Goal: Task Accomplishment & Management: Use online tool/utility

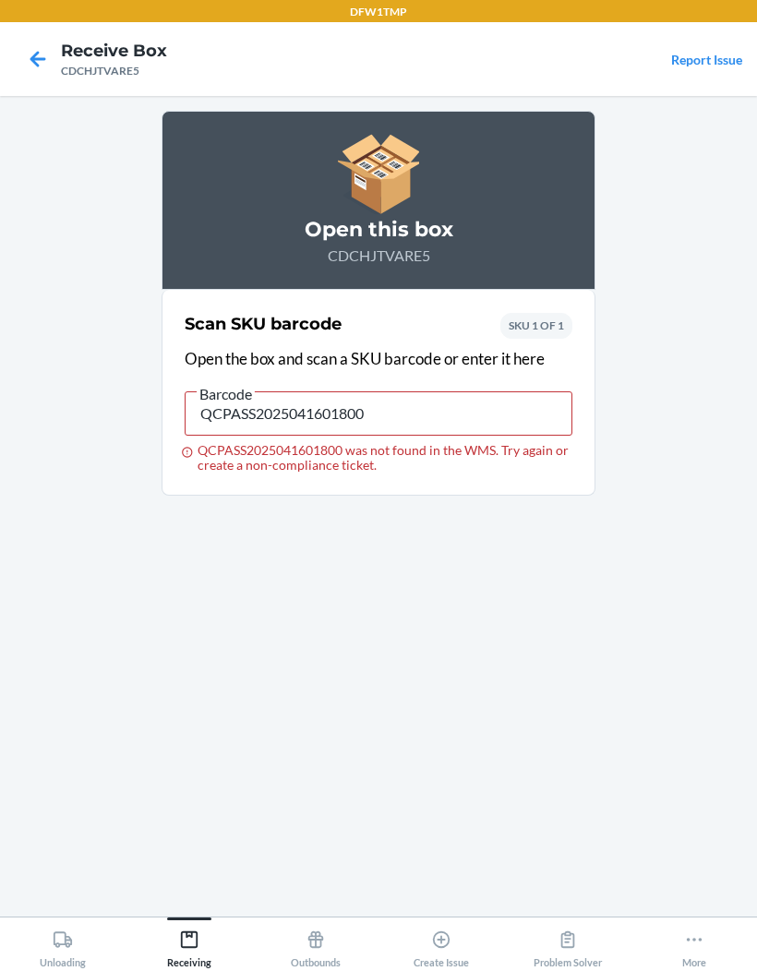
scroll to position [76, 0]
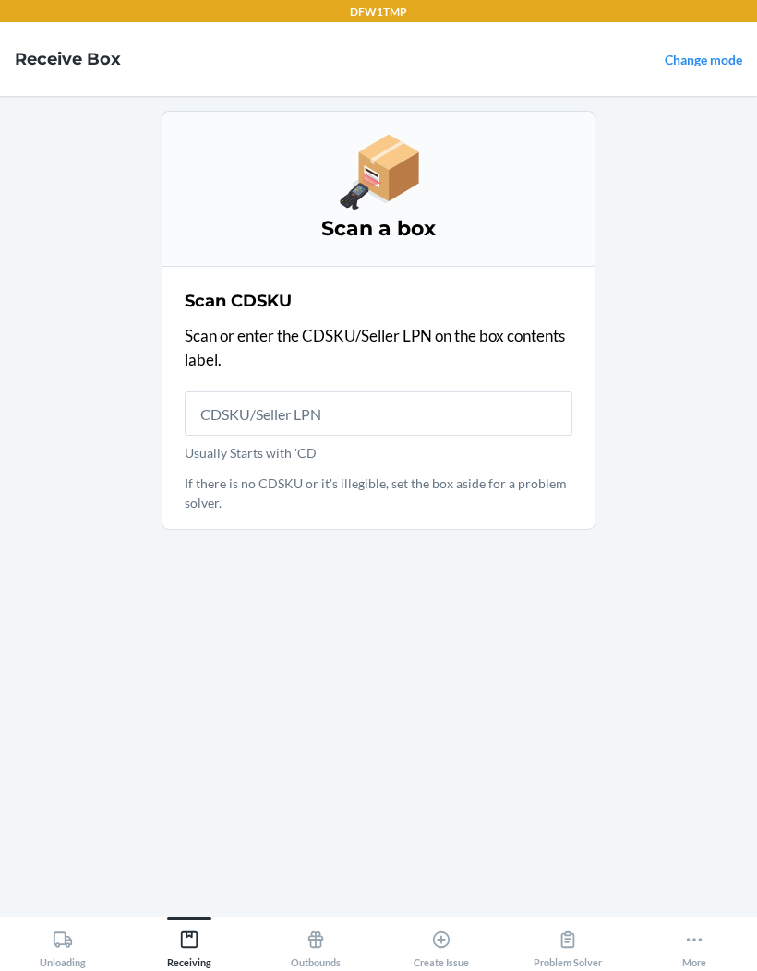
click at [415, 391] on input "Usually Starts with 'CD'" at bounding box center [379, 413] width 388 height 44
click at [393, 309] on div "Scan CDSKU Scan or enter the CDSKU/Seller LPN on the box contents label. Usuall…" at bounding box center [379, 397] width 388 height 229
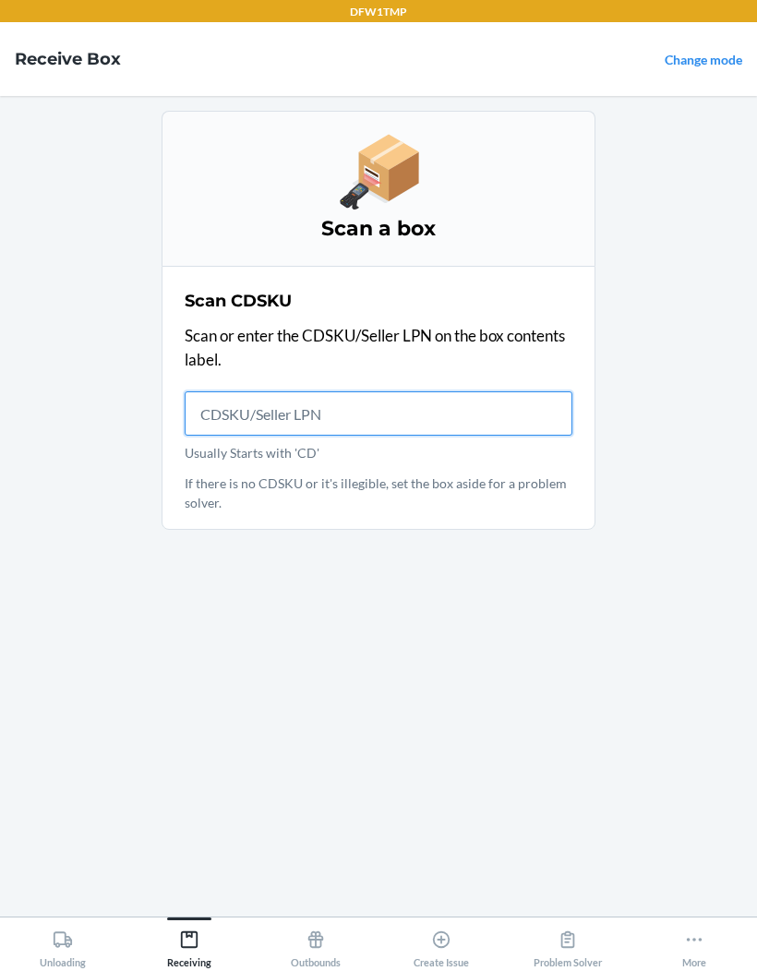
click at [377, 391] on input "Usually Starts with 'CD'" at bounding box center [379, 413] width 388 height 44
click at [490, 391] on input "Usually Starts with 'CD'" at bounding box center [379, 413] width 388 height 44
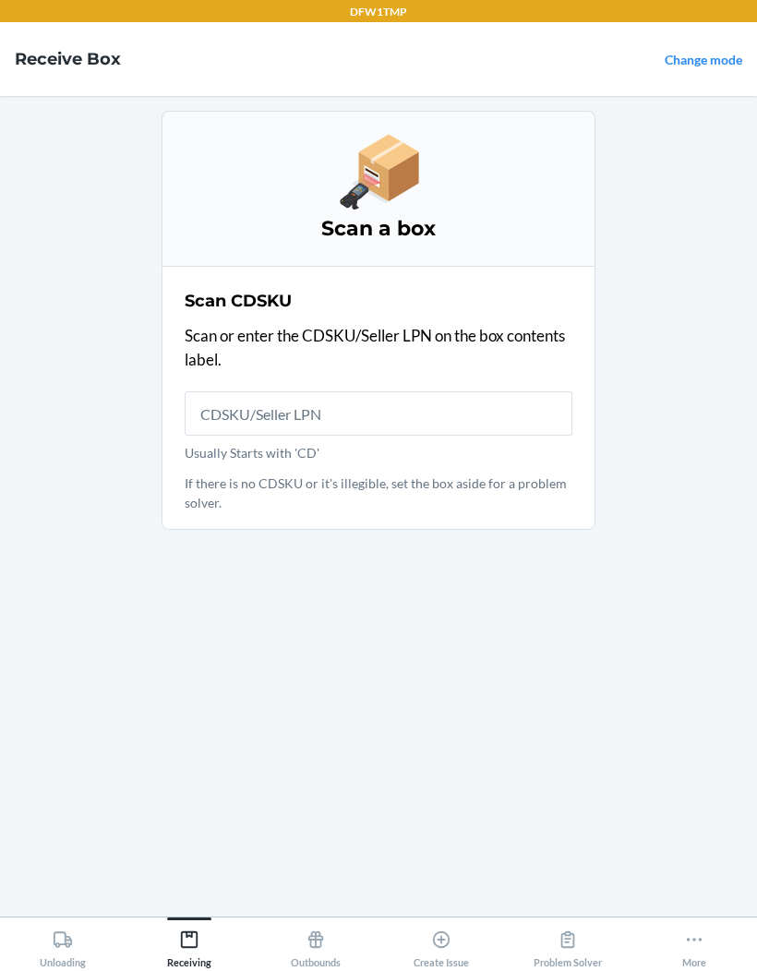
click at [507, 324] on p "Scan or enter the CDSKU/Seller LPN on the box contents label." at bounding box center [379, 347] width 388 height 47
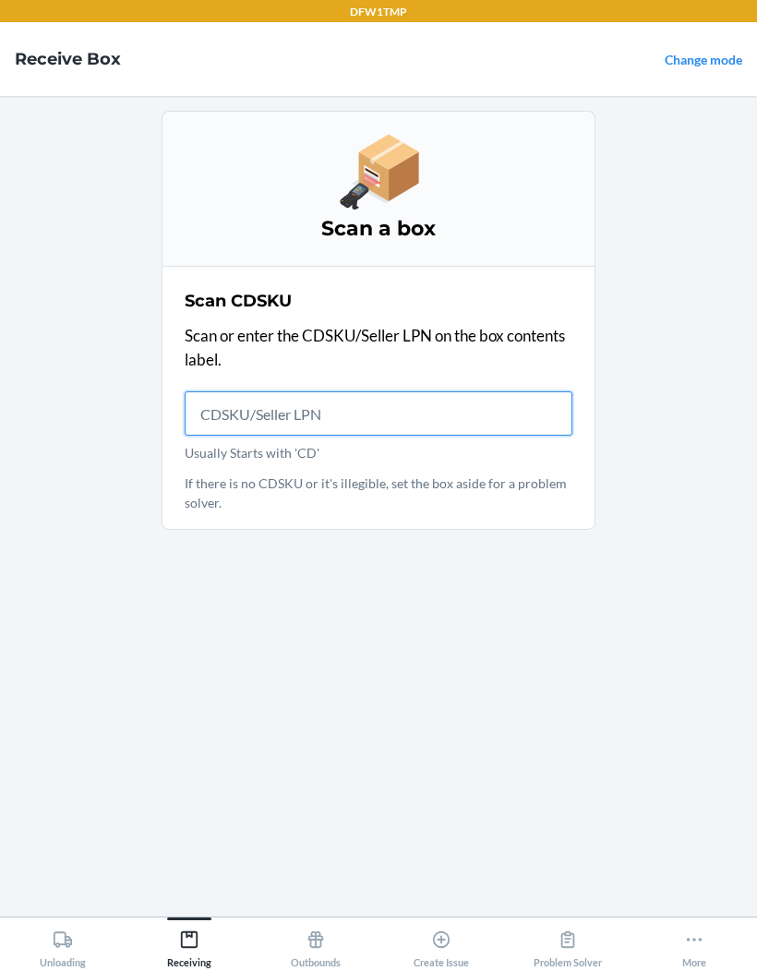
click at [488, 391] on input "Usually Starts with 'CD'" at bounding box center [379, 413] width 388 height 44
type input "CDQTNJ3AQF"
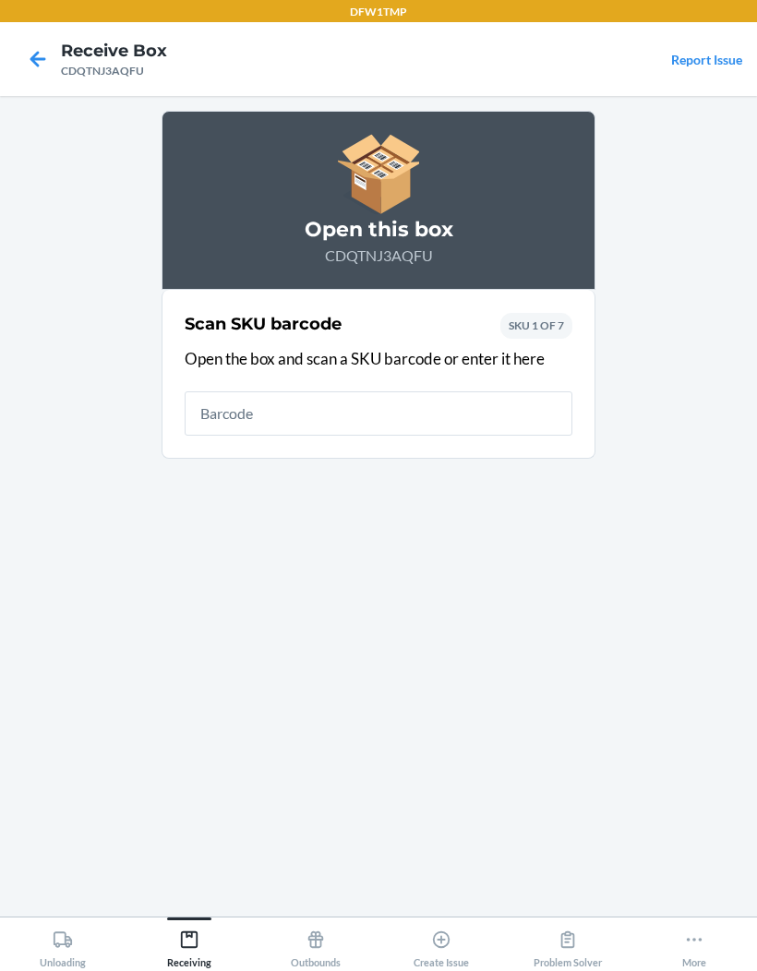
click at [537, 391] on input "text" at bounding box center [379, 413] width 388 height 44
click at [499, 306] on div "Scan SKU barcode Open the box and scan a SKU barcode or enter it here SKU 1 OF 7" at bounding box center [379, 373] width 388 height 135
click at [498, 306] on div "Scan SKU barcode Open the box and scan a SKU barcode or enter it here SKU 1 OF 7" at bounding box center [379, 373] width 388 height 135
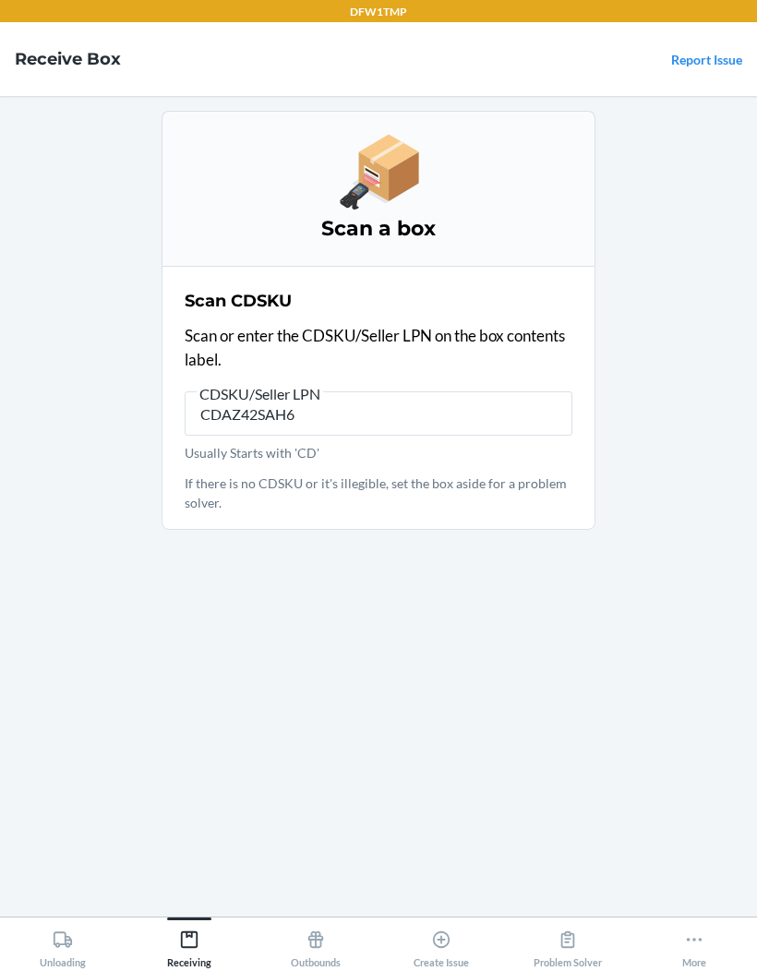
type input "CDAZ42SAH6U"
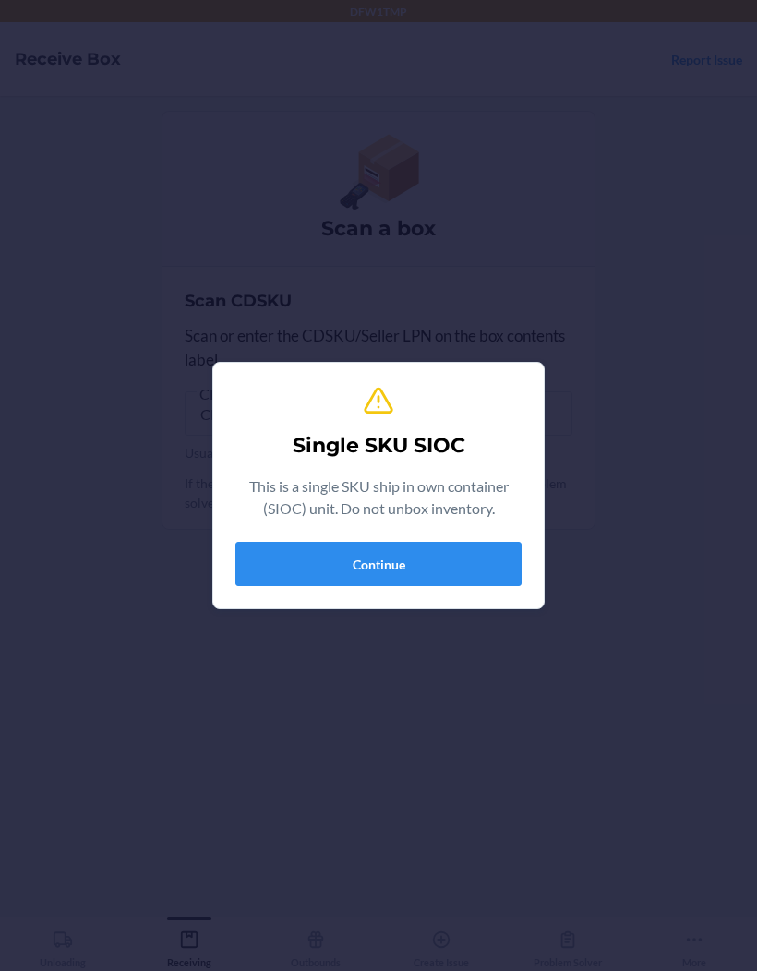
click at [397, 568] on button "Continue" at bounding box center [378, 564] width 286 height 44
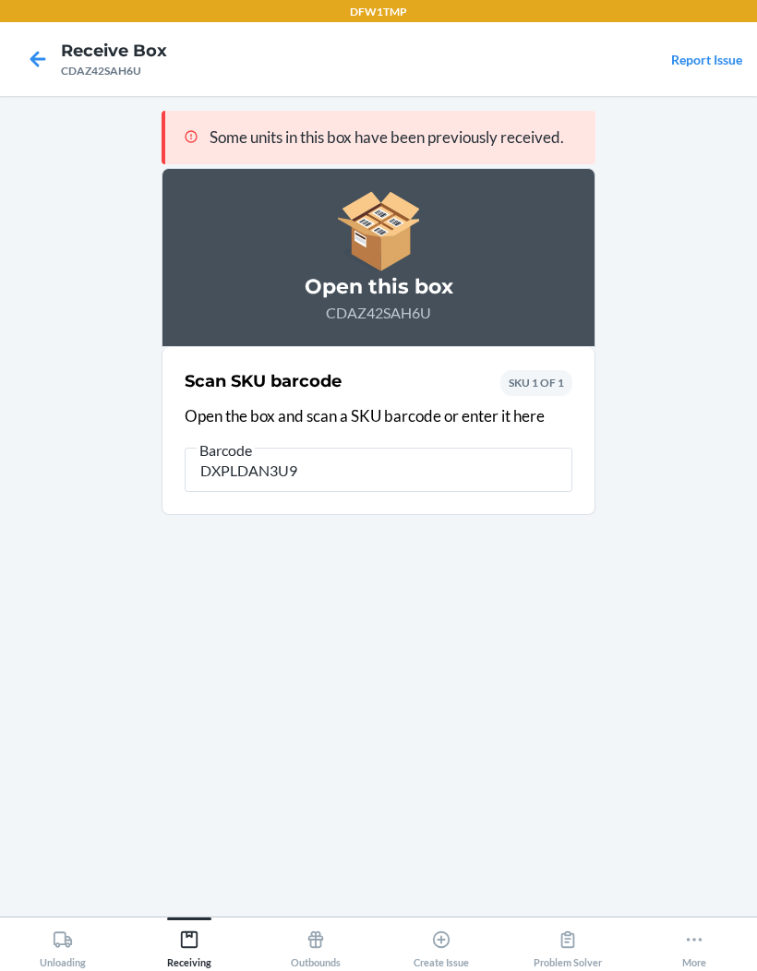
type input "DXPLDAN3U9L"
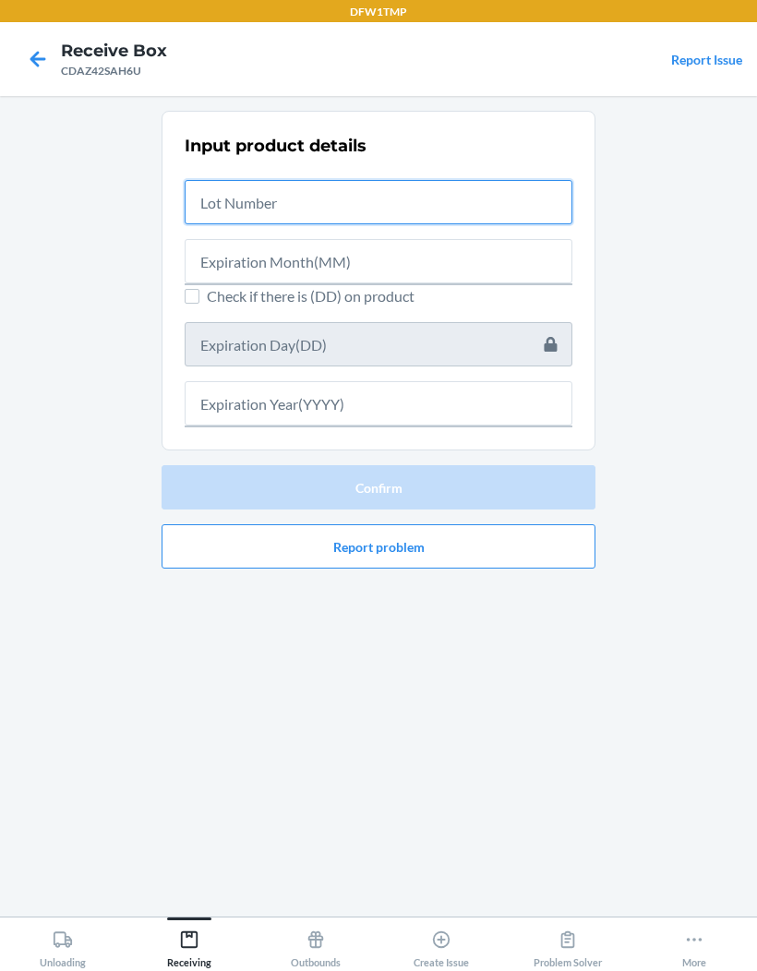
click at [231, 180] on input "text" at bounding box center [379, 202] width 388 height 44
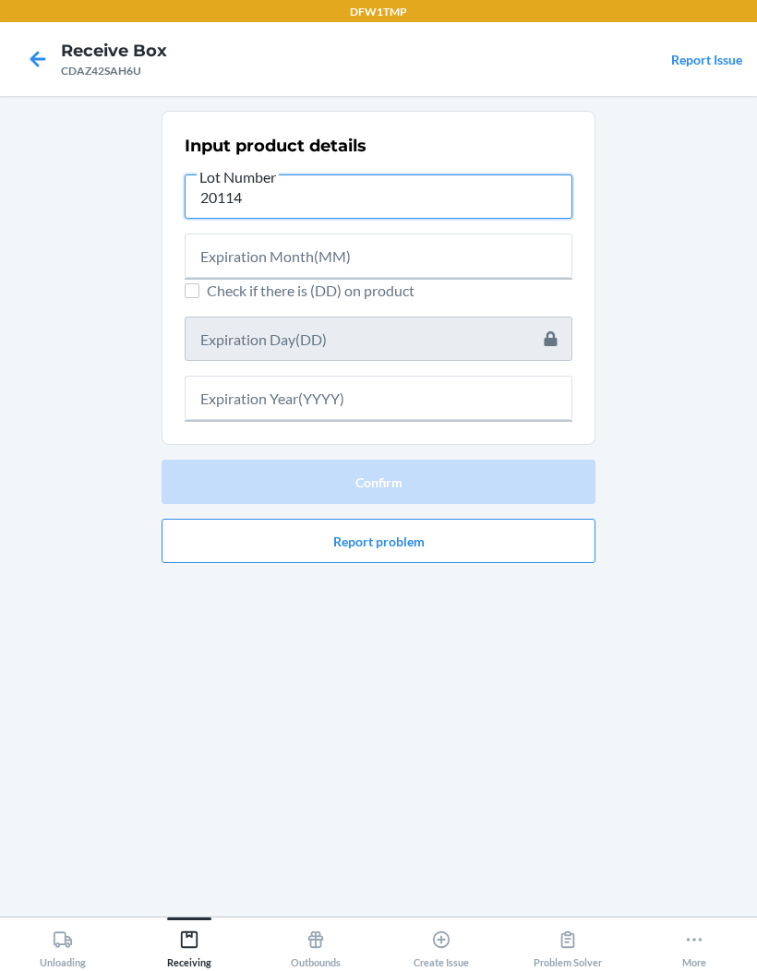
type input "20114"
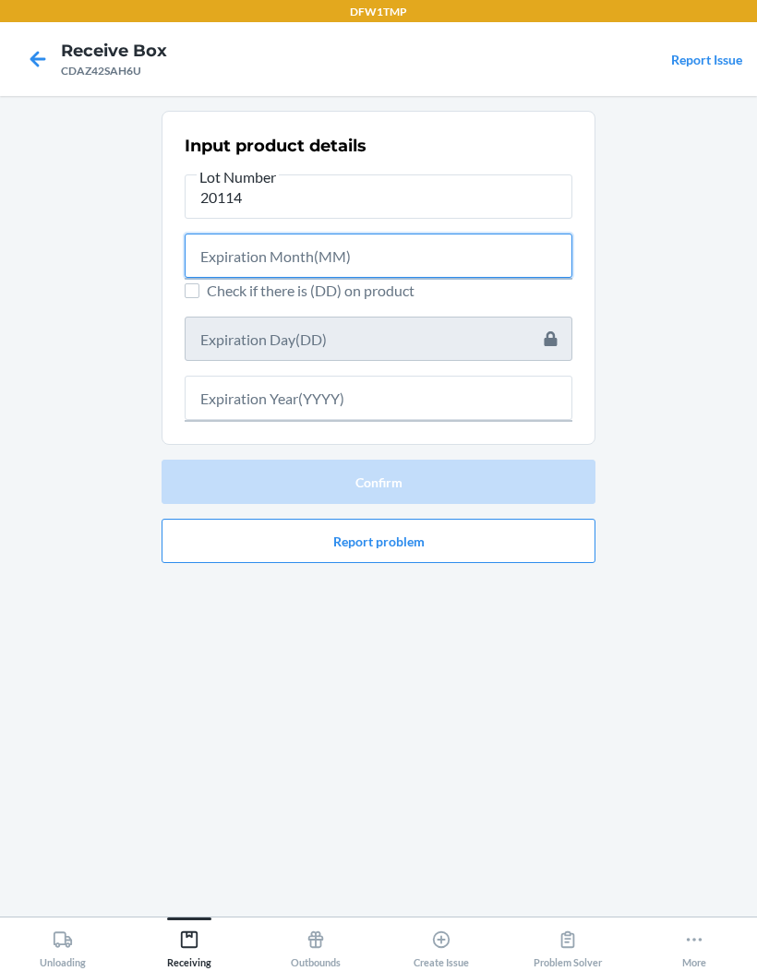
click at [216, 233] on input "text" at bounding box center [379, 255] width 388 height 44
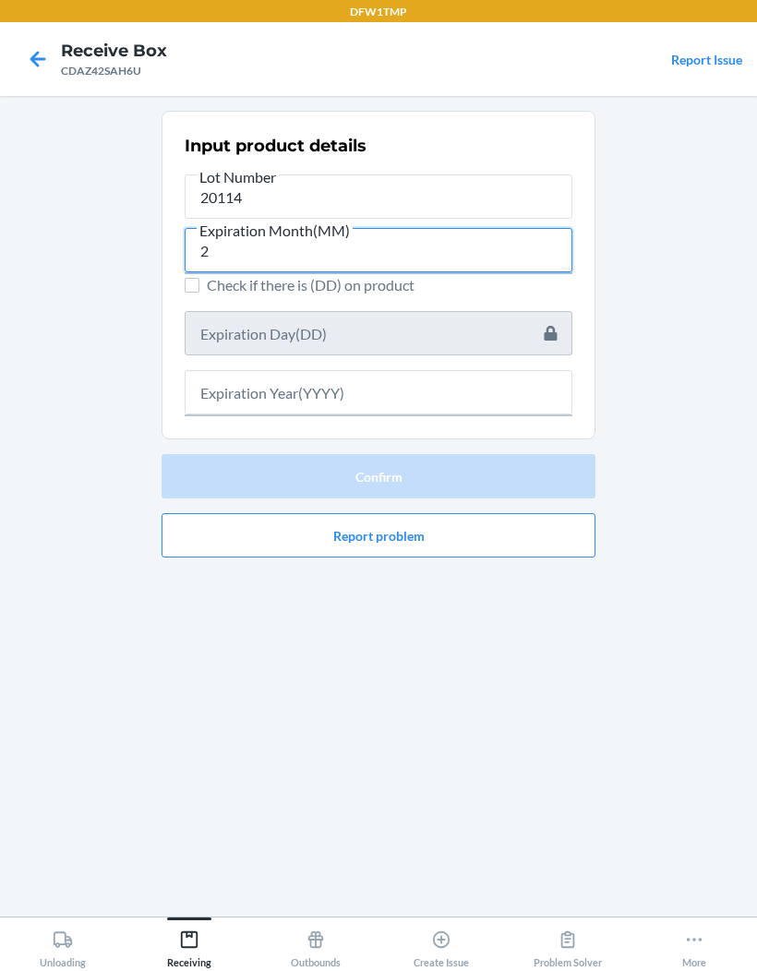
type input "2"
type input "07"
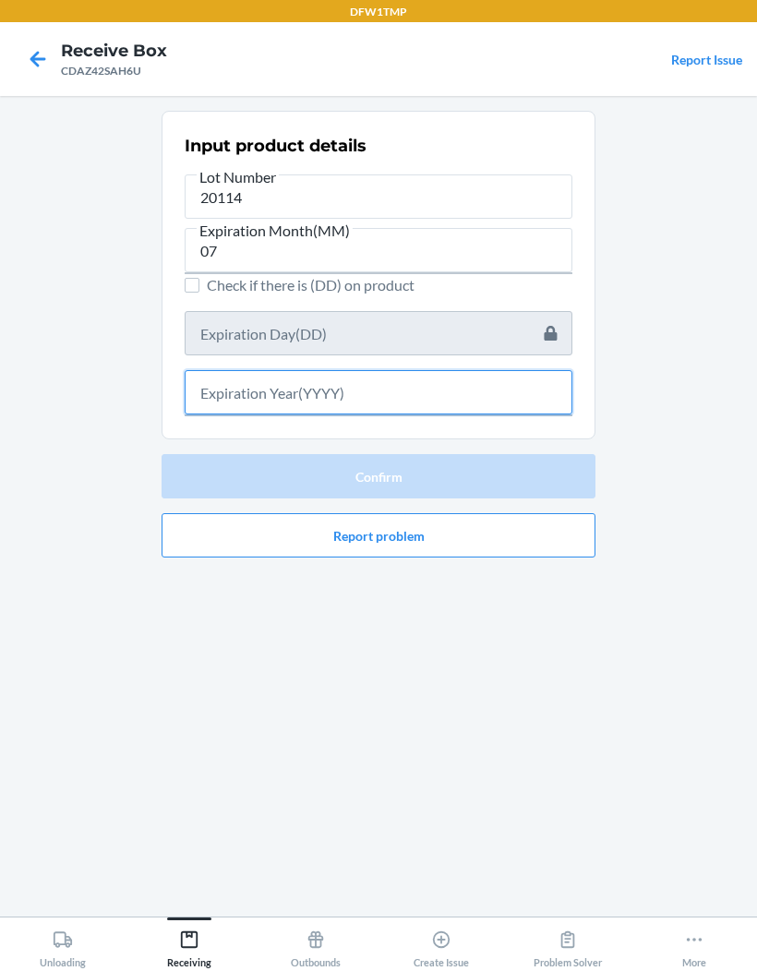
click at [245, 370] on input "text" at bounding box center [379, 392] width 388 height 44
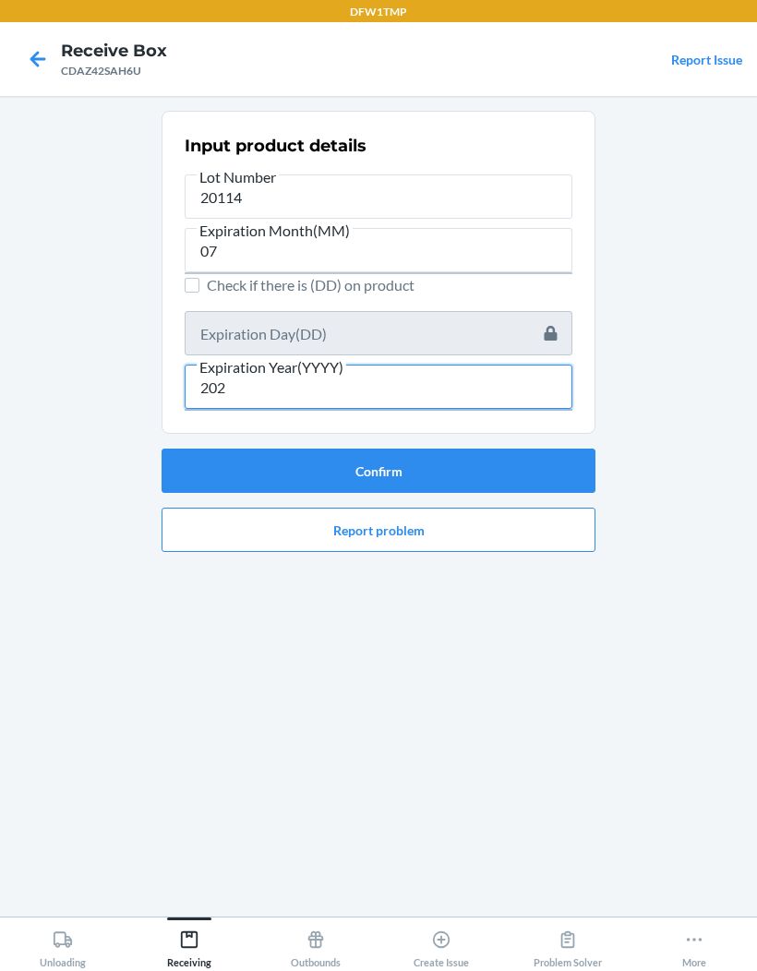
type input "2027"
click at [253, 448] on button "Confirm" at bounding box center [378, 470] width 434 height 44
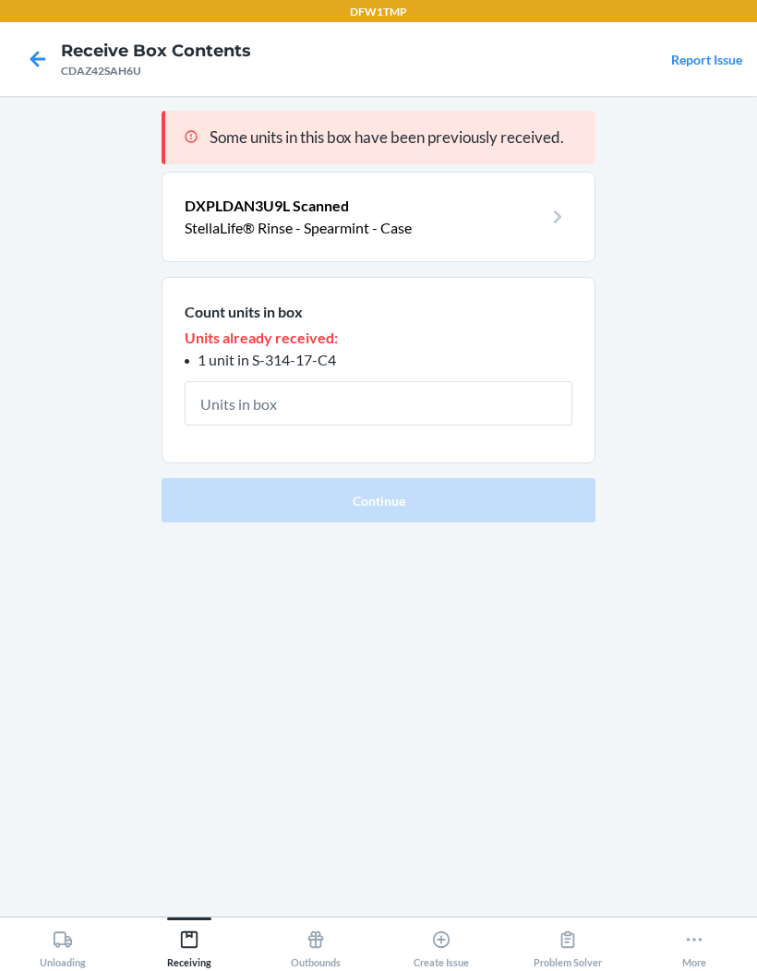
type input "1"
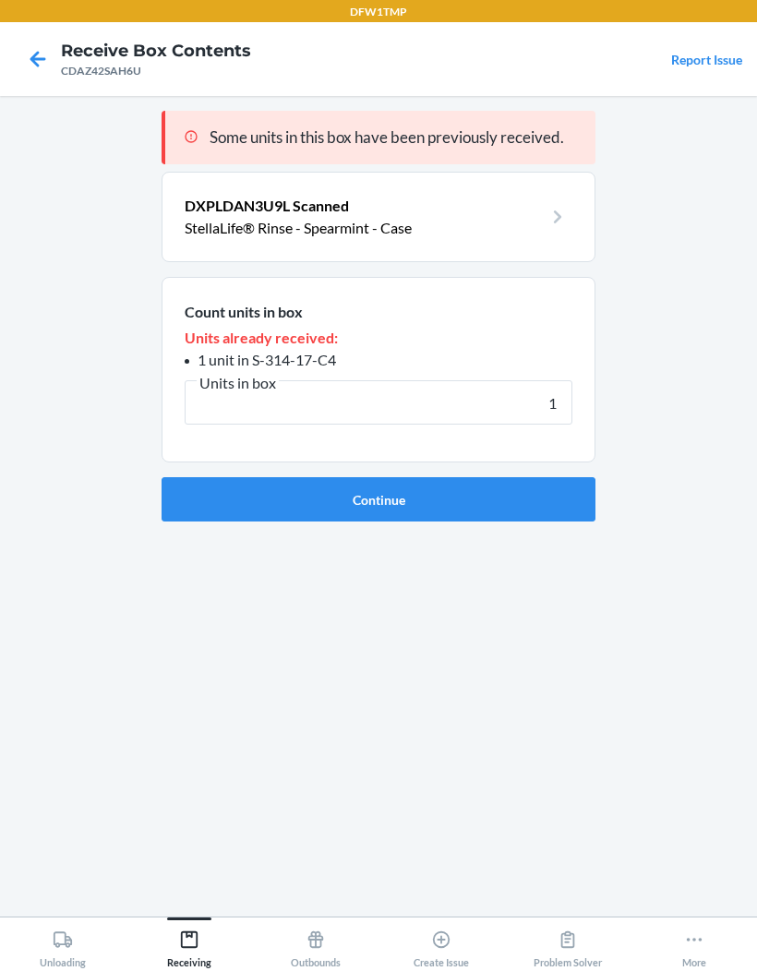
click at [238, 477] on button "Continue" at bounding box center [378, 499] width 434 height 44
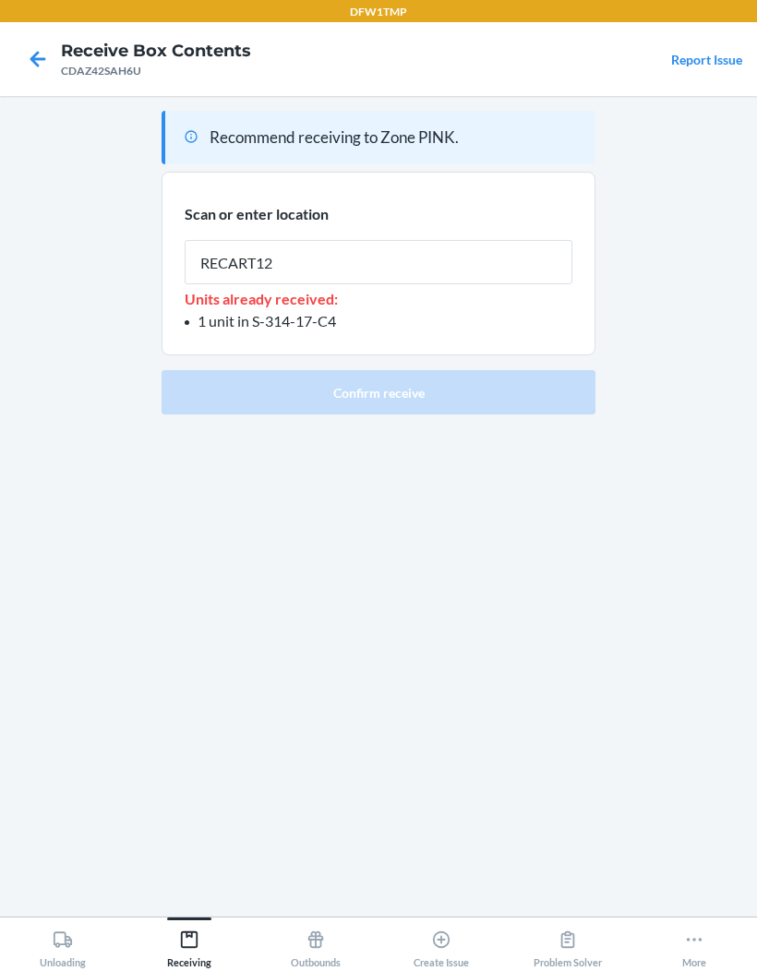
type input "RECART12"
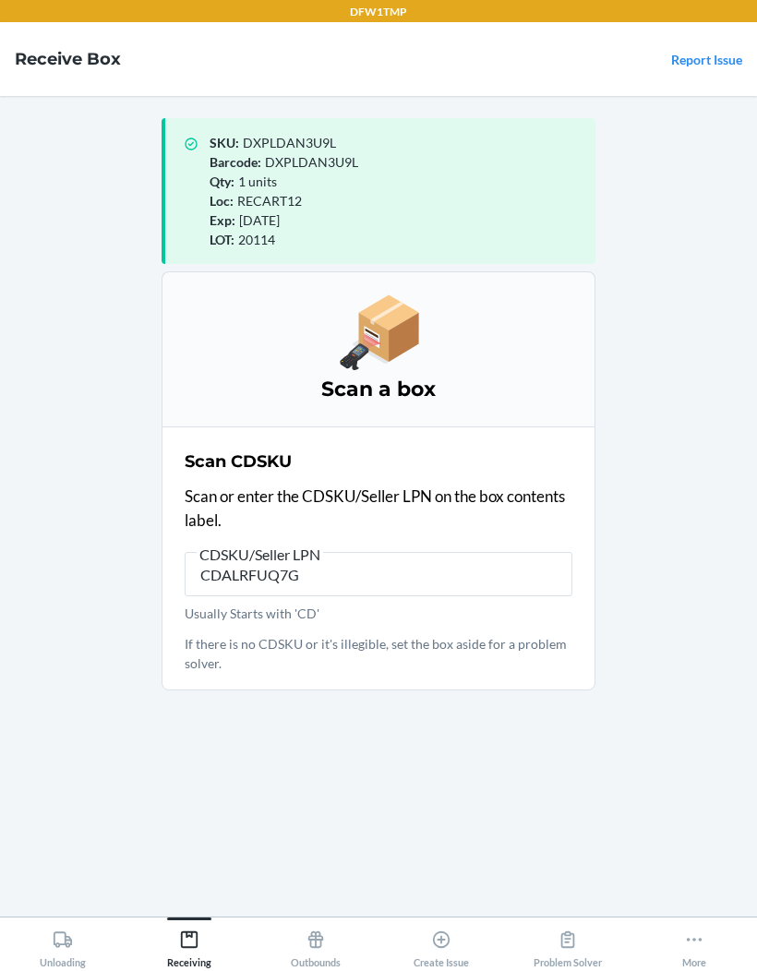
type input "CDALRFUQ7G3"
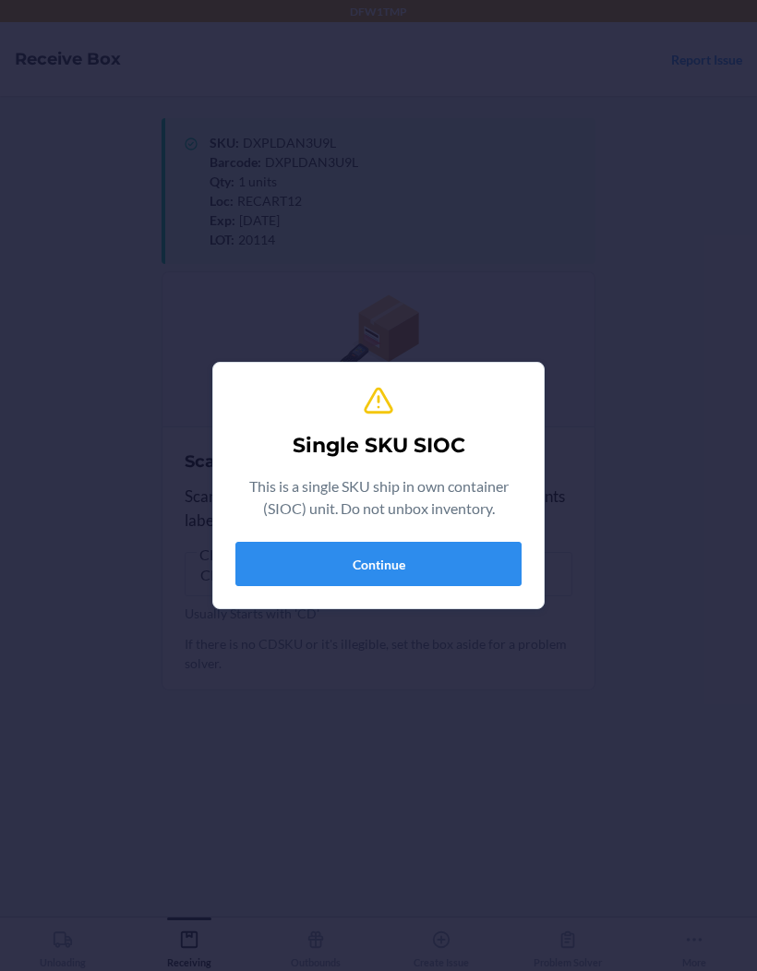
click at [460, 554] on button "Continue" at bounding box center [378, 564] width 286 height 44
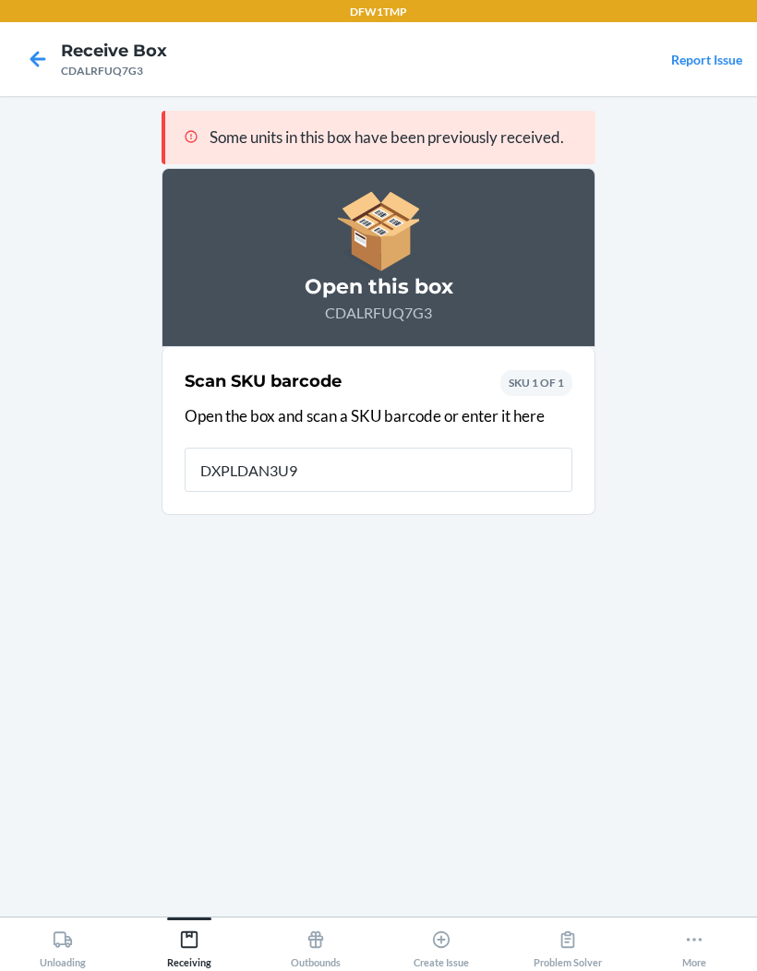
type input "DXPLDAN3U9L"
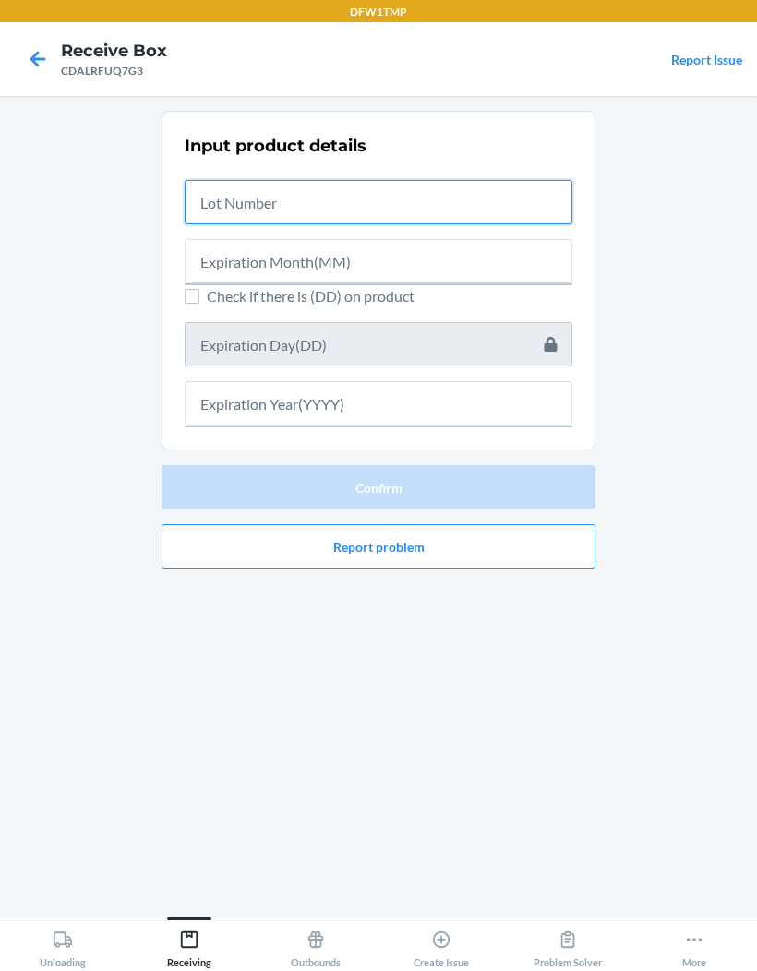
click at [281, 180] on input "text" at bounding box center [379, 202] width 388 height 44
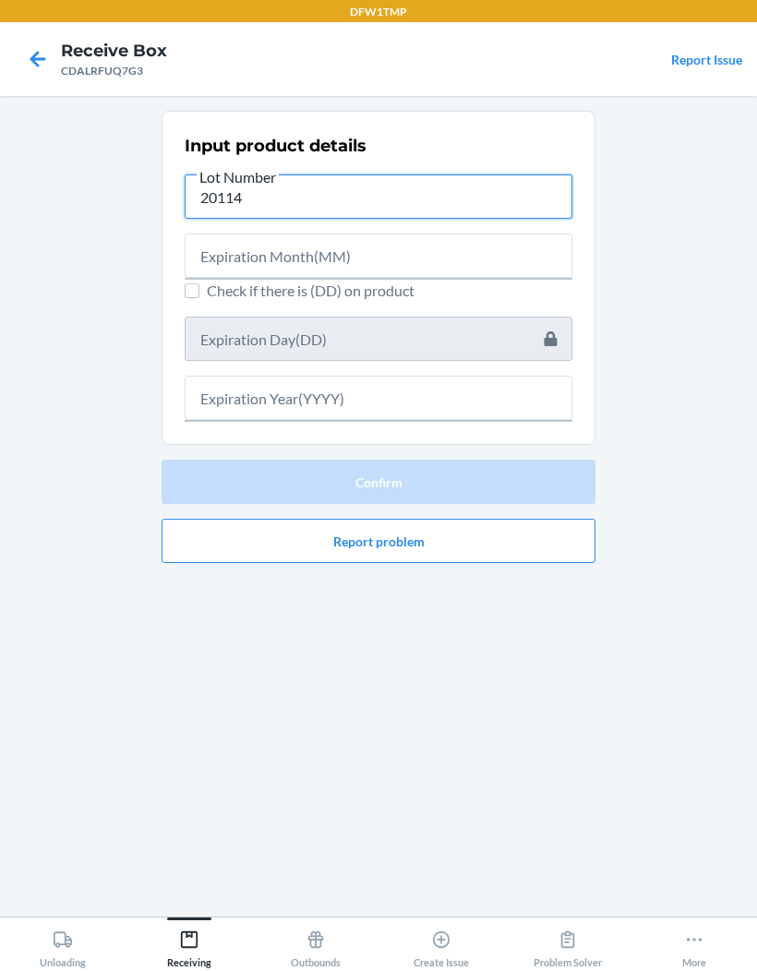
type input "20114"
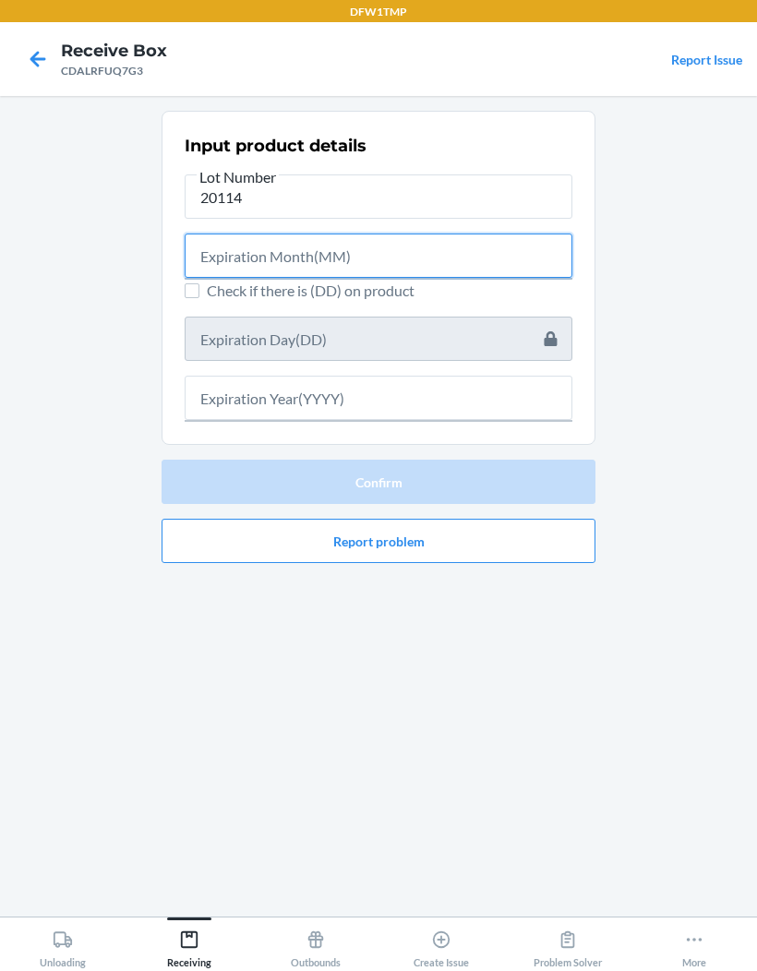
click at [235, 233] on input "text" at bounding box center [379, 255] width 388 height 44
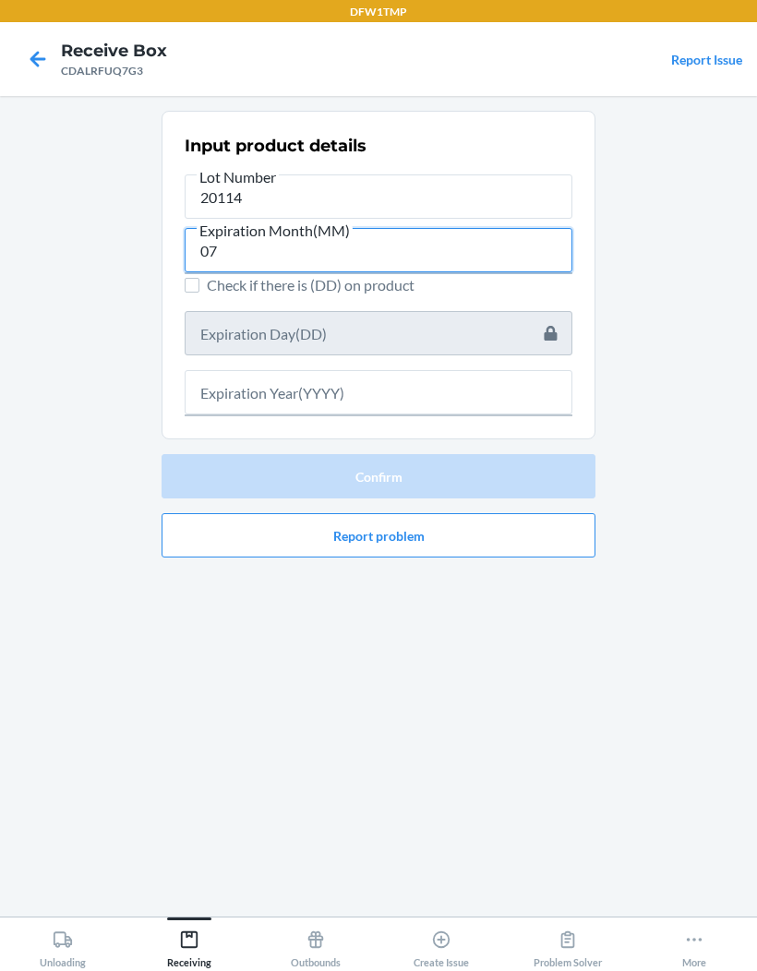
type input "07"
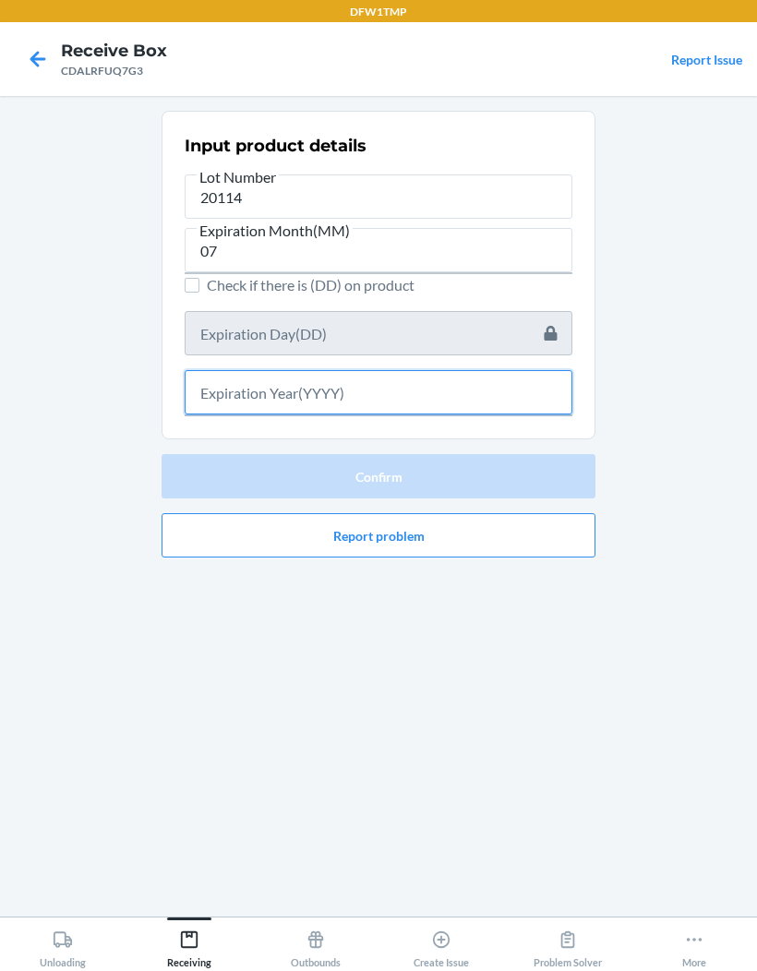
click at [241, 370] on input "text" at bounding box center [379, 392] width 388 height 44
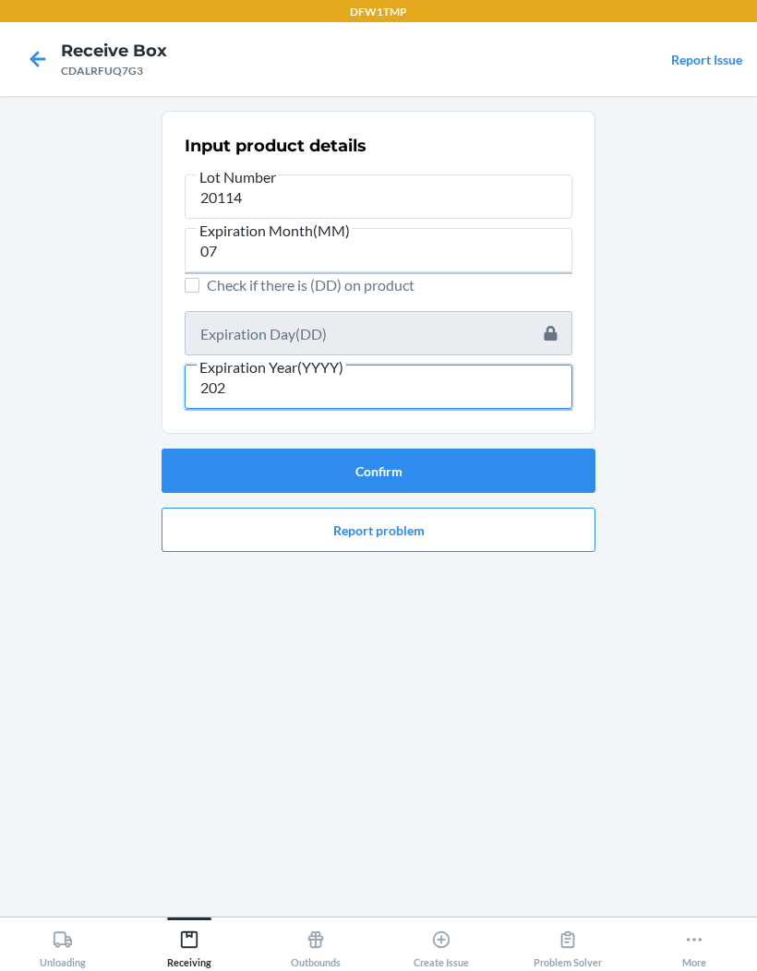
type input "2027"
click at [341, 448] on button "Confirm" at bounding box center [378, 470] width 434 height 44
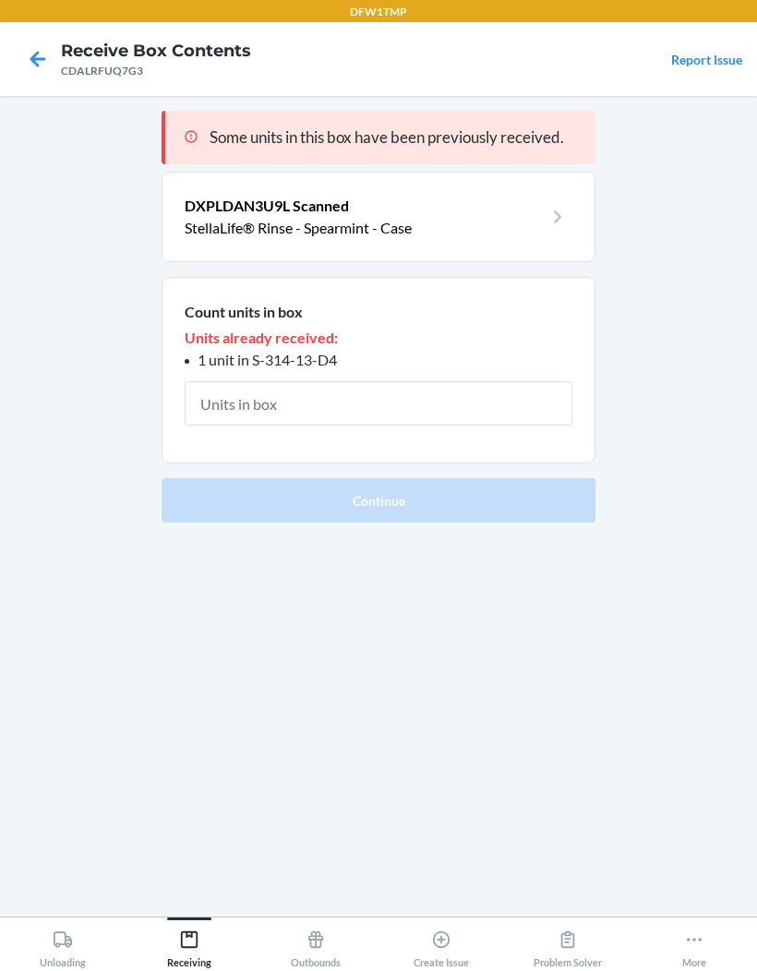
type input "1"
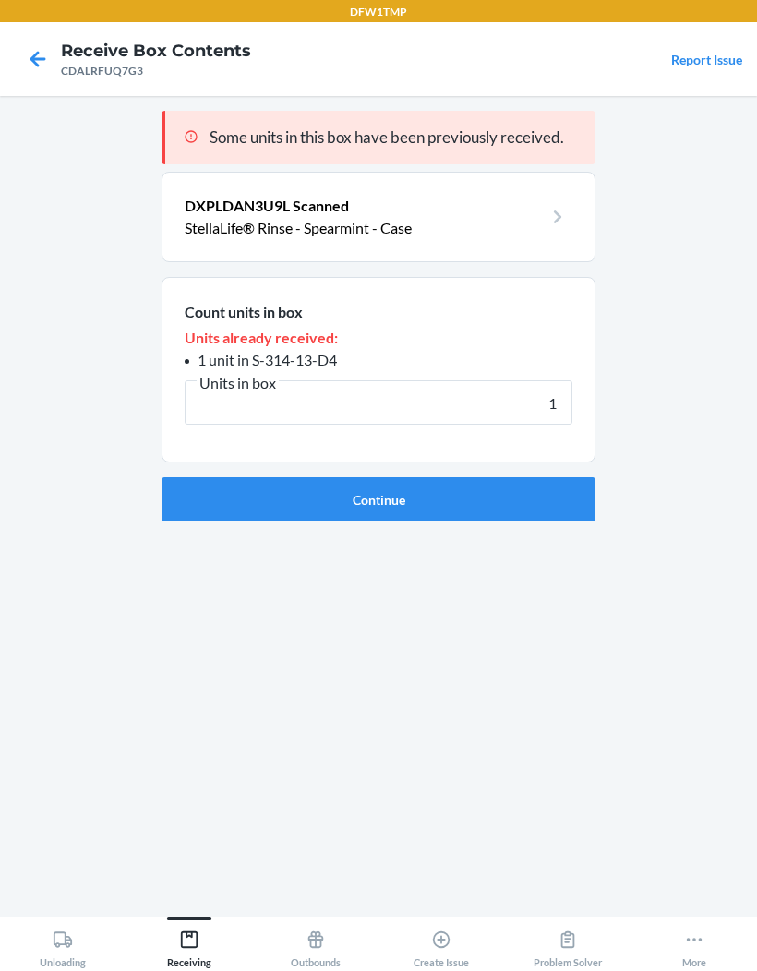
click at [378, 477] on button "Continue" at bounding box center [378, 499] width 434 height 44
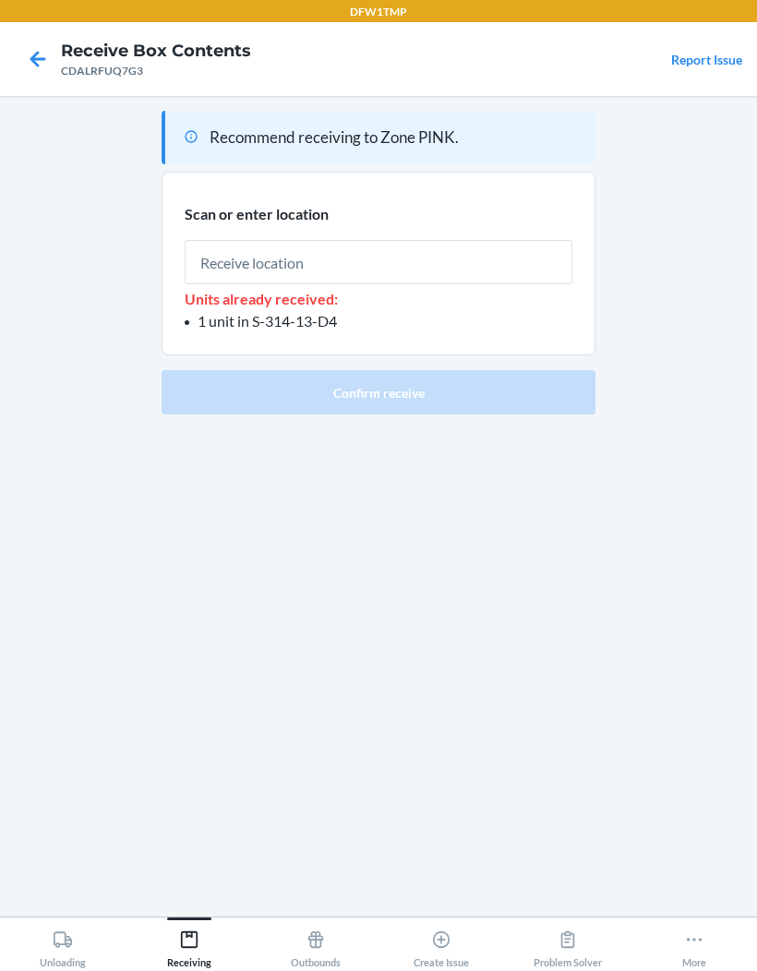
click at [247, 240] on input "text" at bounding box center [379, 262] width 388 height 44
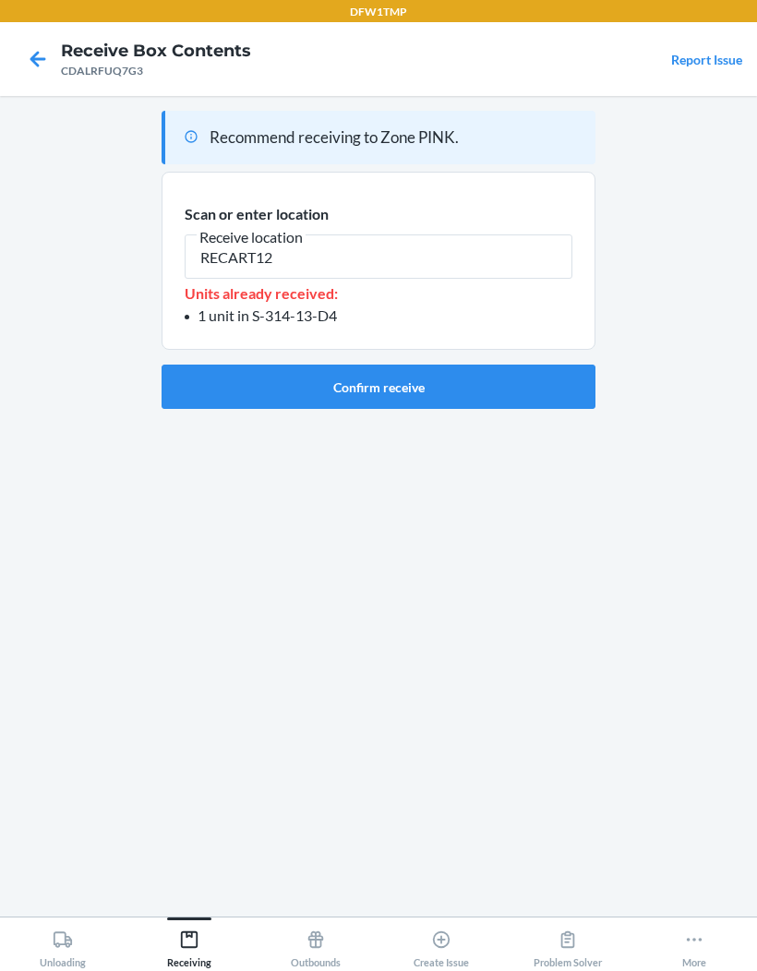
type input "RECART12"
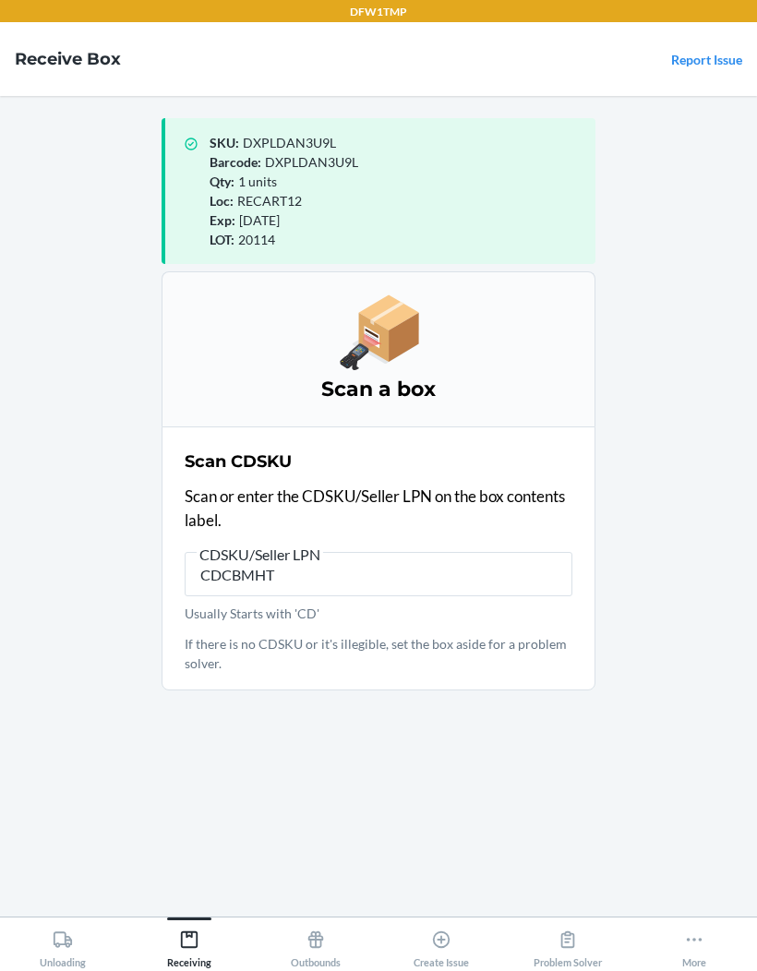
type input "CDCBMHT8"
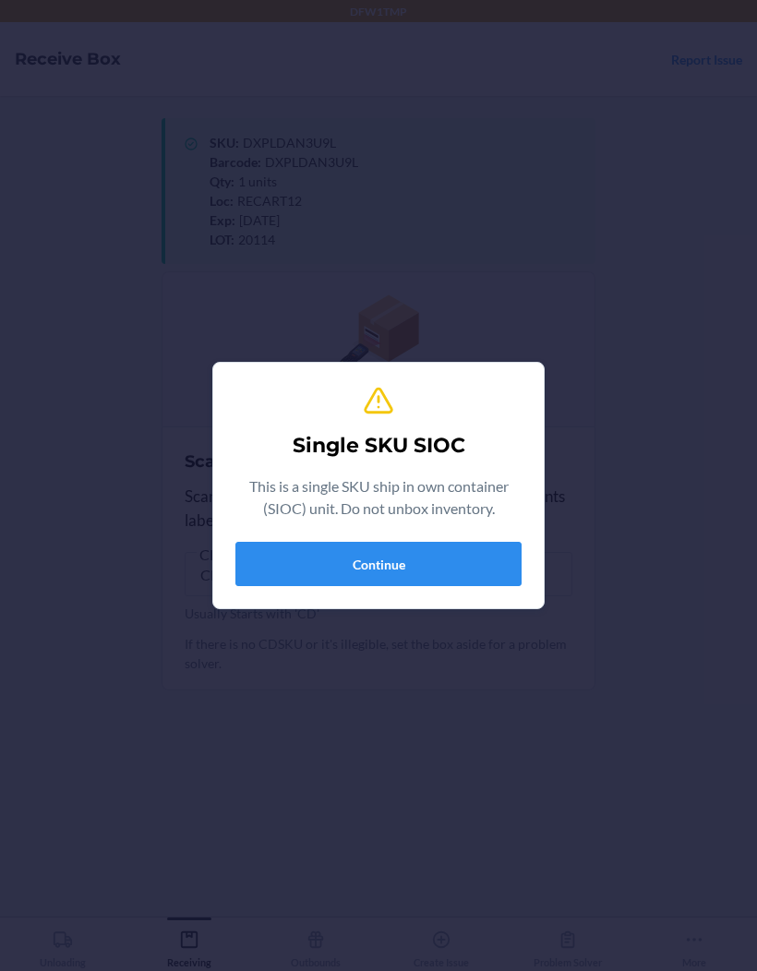
click at [450, 580] on button "Continue" at bounding box center [378, 564] width 286 height 44
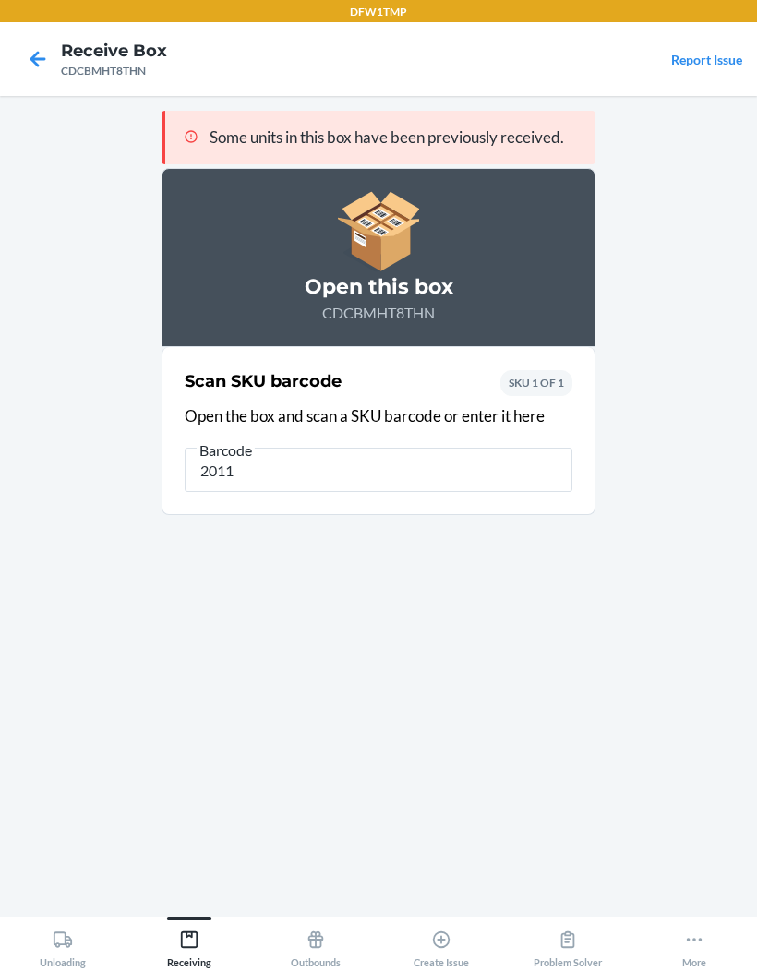
type input "20114"
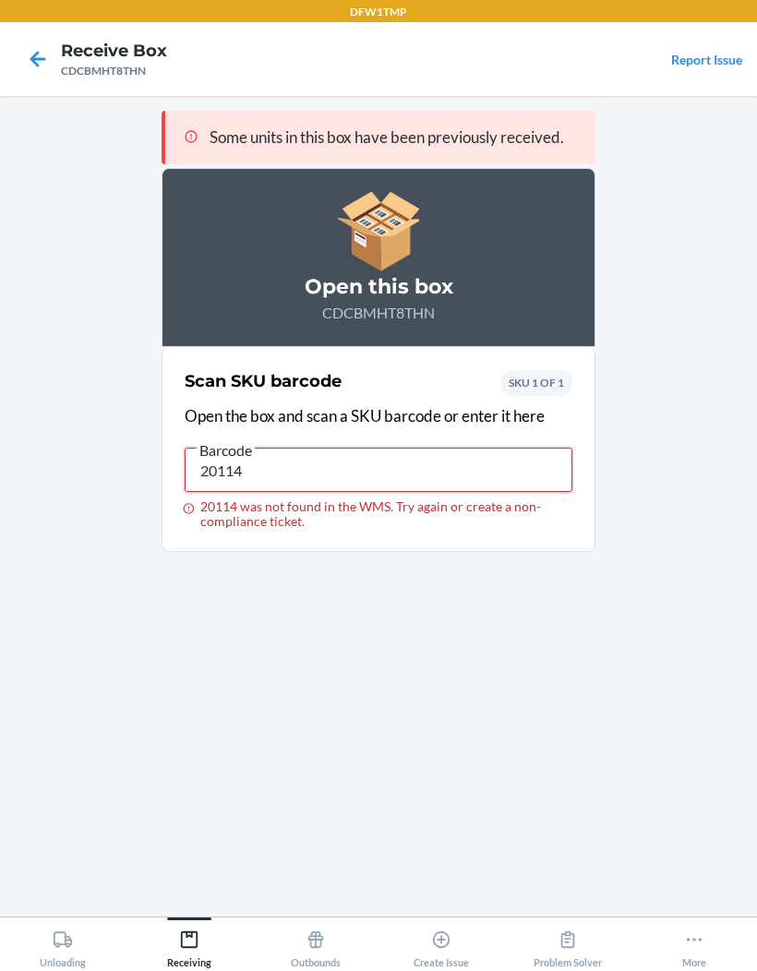
click at [233, 448] on input "20114" at bounding box center [379, 470] width 388 height 44
type input "DXPLDAN3U9L"
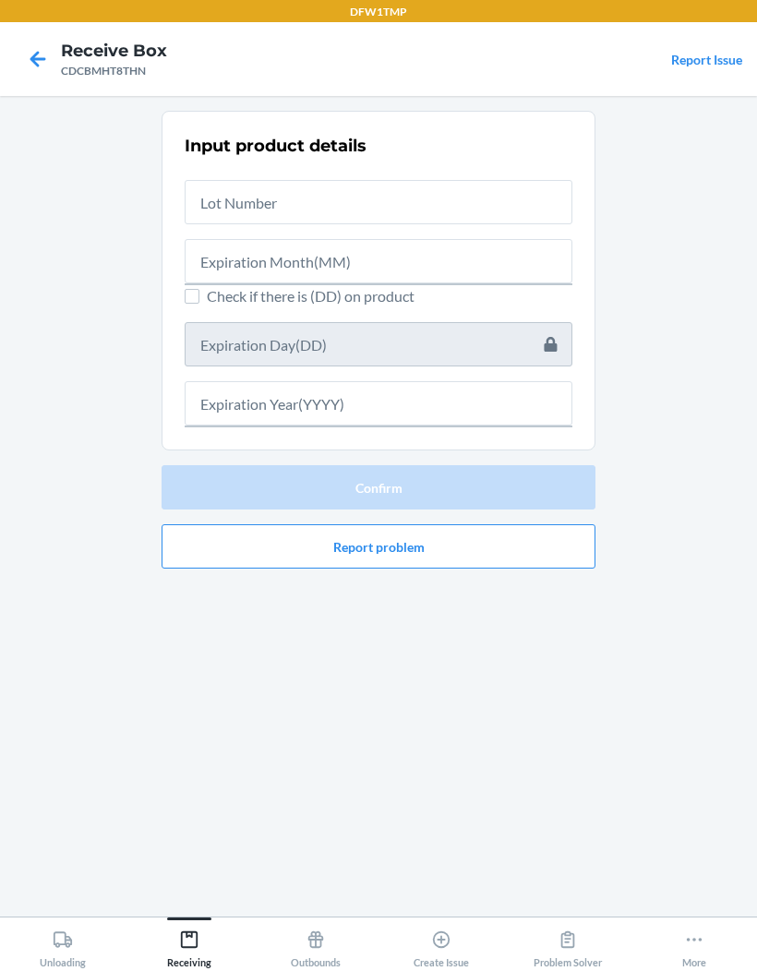
click at [216, 165] on div at bounding box center [379, 194] width 388 height 59
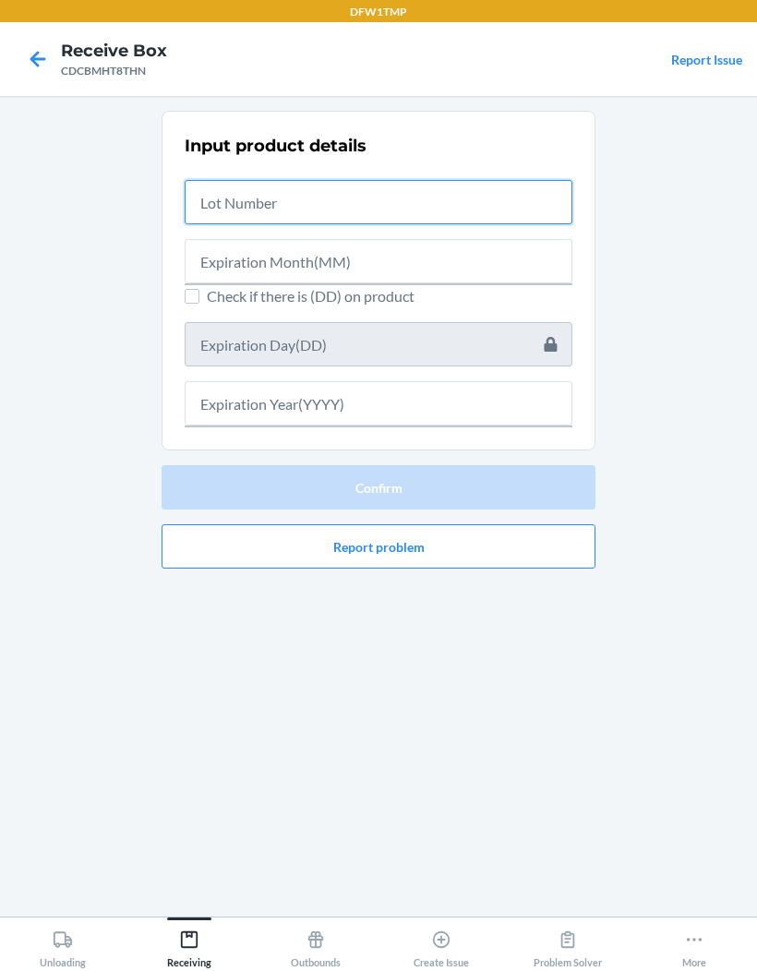
click at [243, 180] on input "text" at bounding box center [379, 202] width 388 height 44
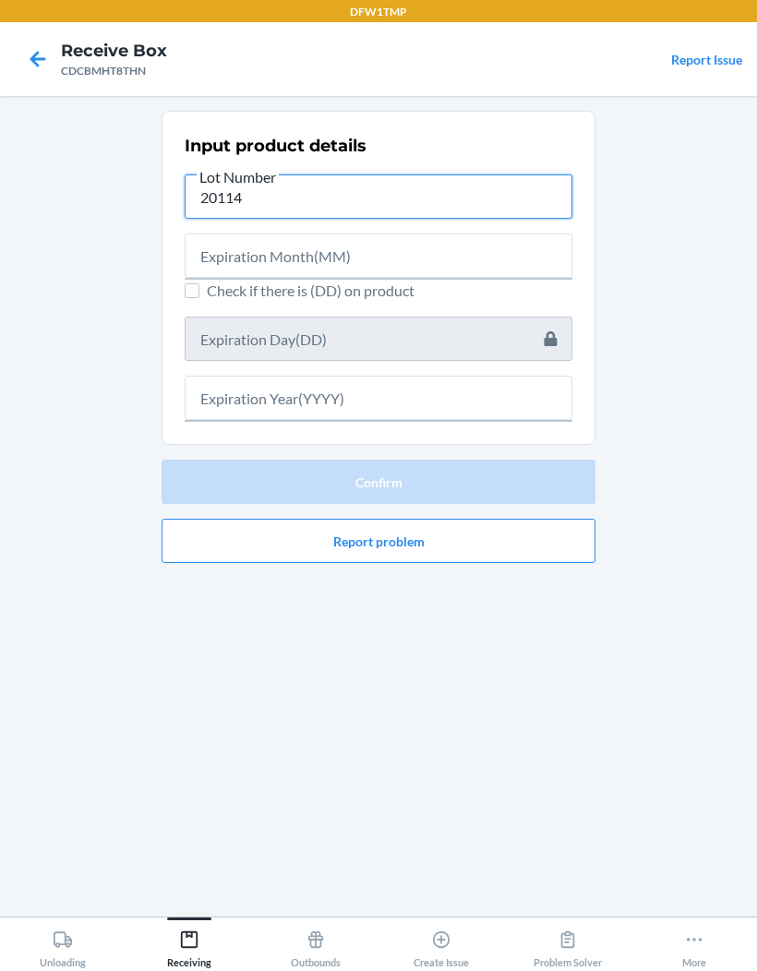
type input "20114"
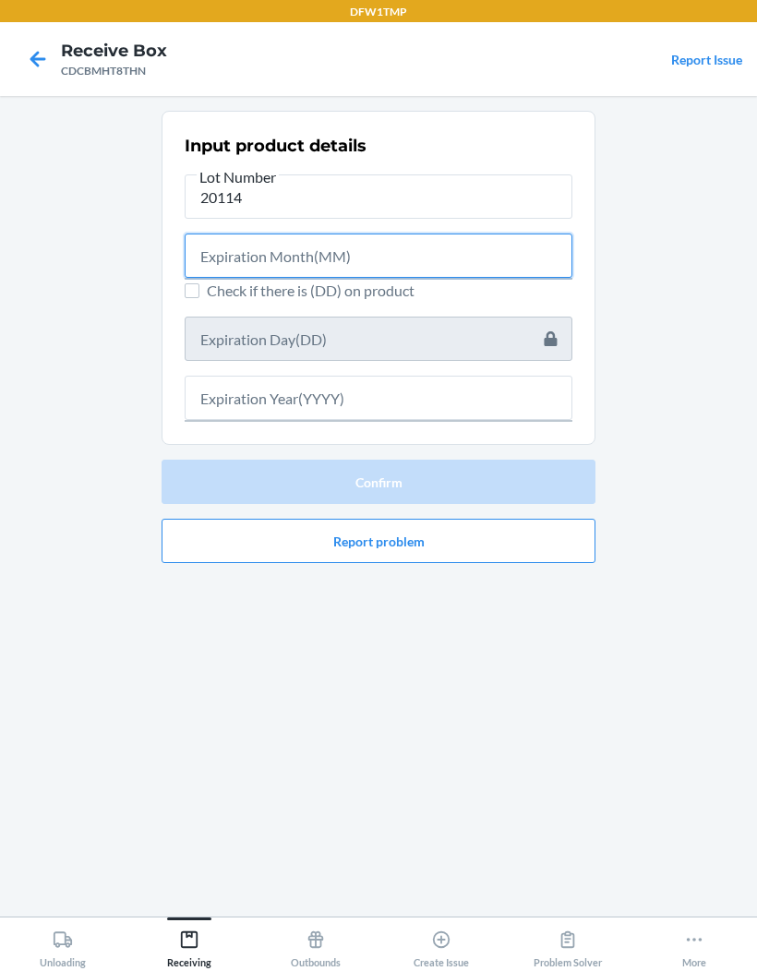
click at [441, 233] on input "text" at bounding box center [379, 255] width 388 height 44
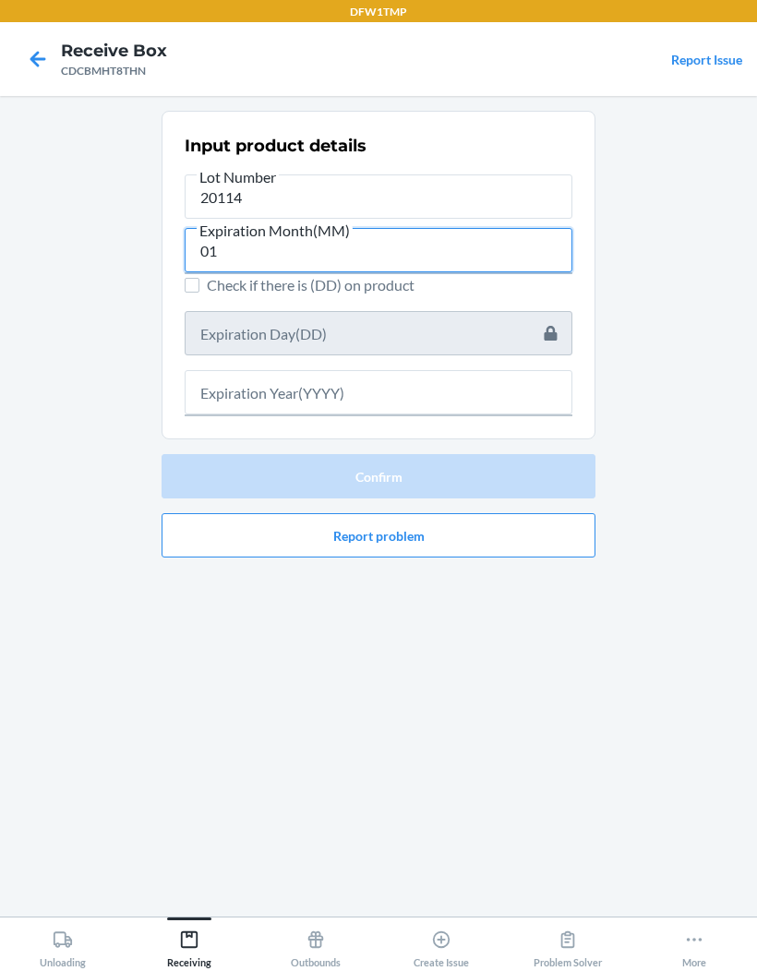
type input "01"
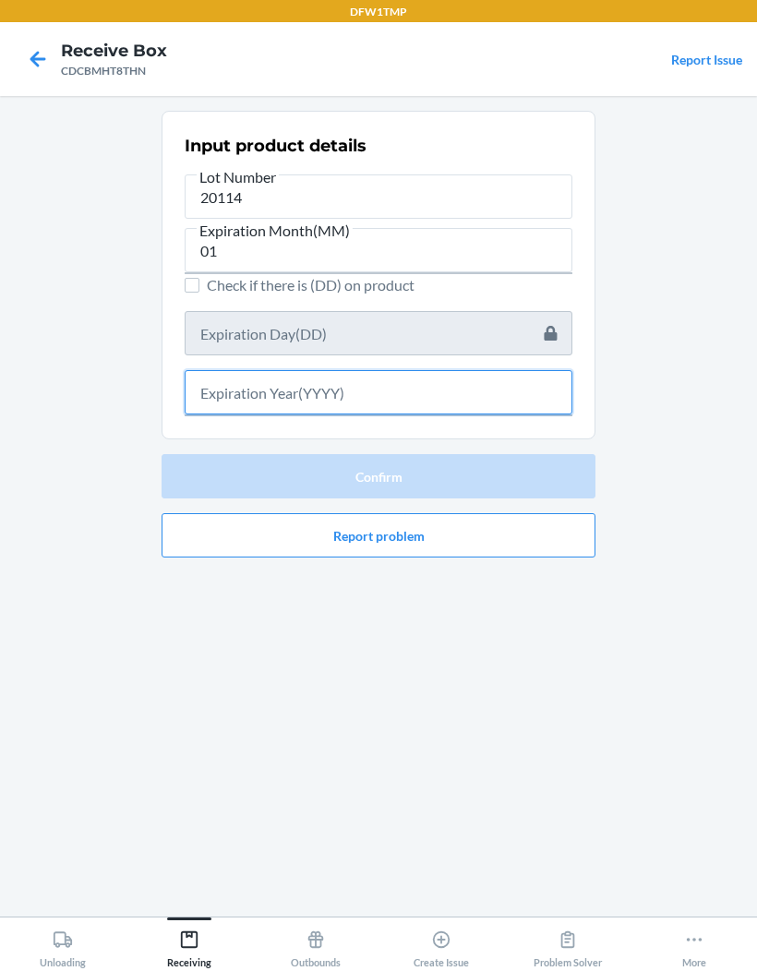
click at [425, 370] on input "text" at bounding box center [379, 392] width 388 height 44
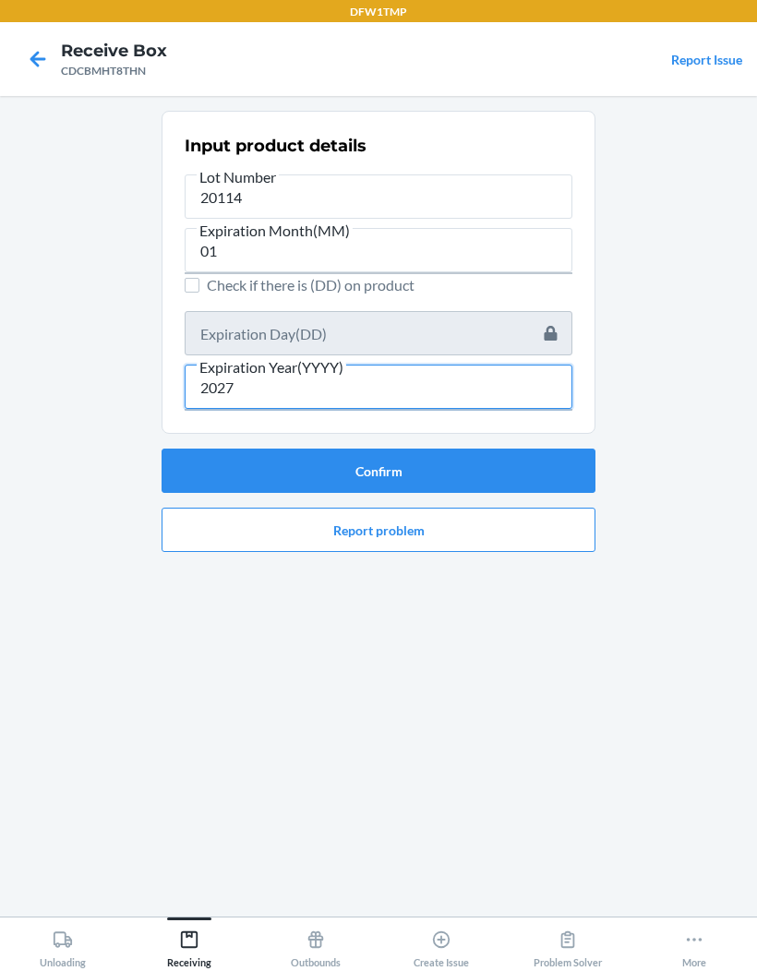
type input "2027"
click at [524, 448] on button "Confirm" at bounding box center [378, 470] width 434 height 44
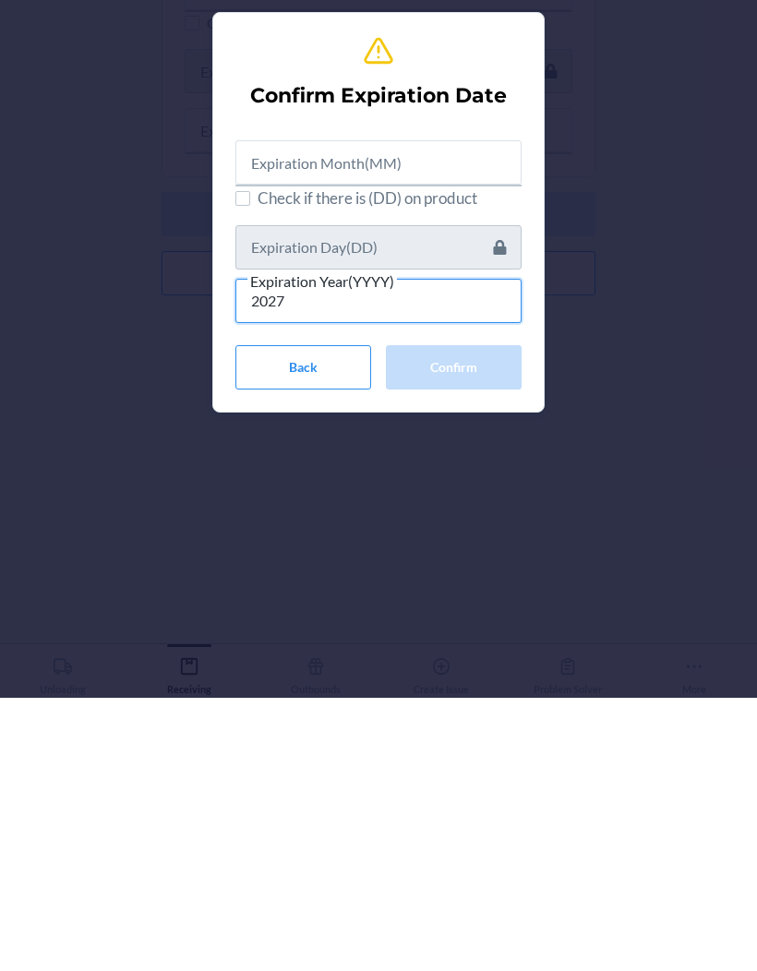
type input "2027"
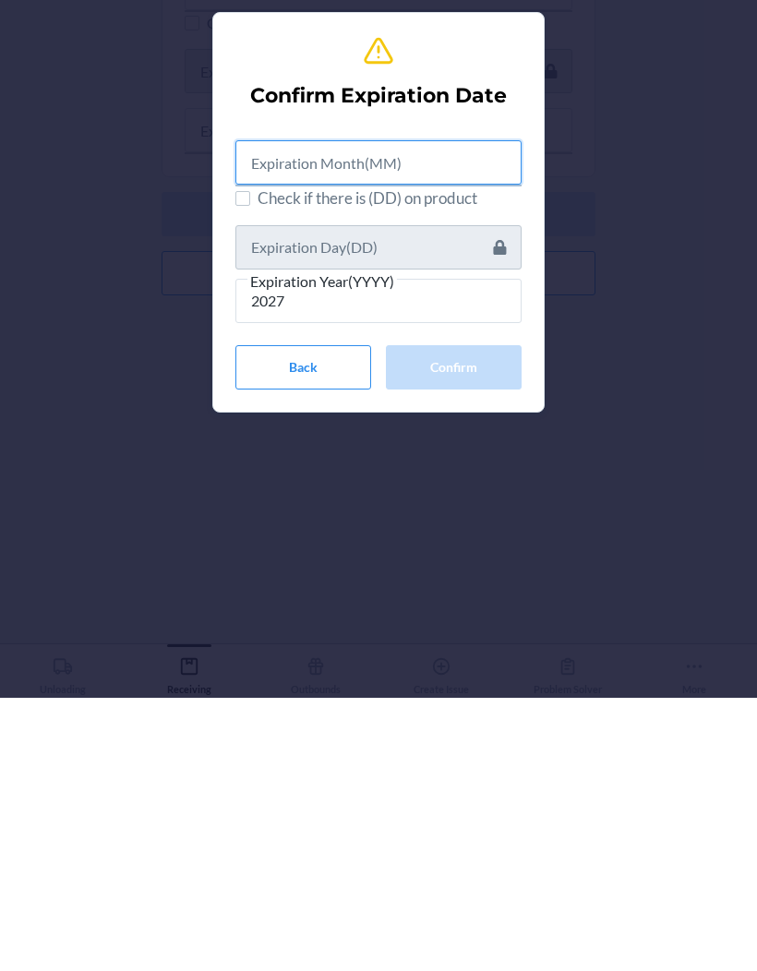
click at [420, 413] on input "text" at bounding box center [378, 435] width 286 height 44
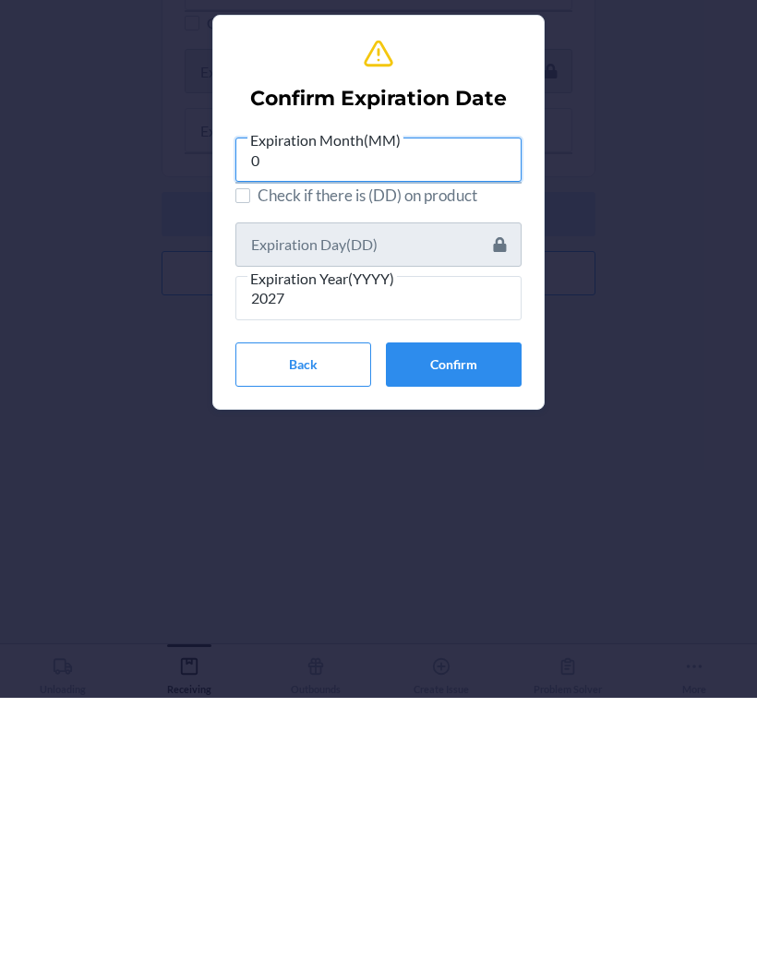
type input "01"
click at [454, 616] on button "Confirm" at bounding box center [454, 638] width 136 height 44
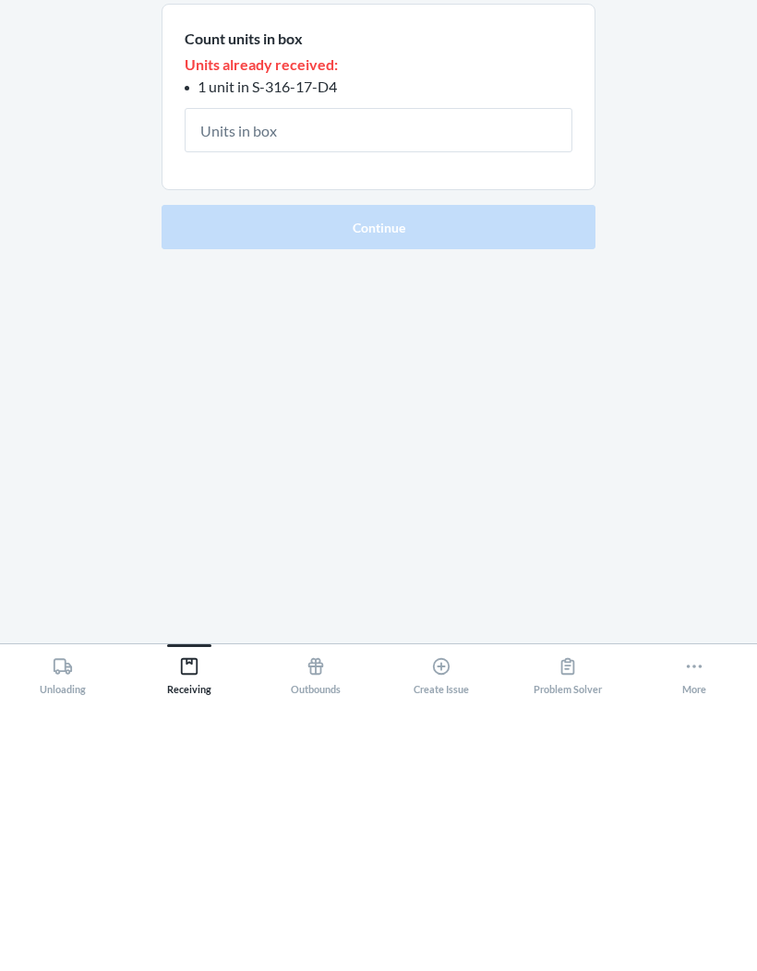
type input "1"
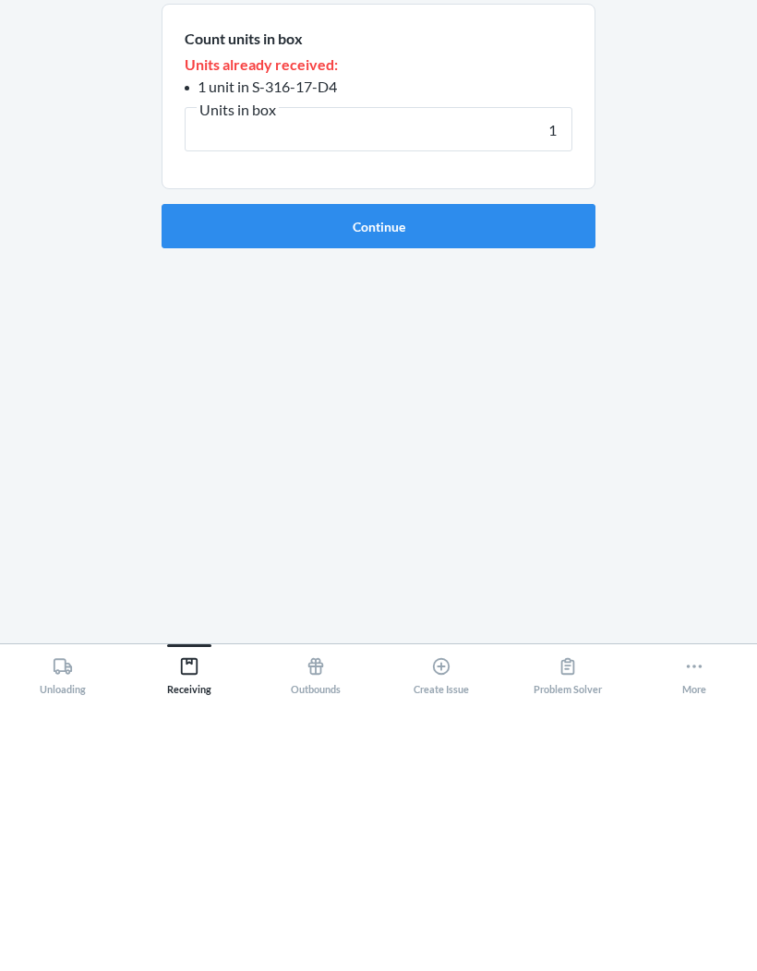
click at [519, 477] on button "Continue" at bounding box center [378, 499] width 434 height 44
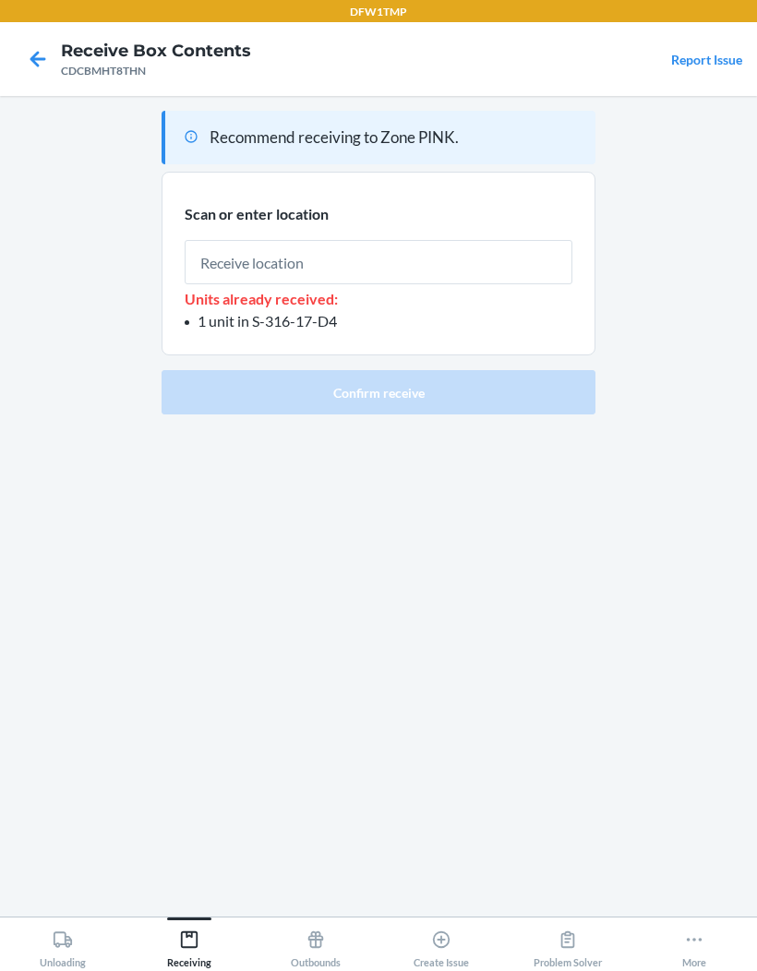
click at [468, 240] on input "text" at bounding box center [379, 262] width 388 height 44
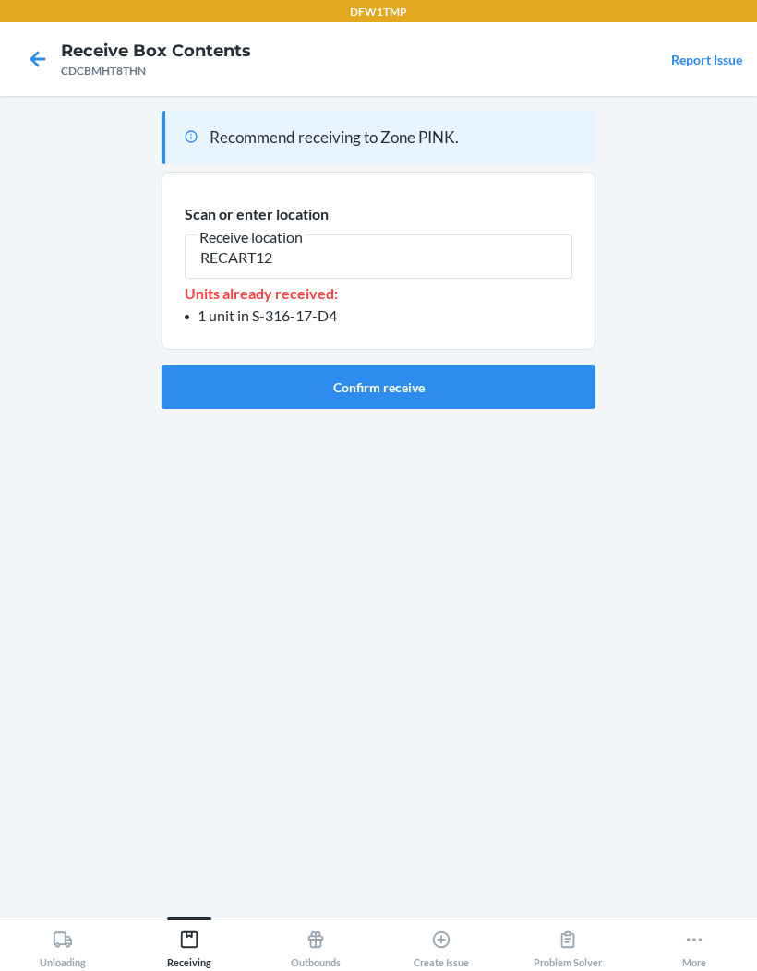
type input "RECART12"
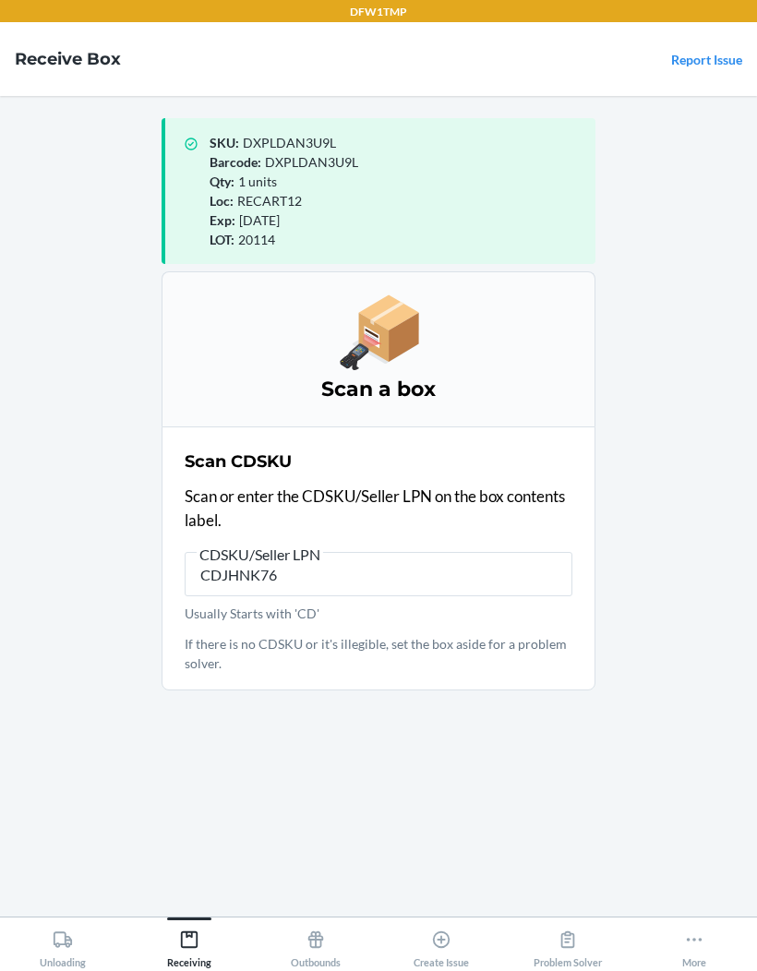
type input "CDJHNK76R"
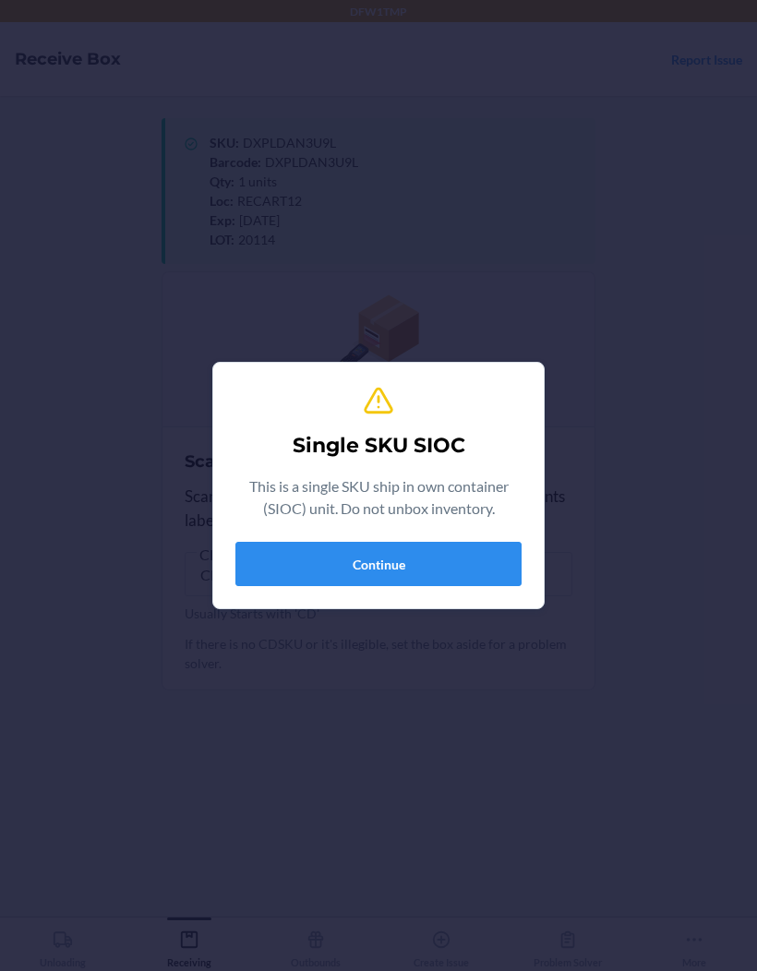
click at [376, 544] on button "Continue" at bounding box center [378, 564] width 286 height 44
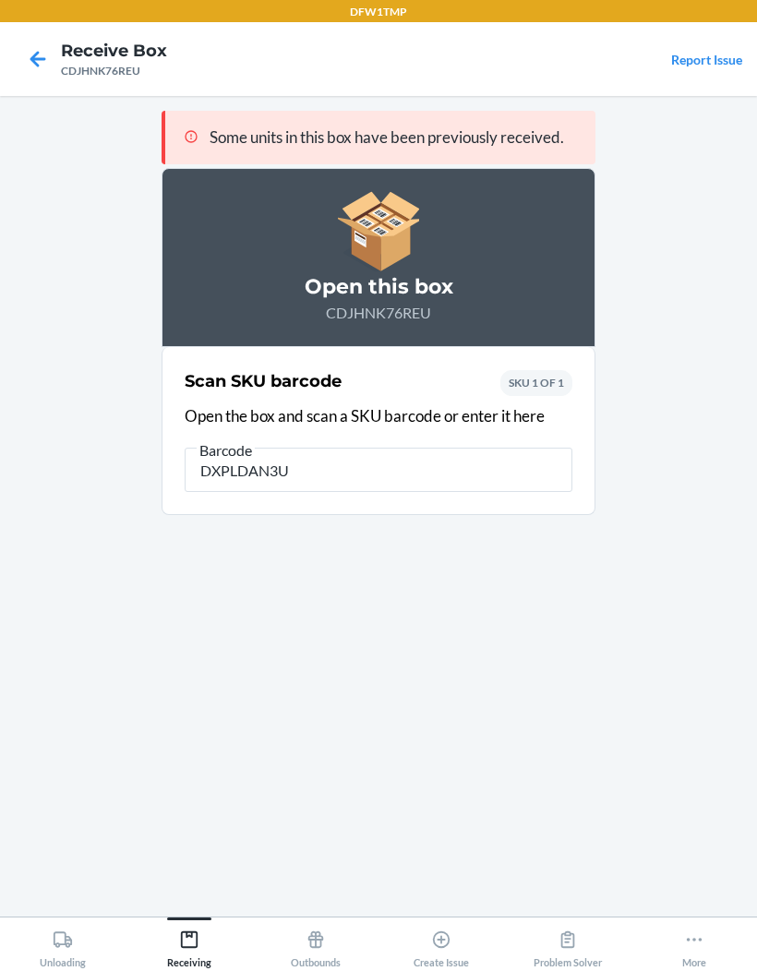
type input "DXPLDAN3U9"
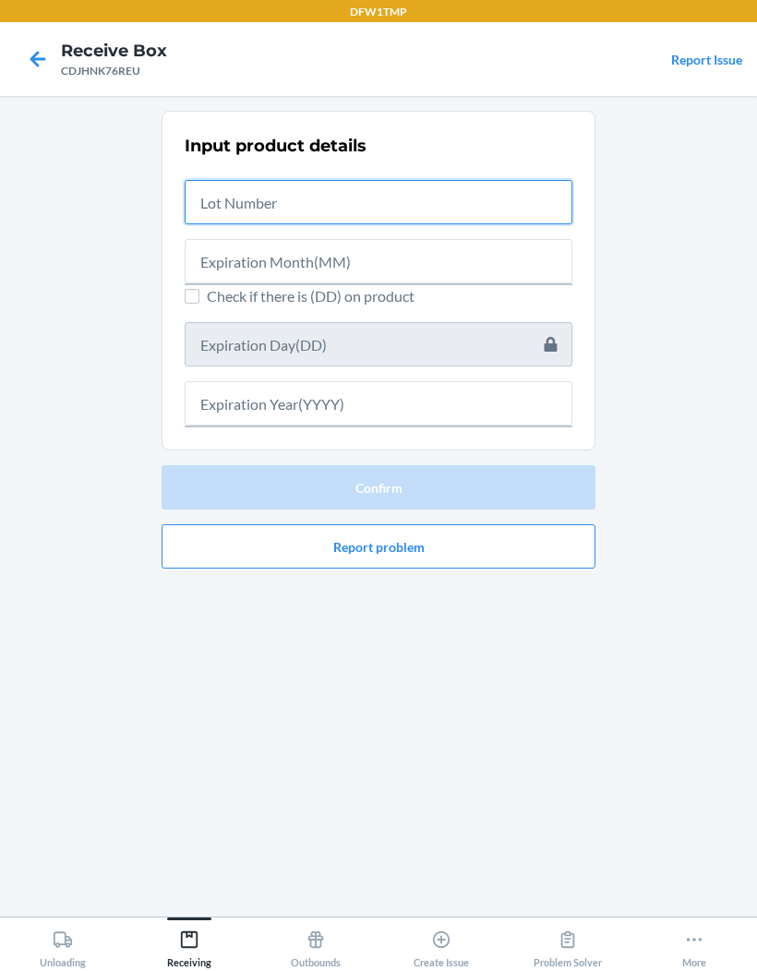
click at [530, 180] on input "text" at bounding box center [379, 202] width 388 height 44
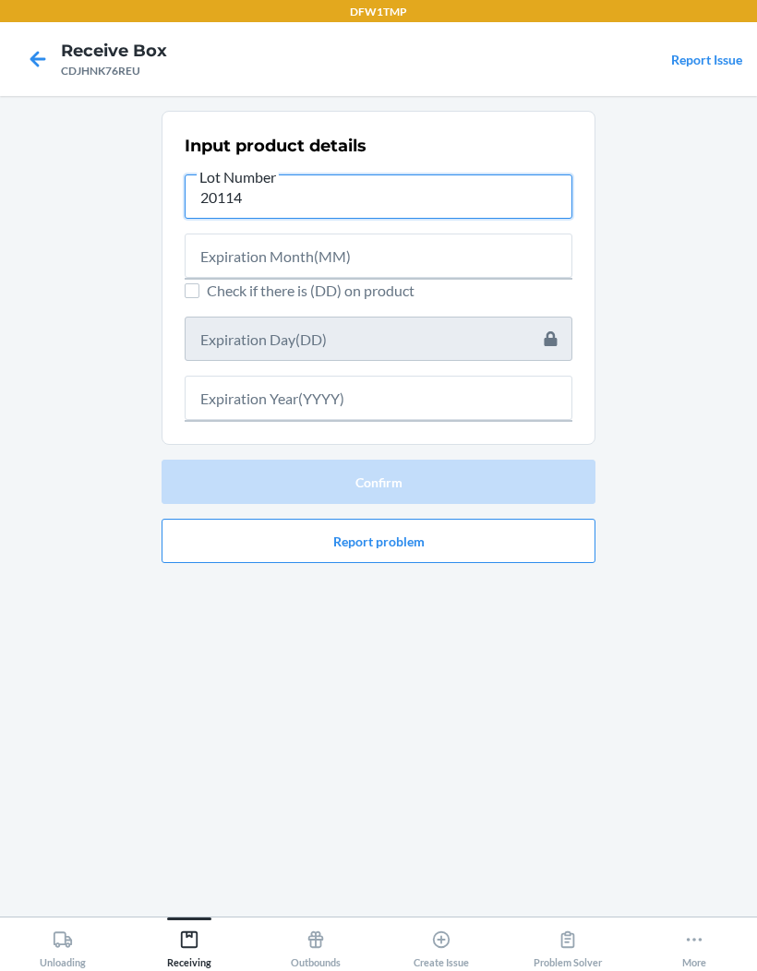
type input "20114"
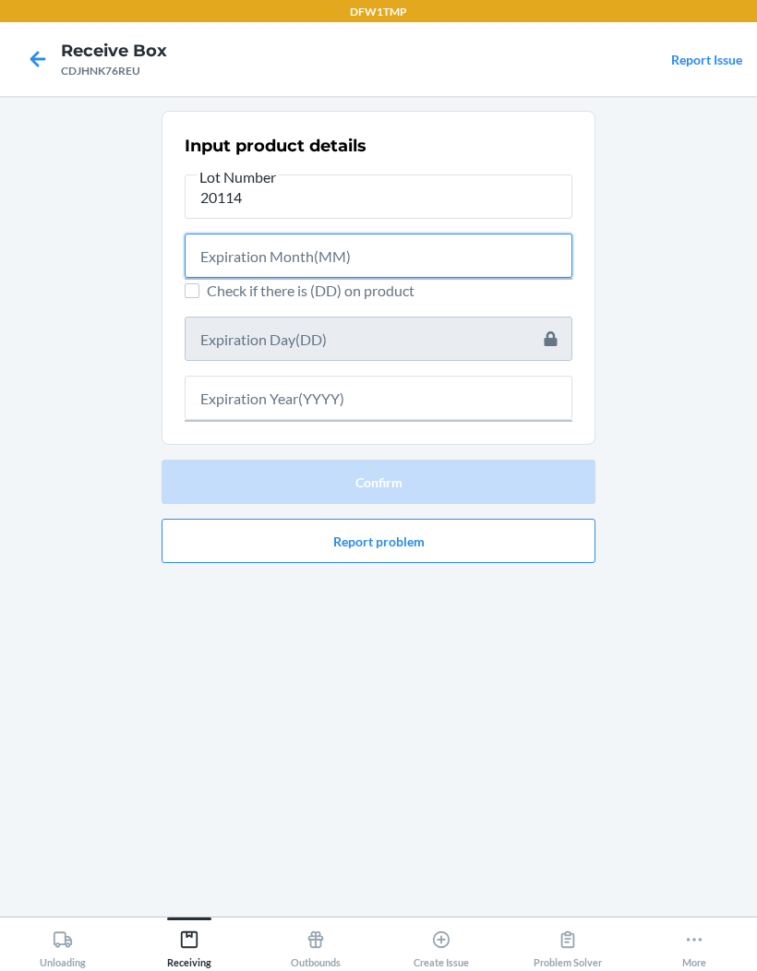
click at [212, 233] on input "text" at bounding box center [379, 255] width 388 height 44
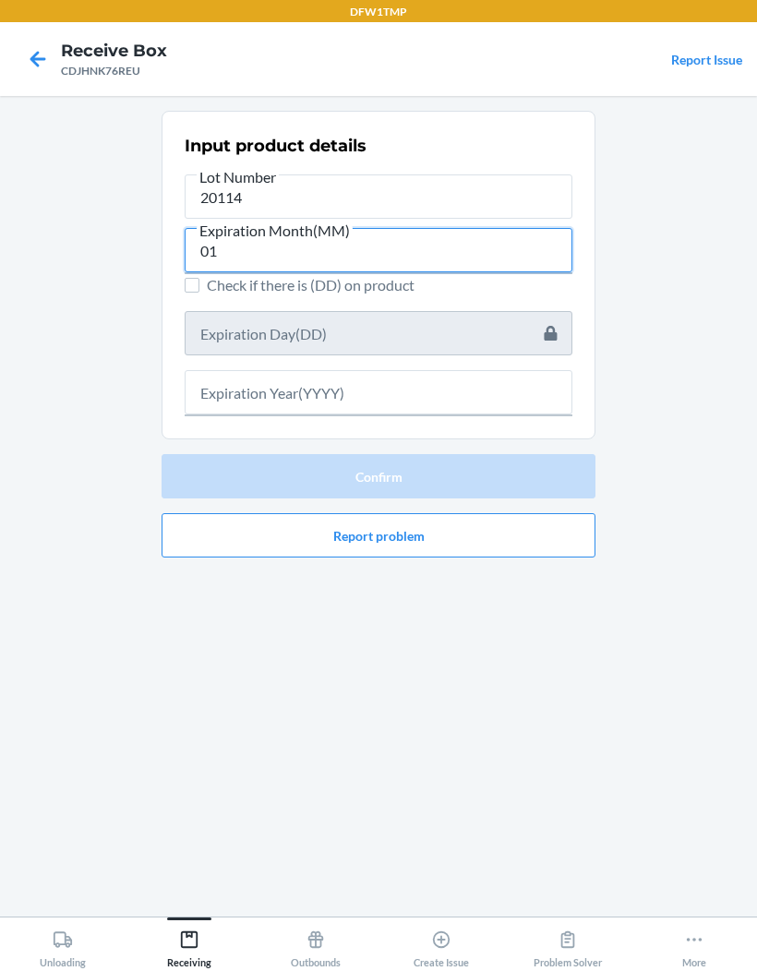
type input "01"
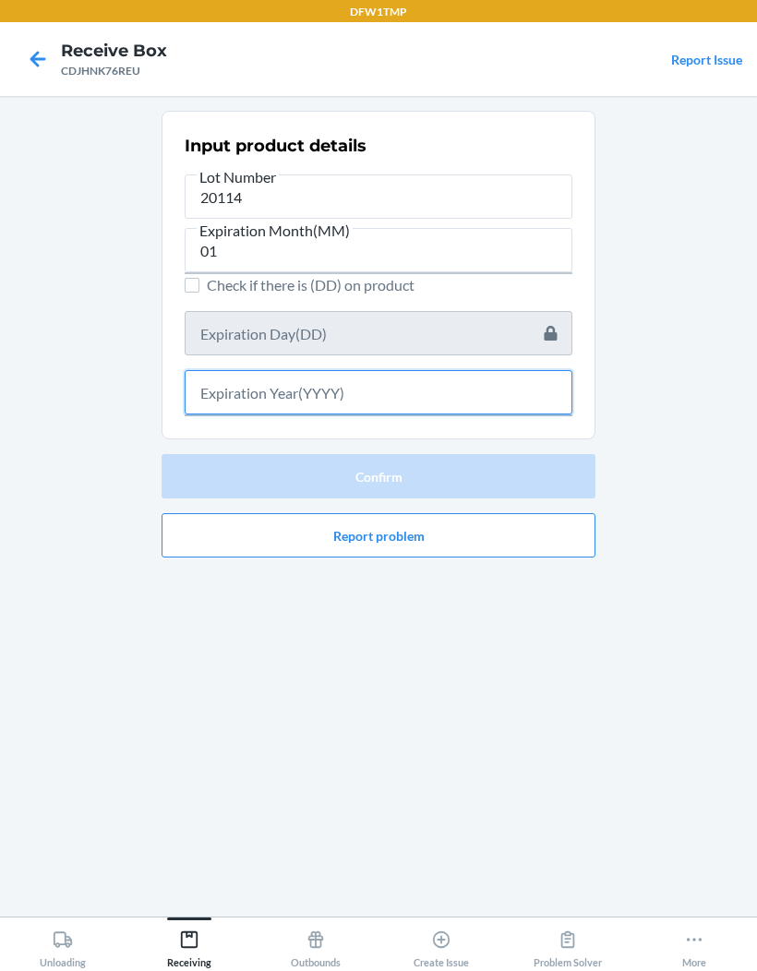
click at [531, 370] on input "text" at bounding box center [379, 392] width 388 height 44
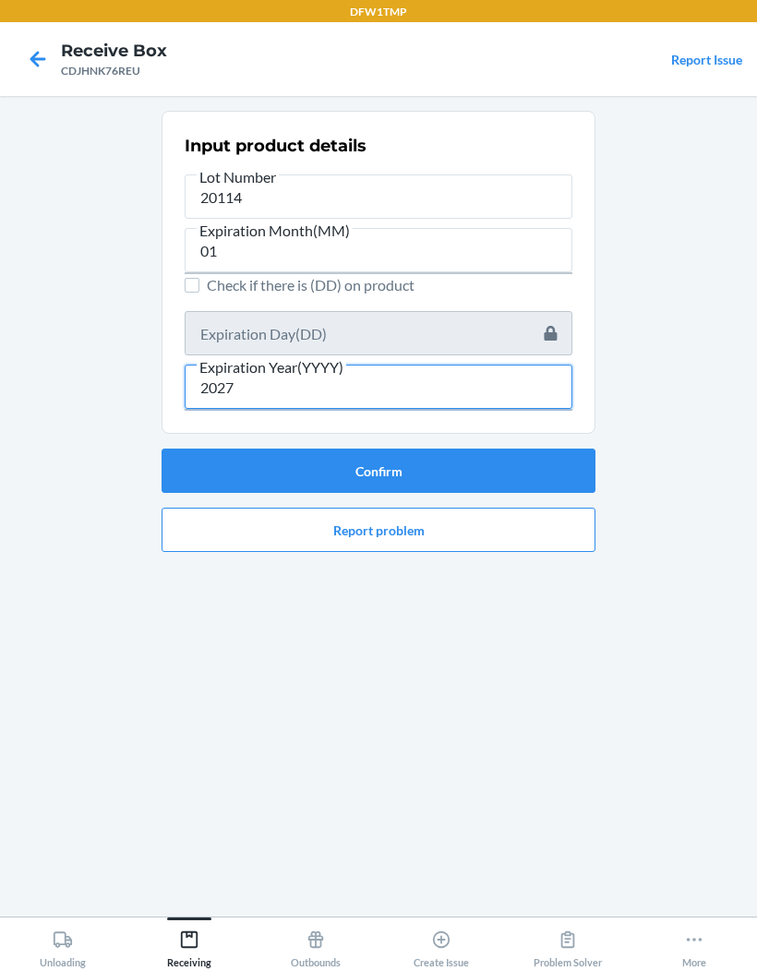
type input "2027"
click at [574, 448] on button "Confirm" at bounding box center [378, 470] width 434 height 44
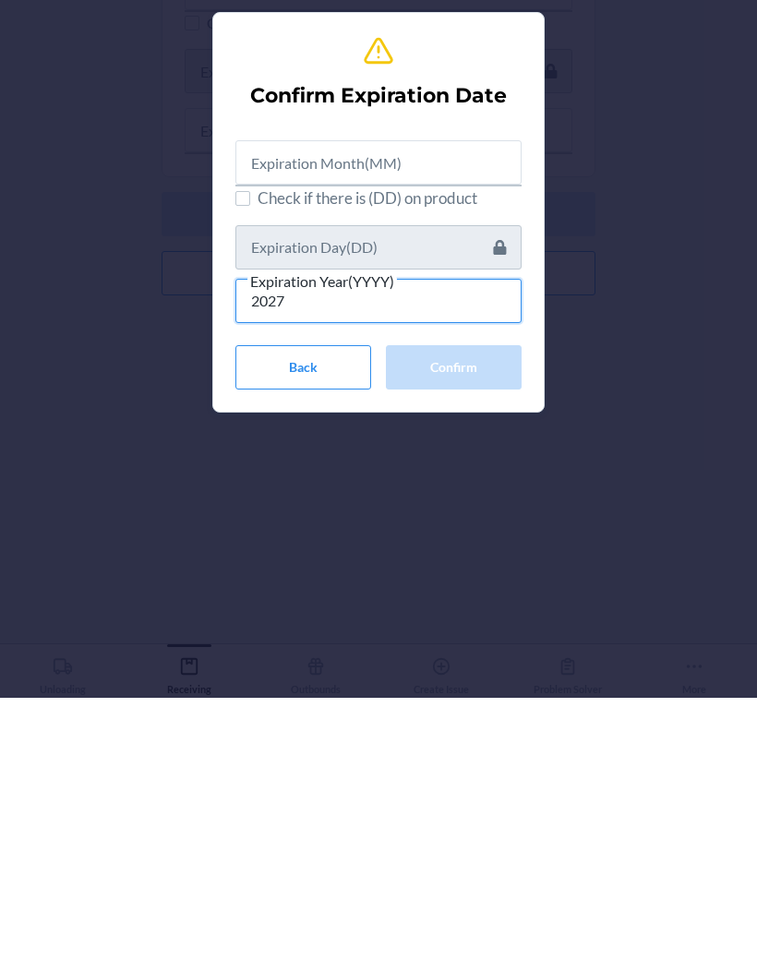
type input "2027"
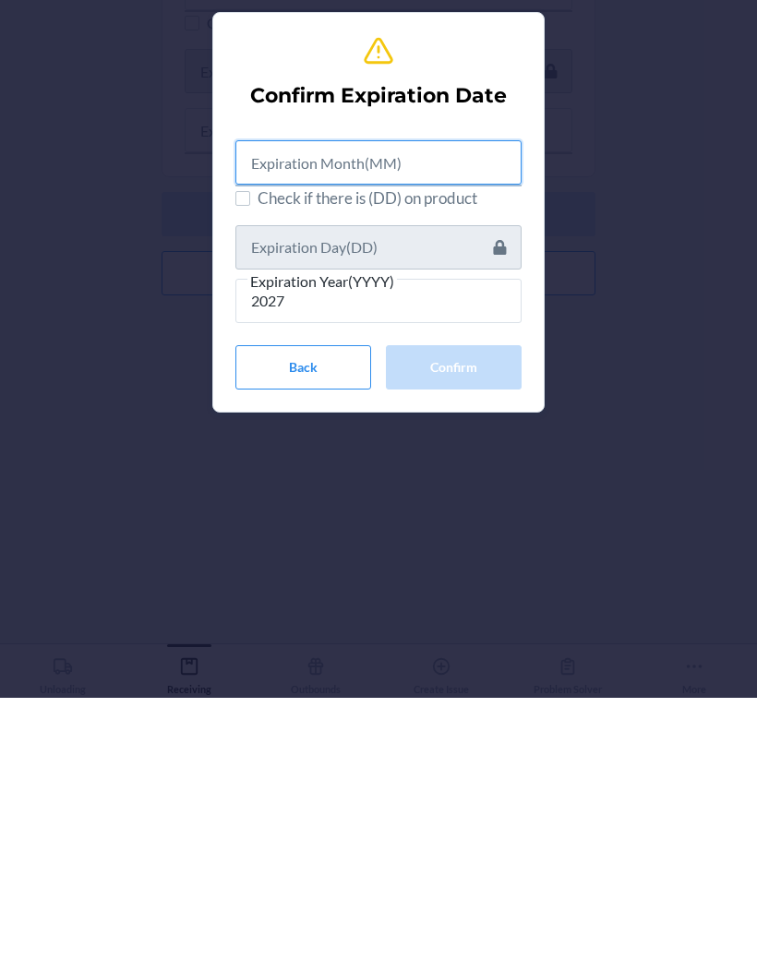
click at [483, 413] on input "text" at bounding box center [378, 435] width 286 height 44
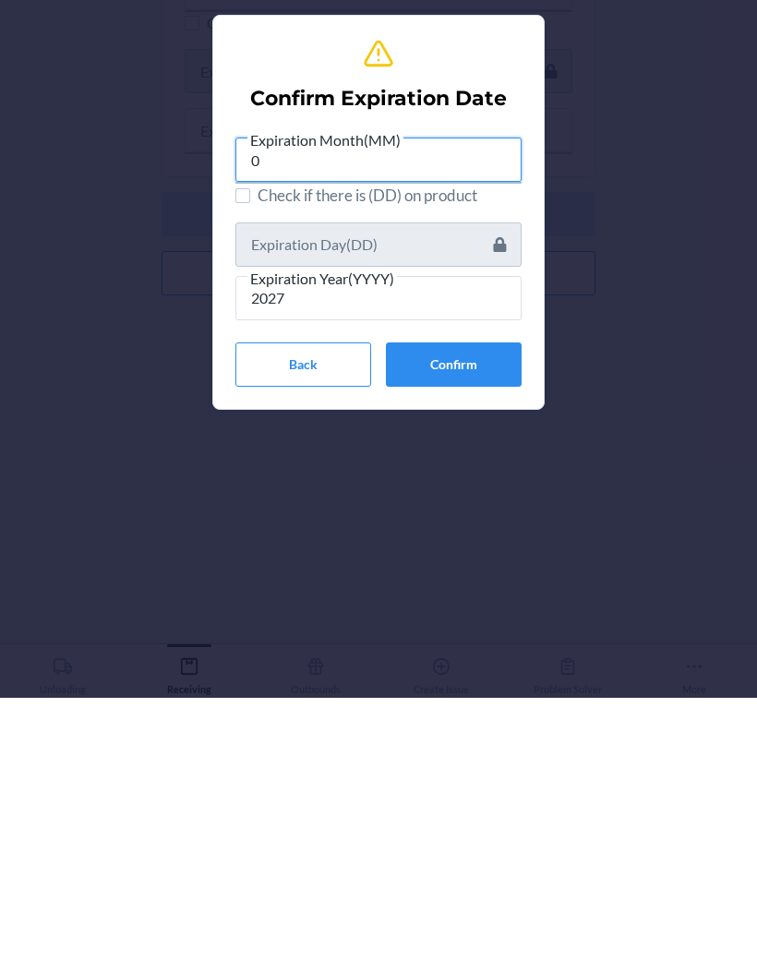
type input "01"
click at [508, 616] on button "Confirm" at bounding box center [454, 638] width 136 height 44
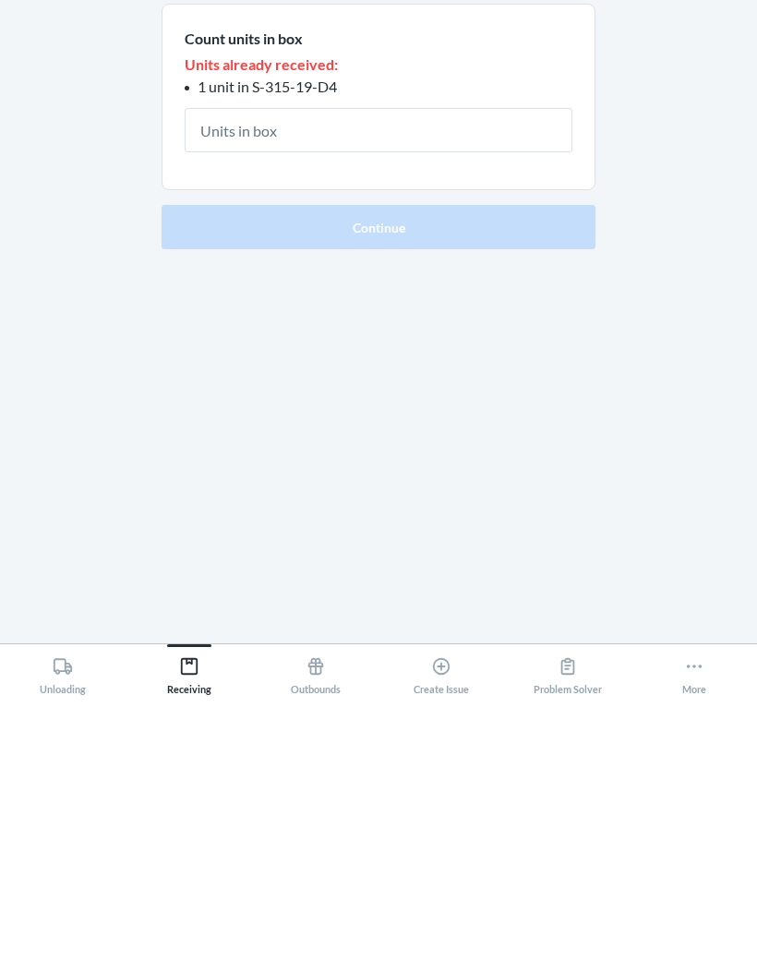
type input "1"
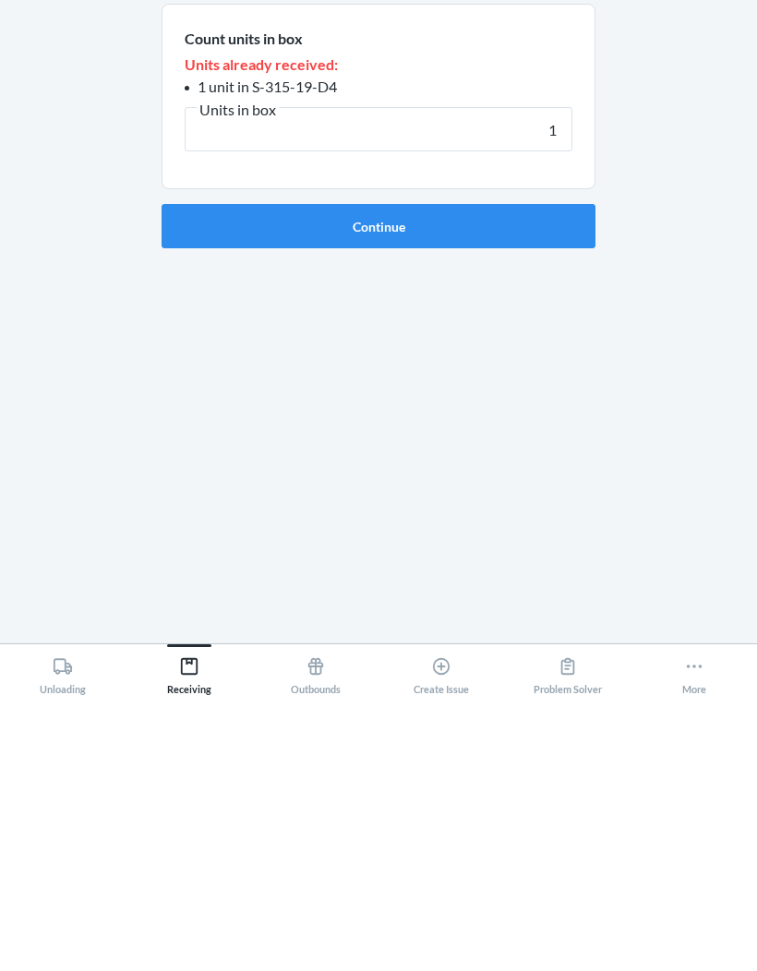
click at [568, 477] on button "Continue" at bounding box center [378, 499] width 434 height 44
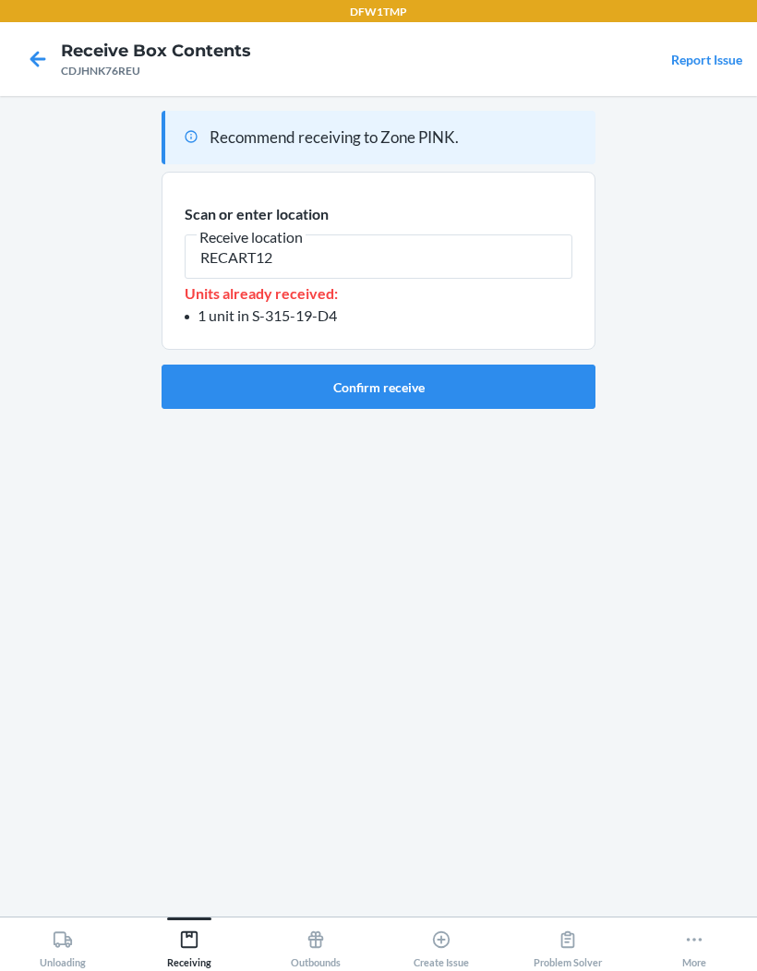
type input "RECART12"
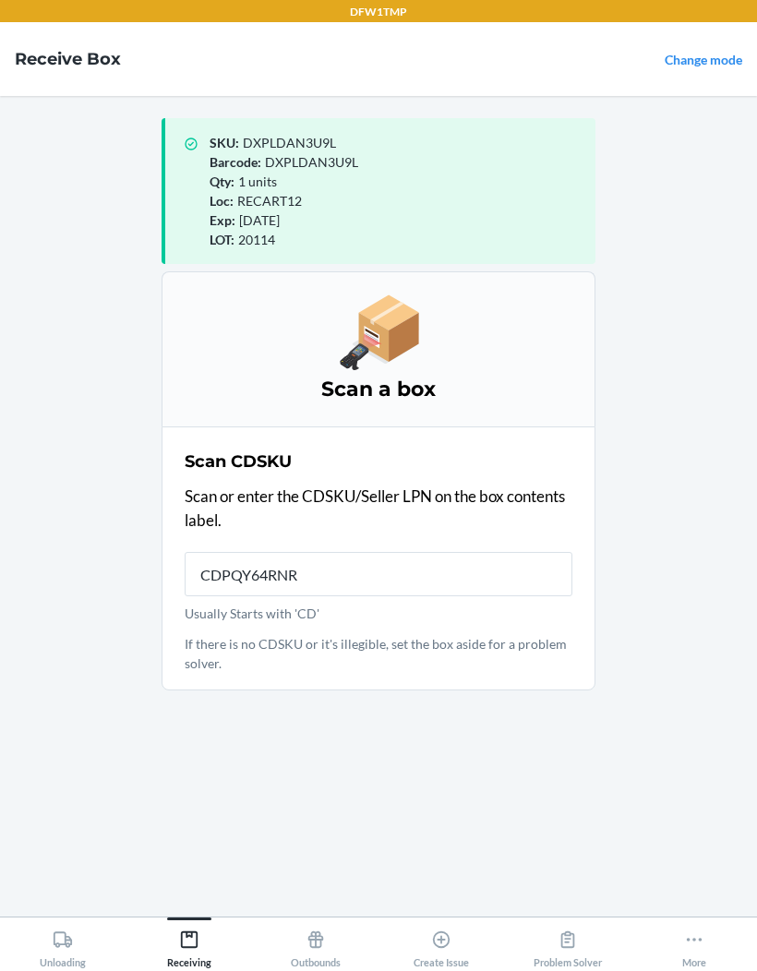
type input "CDPQY64RNRP"
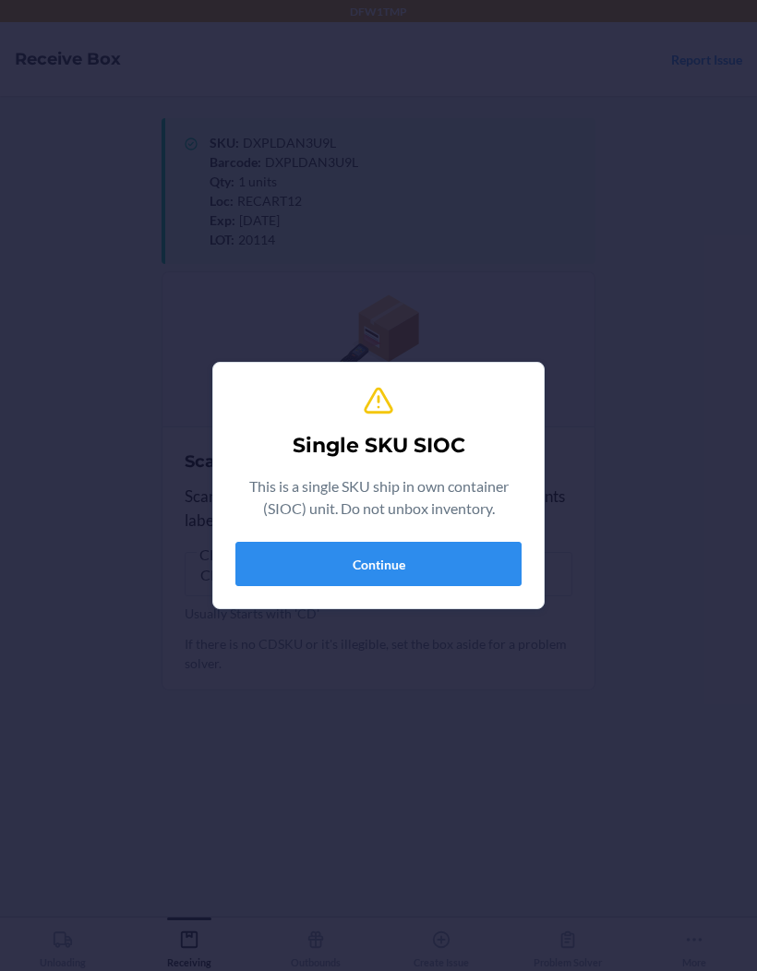
click at [315, 555] on button "Continue" at bounding box center [378, 564] width 286 height 44
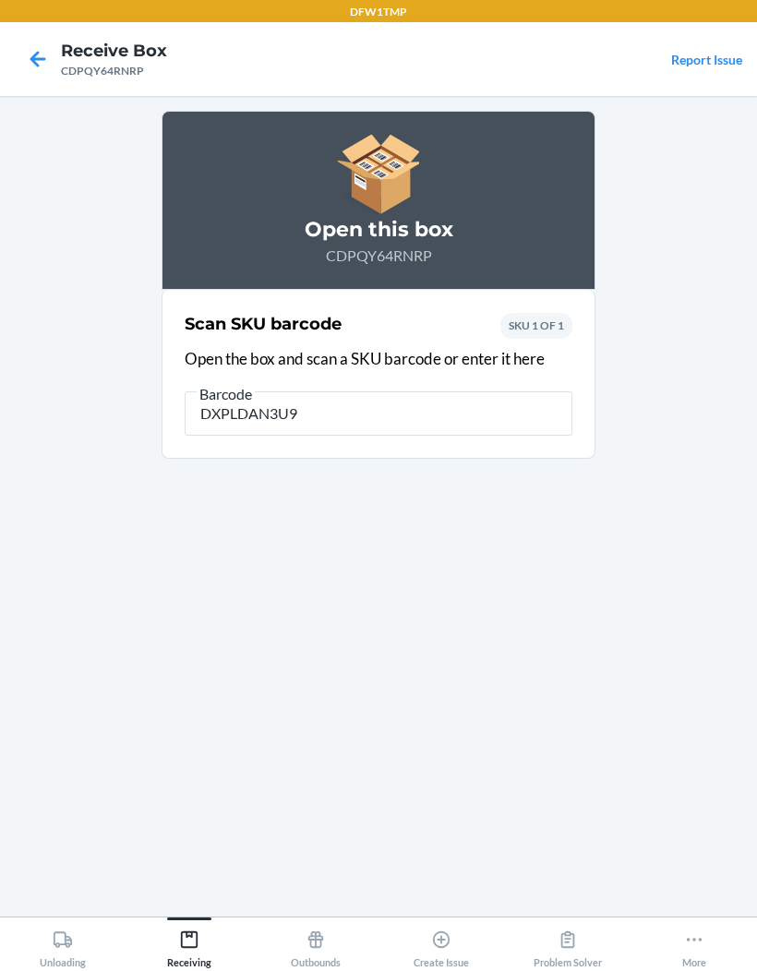
type input "DXPLDAN3U9L"
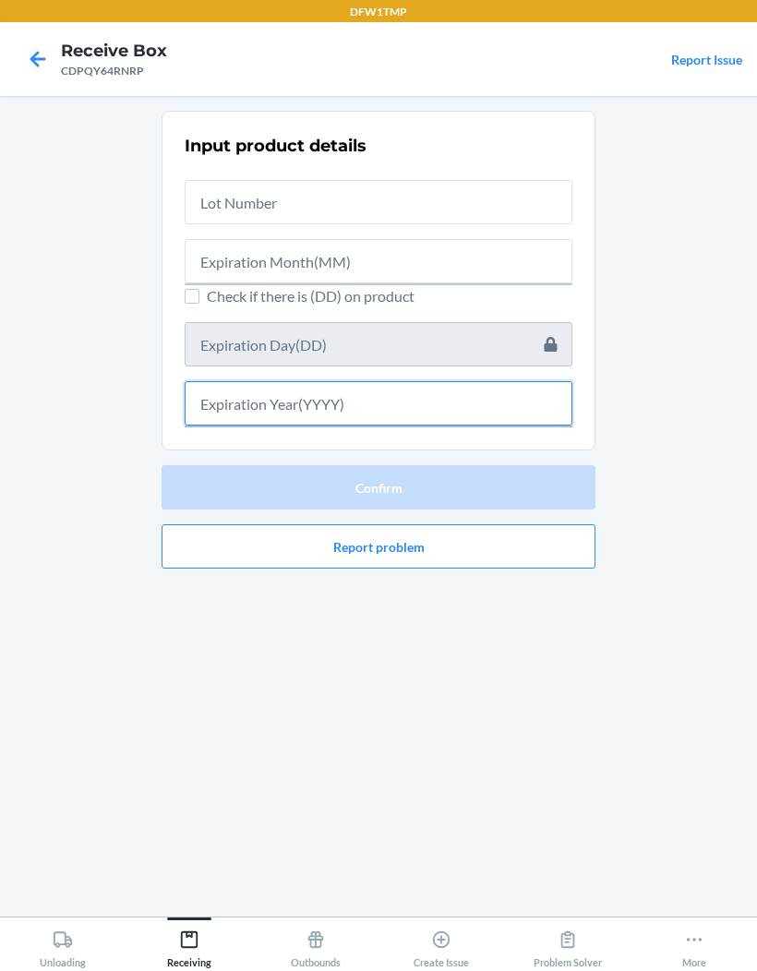
click at [514, 381] on input "text" at bounding box center [379, 403] width 388 height 44
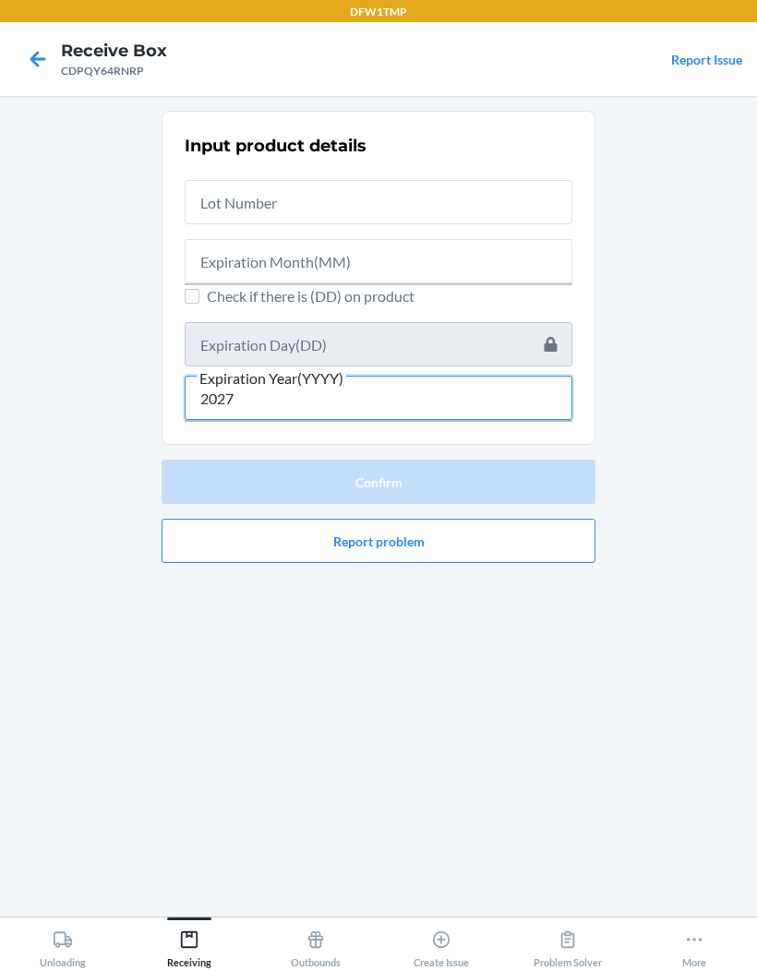
type input "2027"
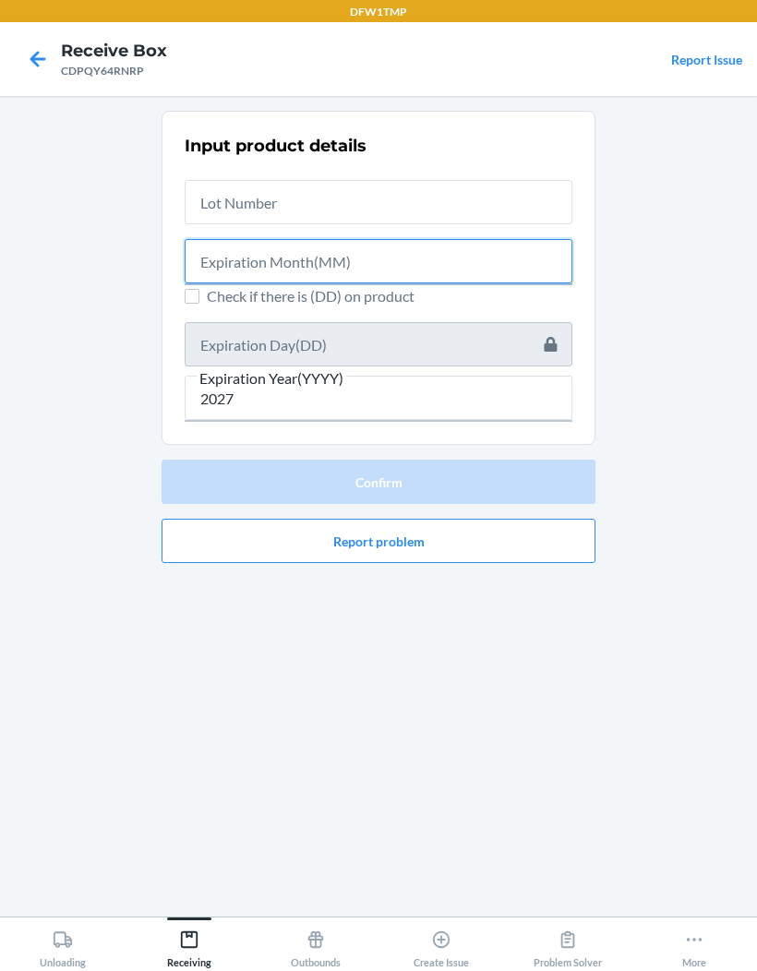
click at [486, 239] on input "text" at bounding box center [379, 261] width 388 height 44
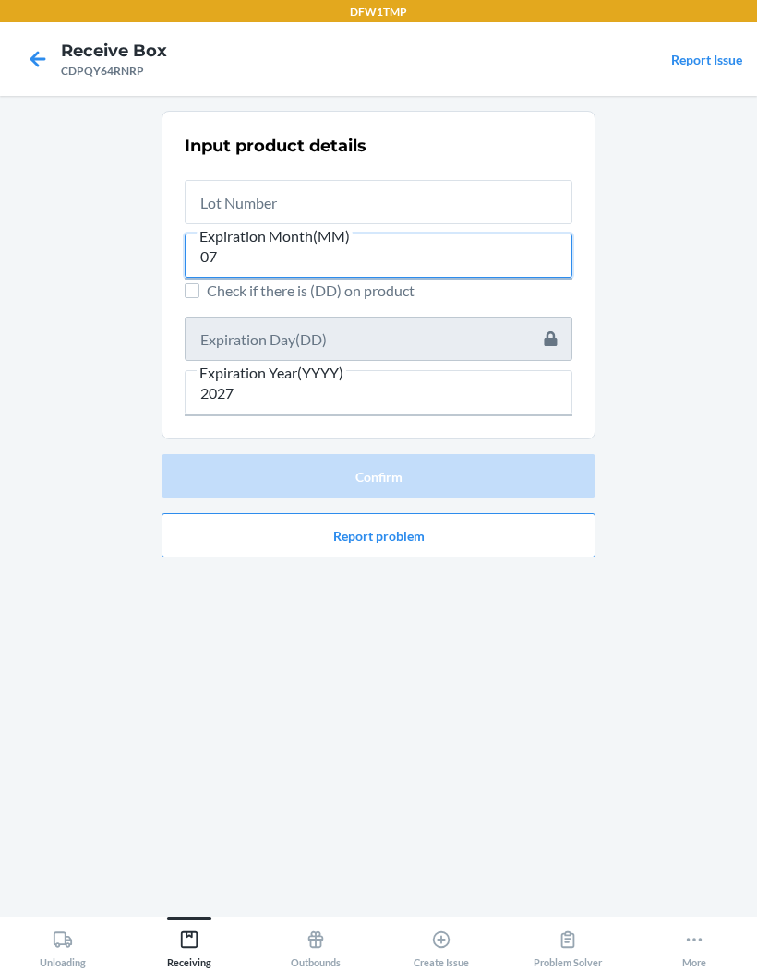
type input "07"
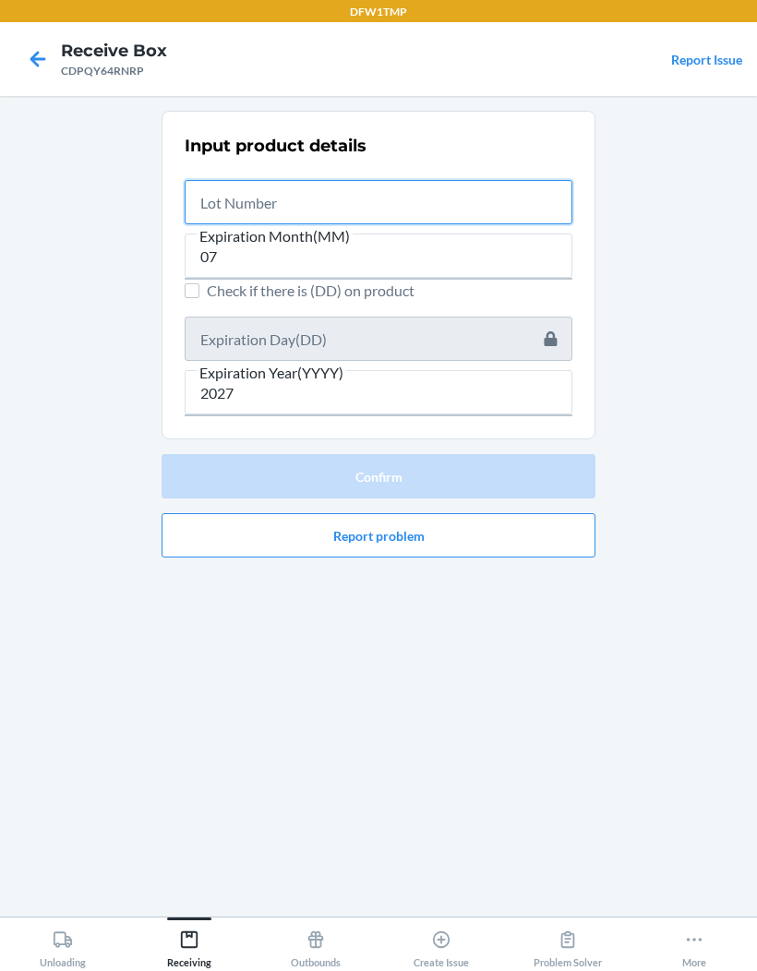
click at [525, 180] on input "text" at bounding box center [379, 202] width 388 height 44
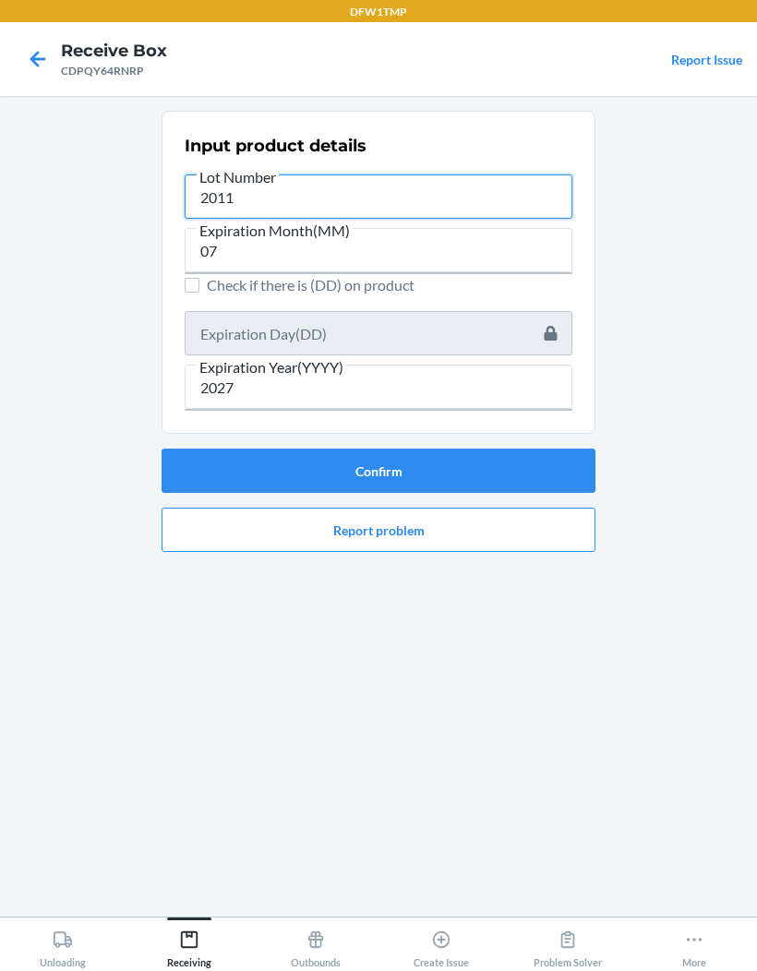
type input "20114"
click at [548, 448] on button "Confirm" at bounding box center [378, 470] width 434 height 44
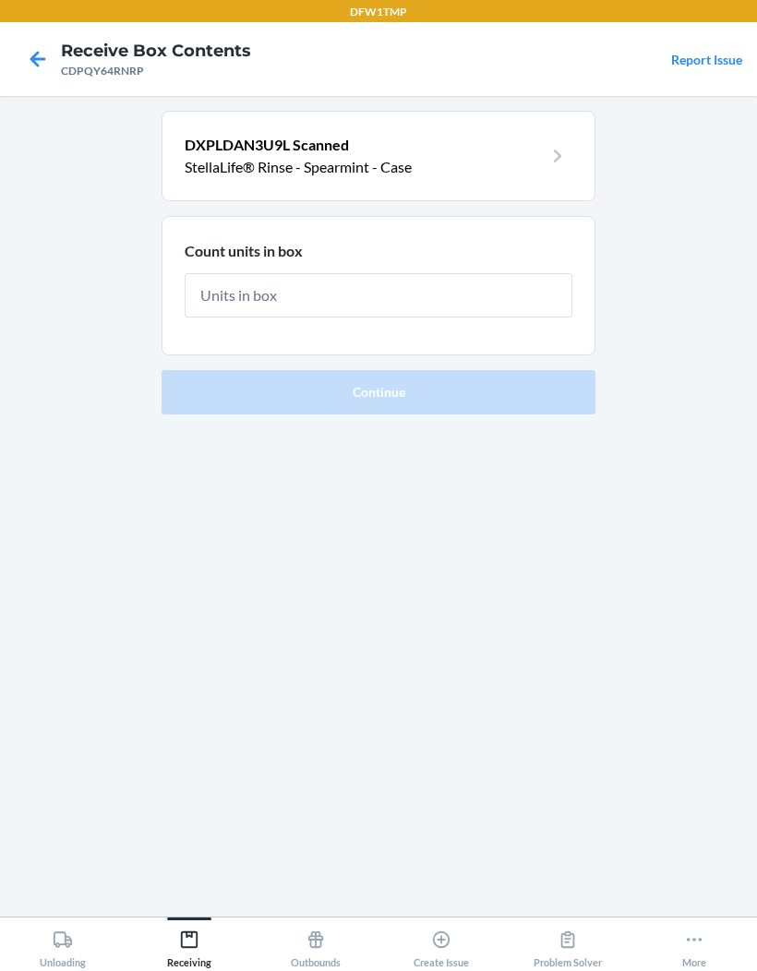
type input "1"
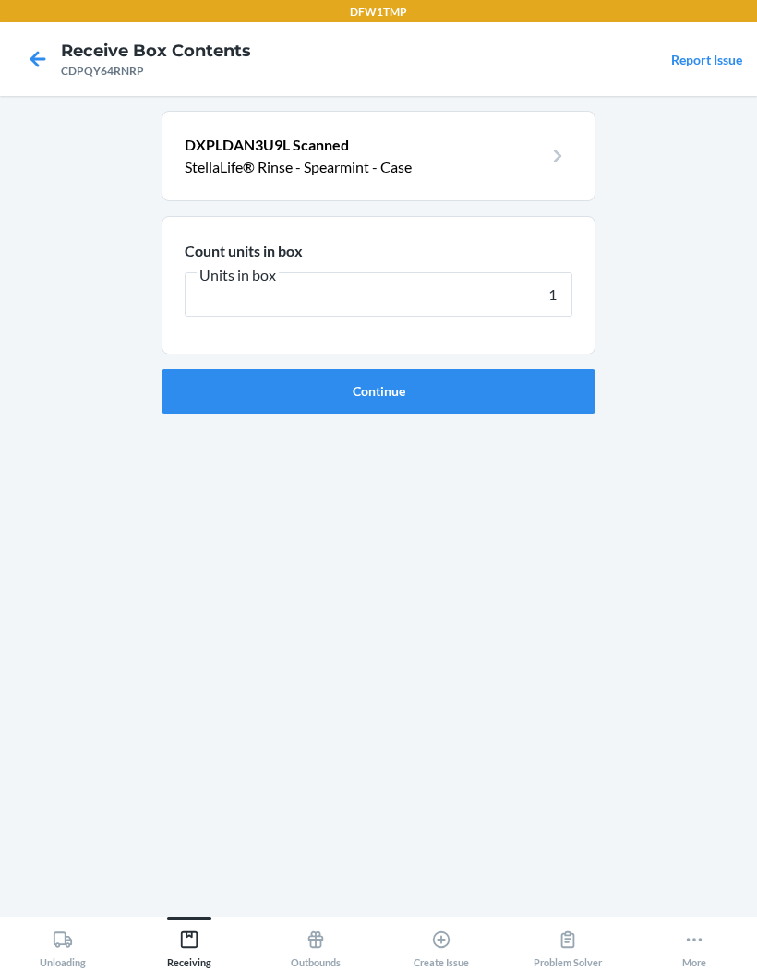
click at [378, 369] on button "Continue" at bounding box center [378, 391] width 434 height 44
click at [538, 369] on button "Continue" at bounding box center [378, 391] width 434 height 44
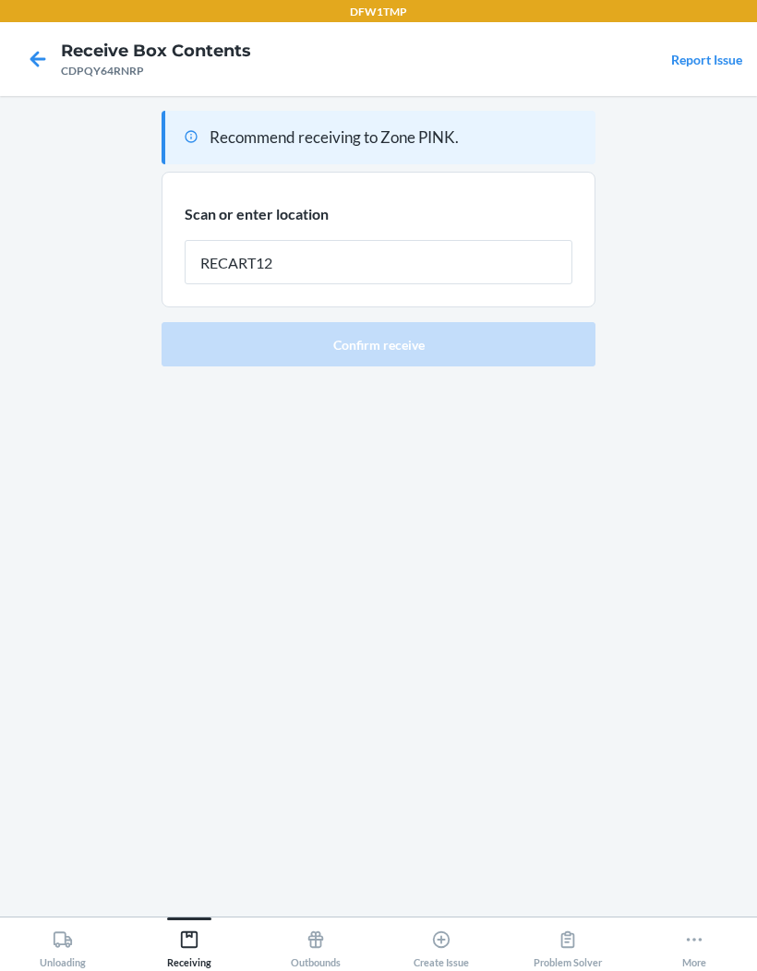
type input "RECART12"
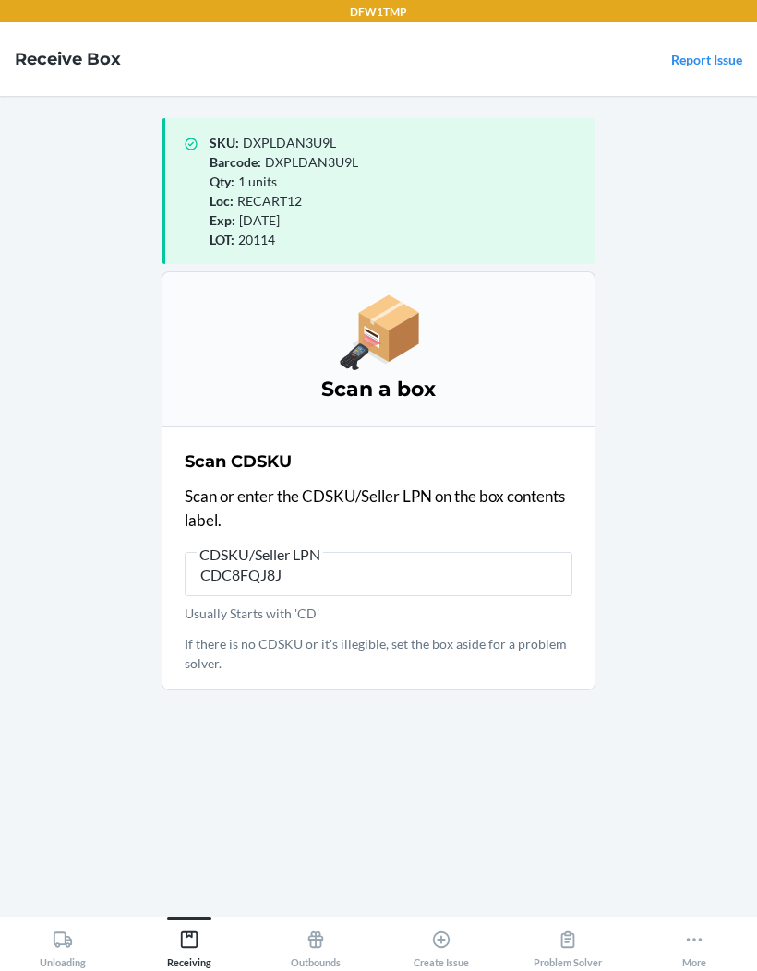
type input "CDC8FQJ8JR"
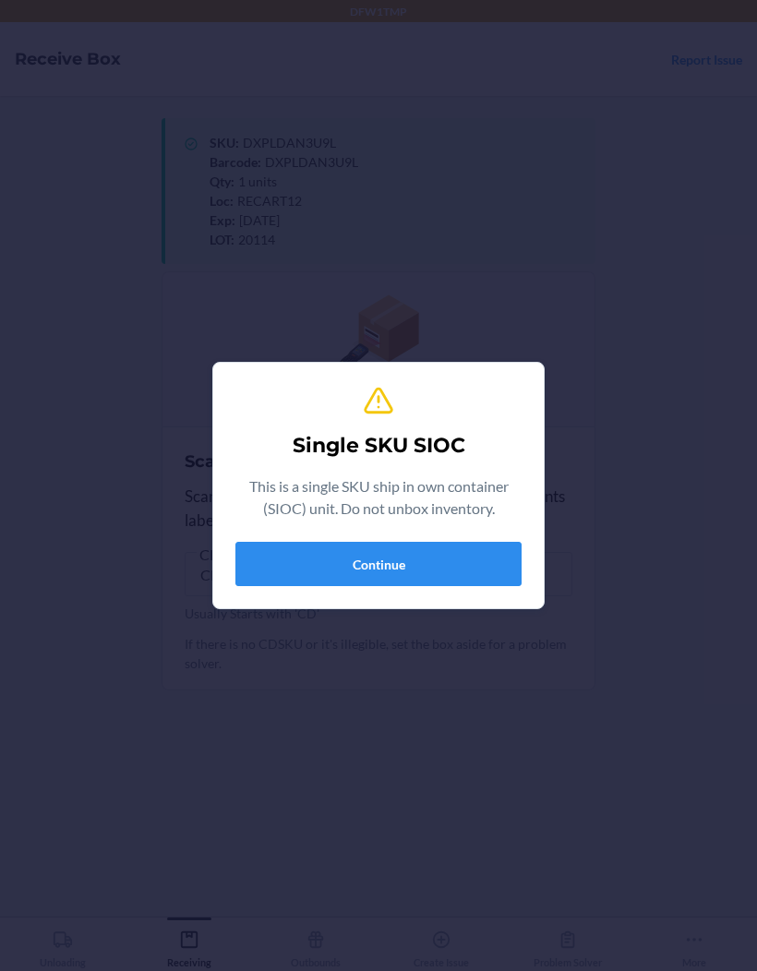
click at [308, 561] on button "Continue" at bounding box center [378, 564] width 286 height 44
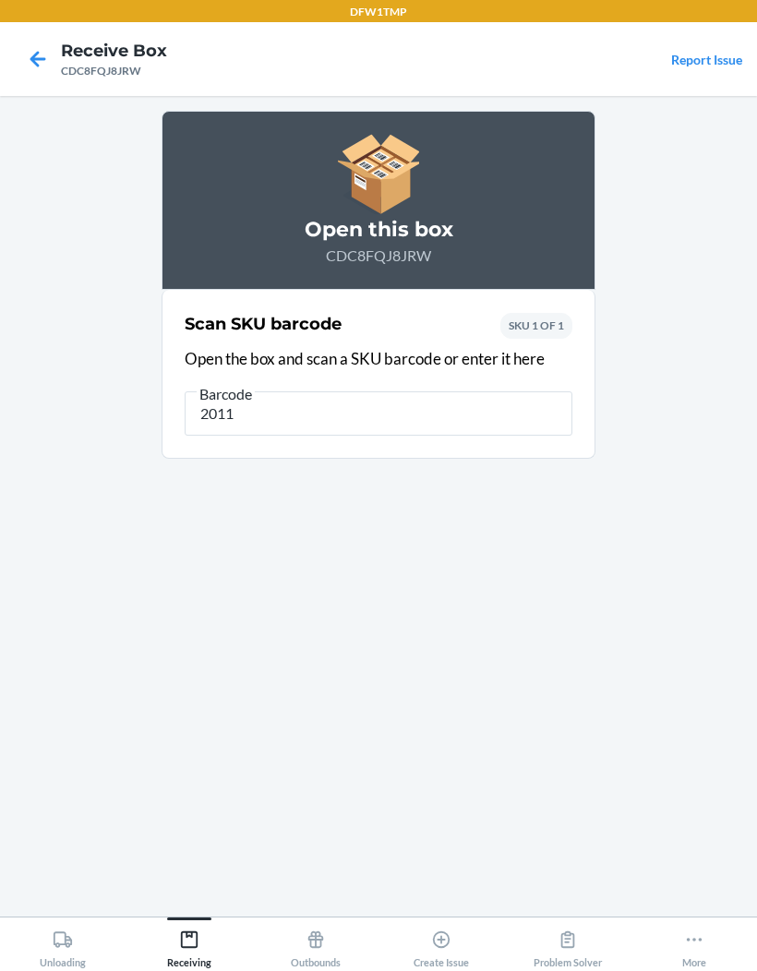
type input "20114"
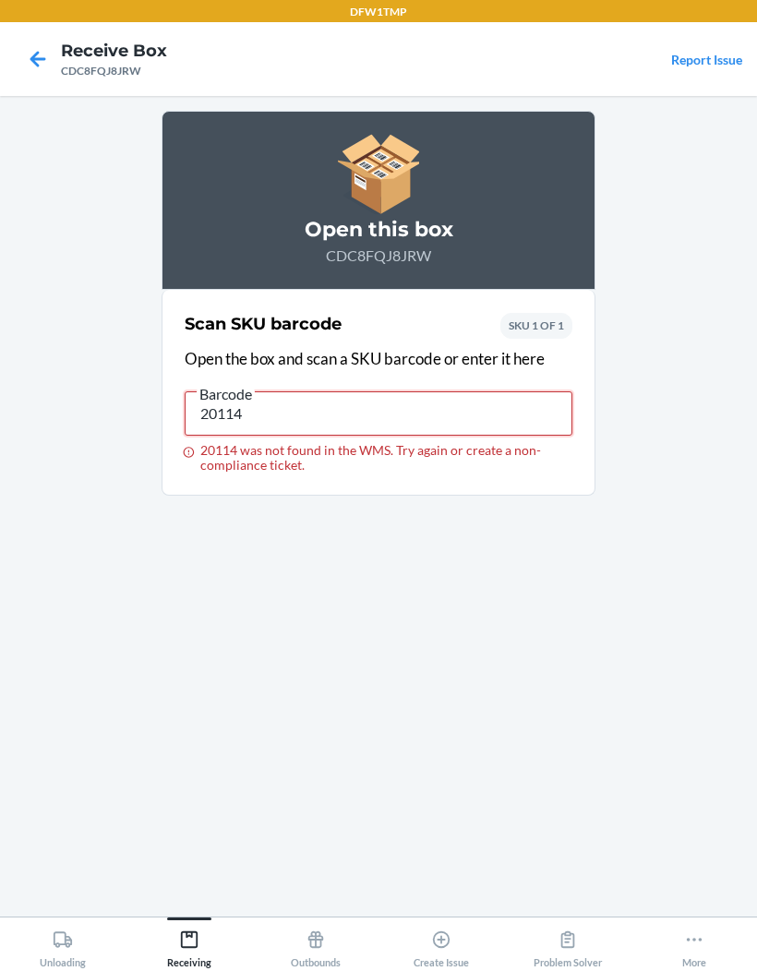
click at [228, 391] on input "20114" at bounding box center [379, 413] width 388 height 44
click at [227, 391] on input "20114" at bounding box center [379, 413] width 388 height 44
click at [217, 385] on span "Barcode" at bounding box center [226, 394] width 58 height 18
click at [217, 391] on input "20114" at bounding box center [379, 413] width 388 height 44
click at [202, 391] on input "20114" at bounding box center [379, 413] width 388 height 44
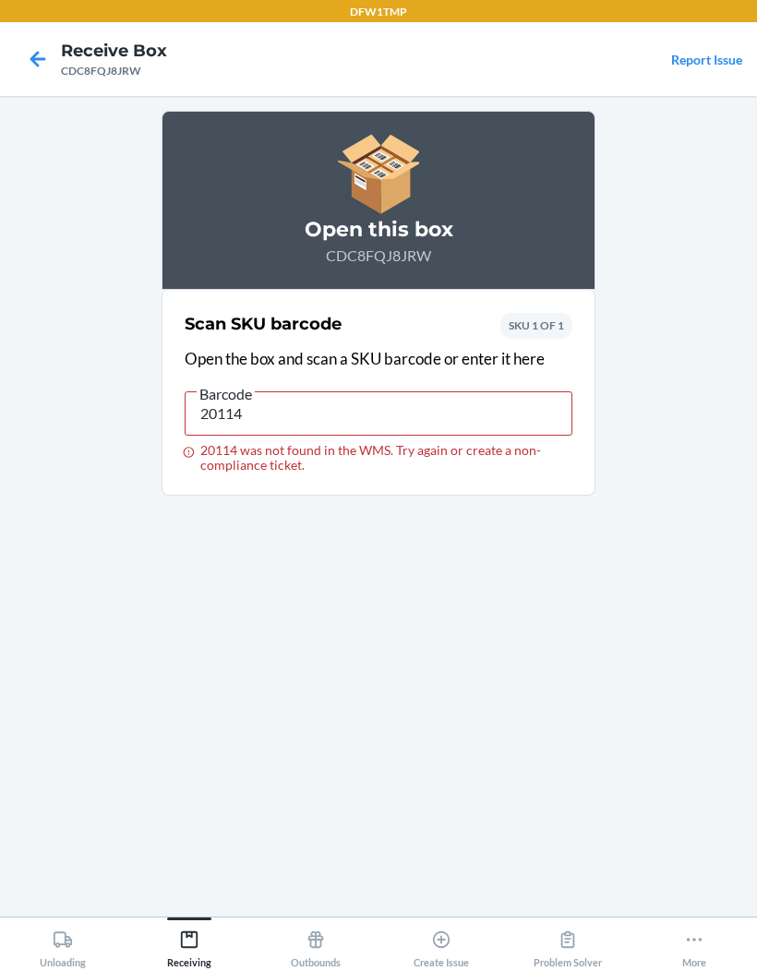
click at [223, 385] on span "Barcode" at bounding box center [226, 394] width 58 height 18
click at [223, 391] on input "20114" at bounding box center [379, 413] width 388 height 44
click at [222, 391] on input "20114" at bounding box center [379, 413] width 388 height 44
click at [209, 391] on input "20114" at bounding box center [379, 413] width 388 height 44
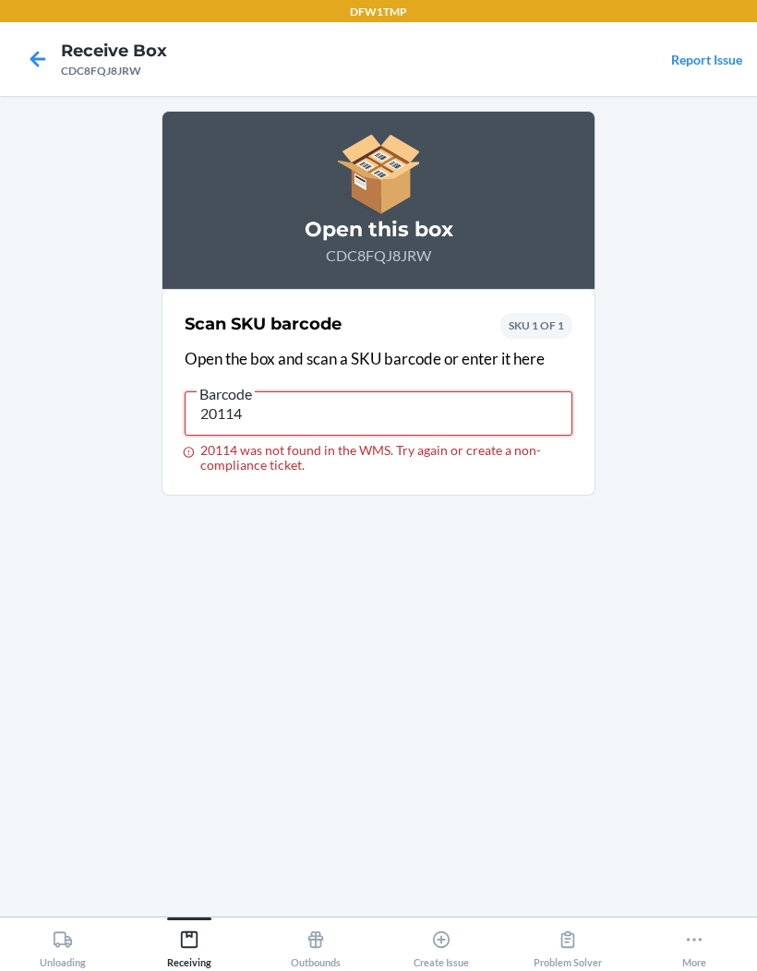
click at [208, 391] on input "20114" at bounding box center [379, 413] width 388 height 44
type input "20114CFQJ8JRW"
click at [227, 385] on span "Barcode" at bounding box center [226, 394] width 58 height 18
click at [227, 391] on input "20114CFQJ8JRW" at bounding box center [379, 413] width 388 height 44
click at [195, 391] on input "20114CFQJ8JRW" at bounding box center [379, 413] width 388 height 44
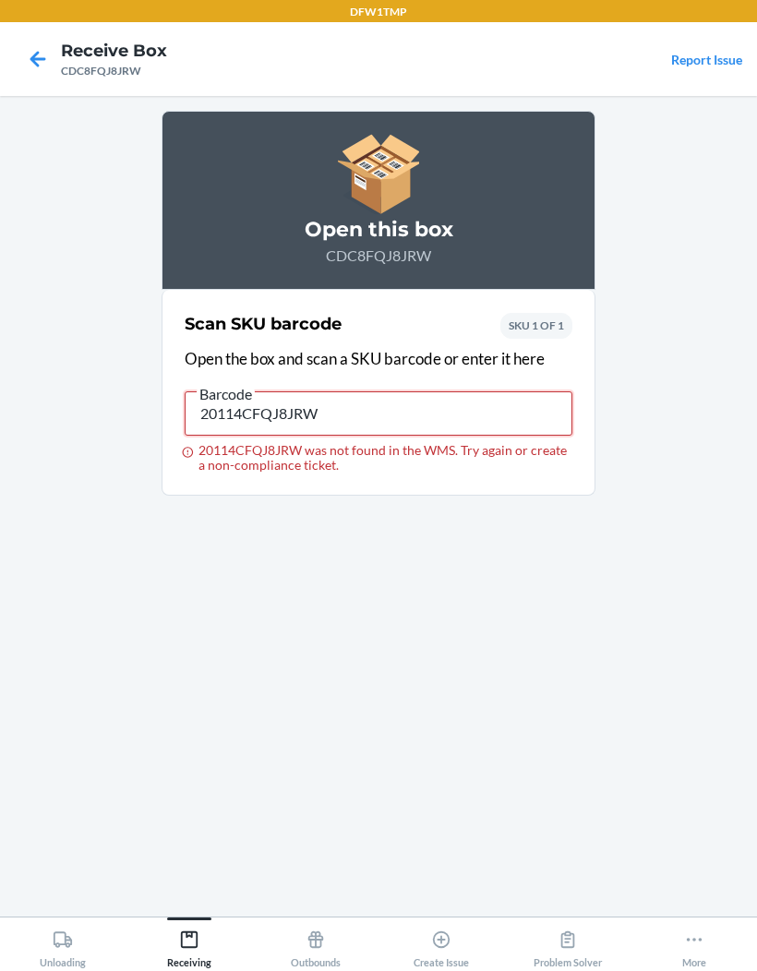
click at [269, 391] on input "20114CFQJ8JRW" at bounding box center [379, 413] width 388 height 44
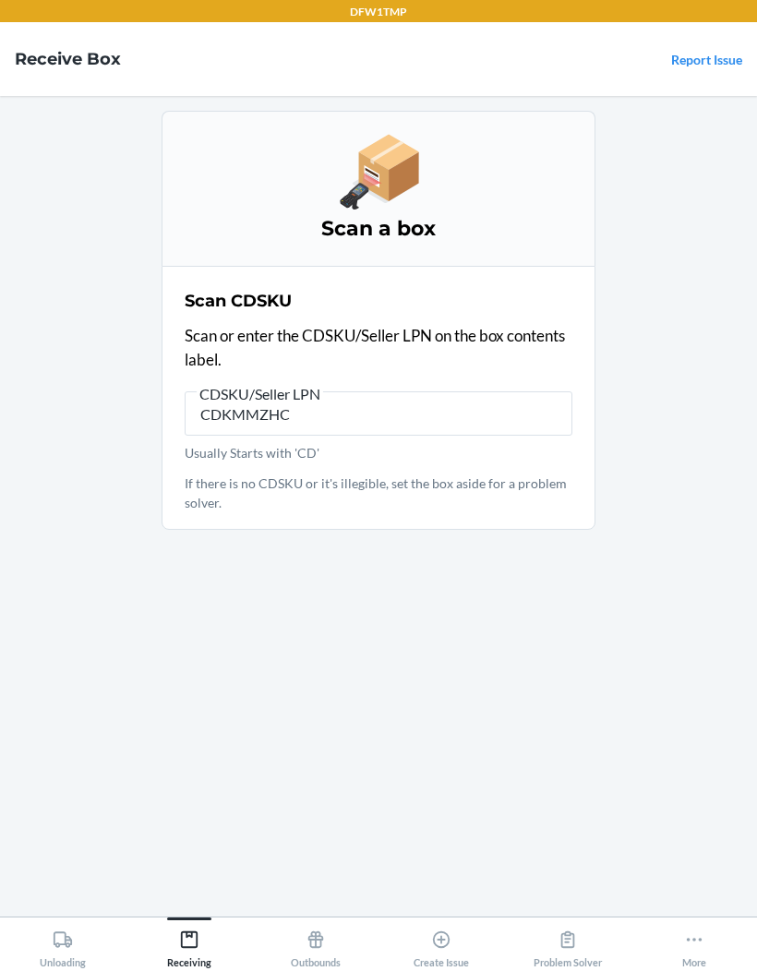
type input "CDKMMZHCC"
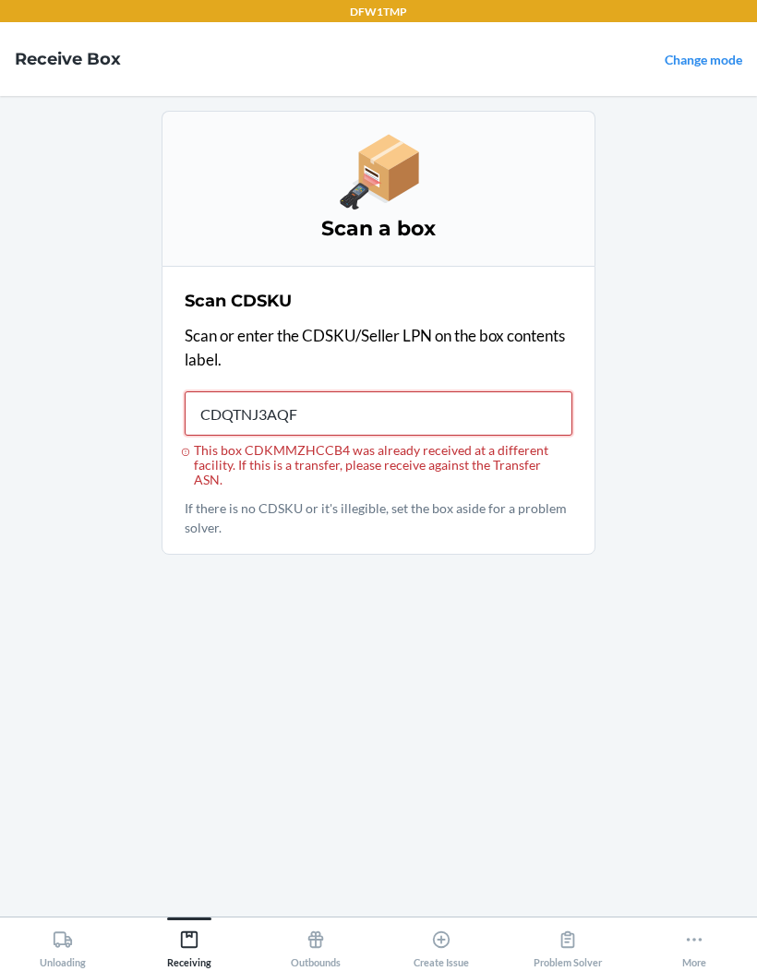
type input "CDQTNJ3AQFU"
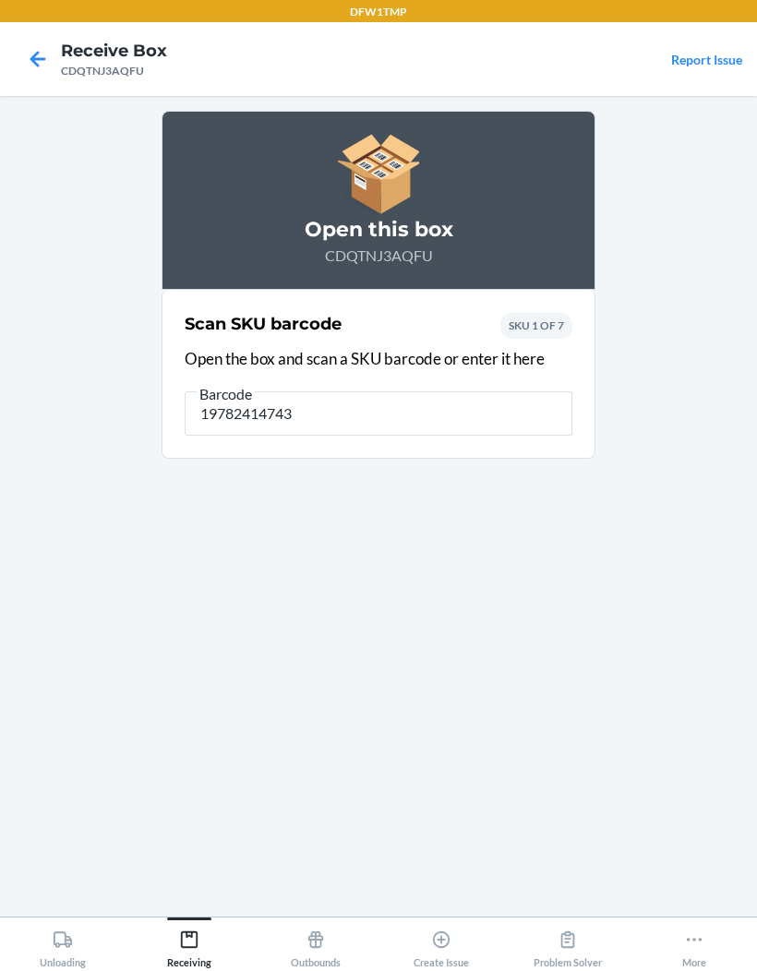
type input "197824147438"
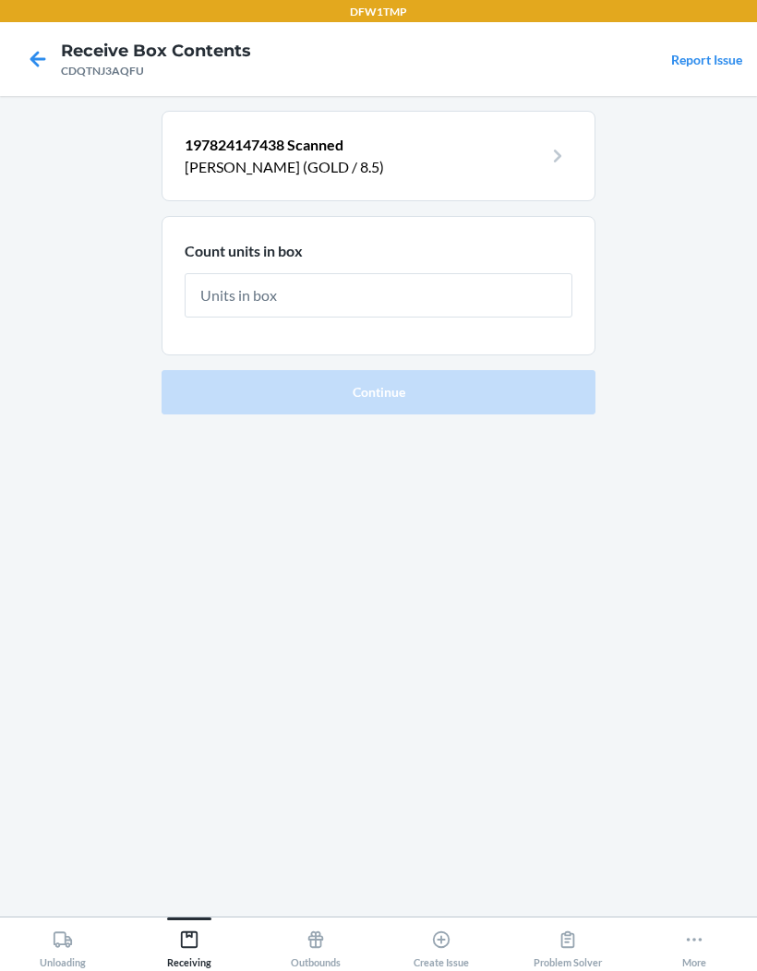
type input "1"
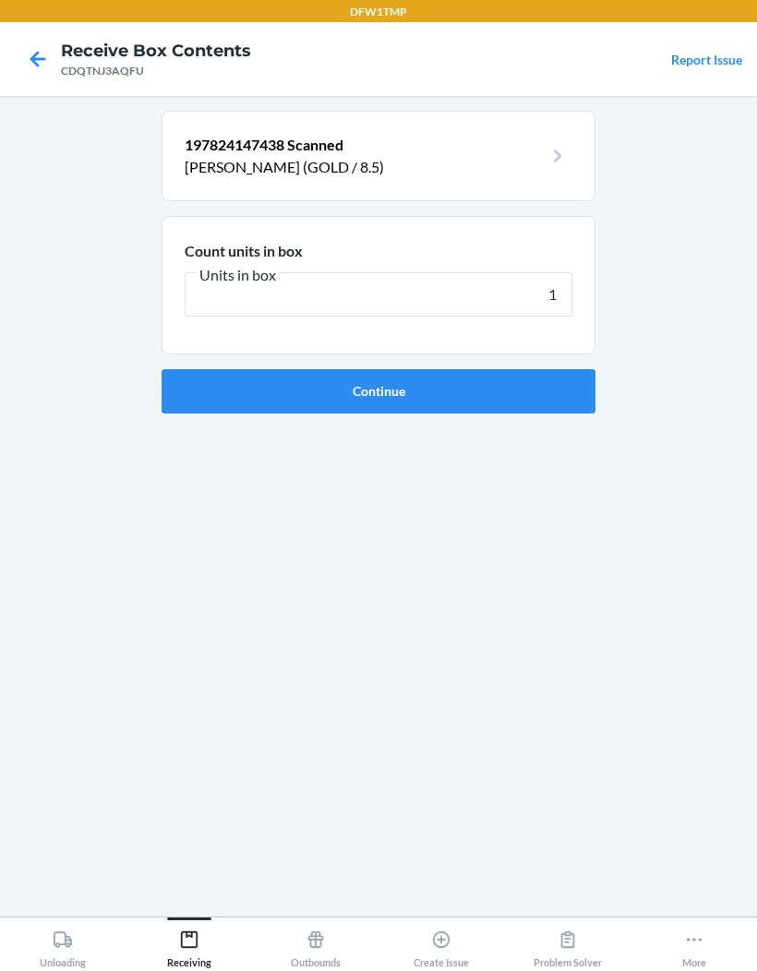
click at [378, 369] on button "Continue" at bounding box center [378, 391] width 434 height 44
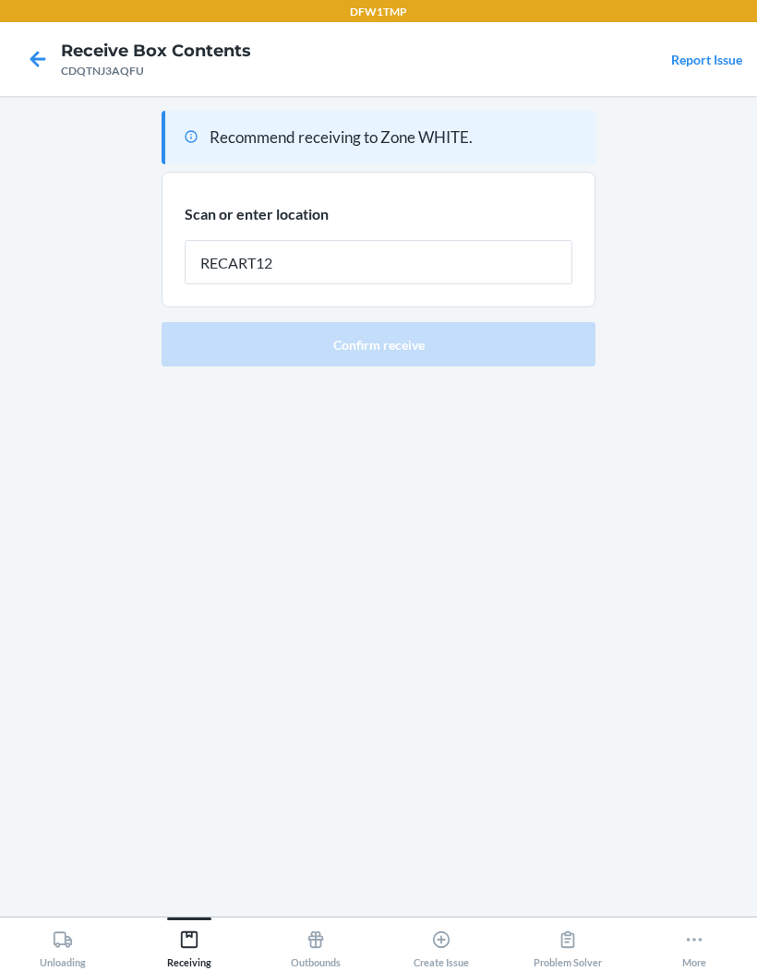
type input "RECART12"
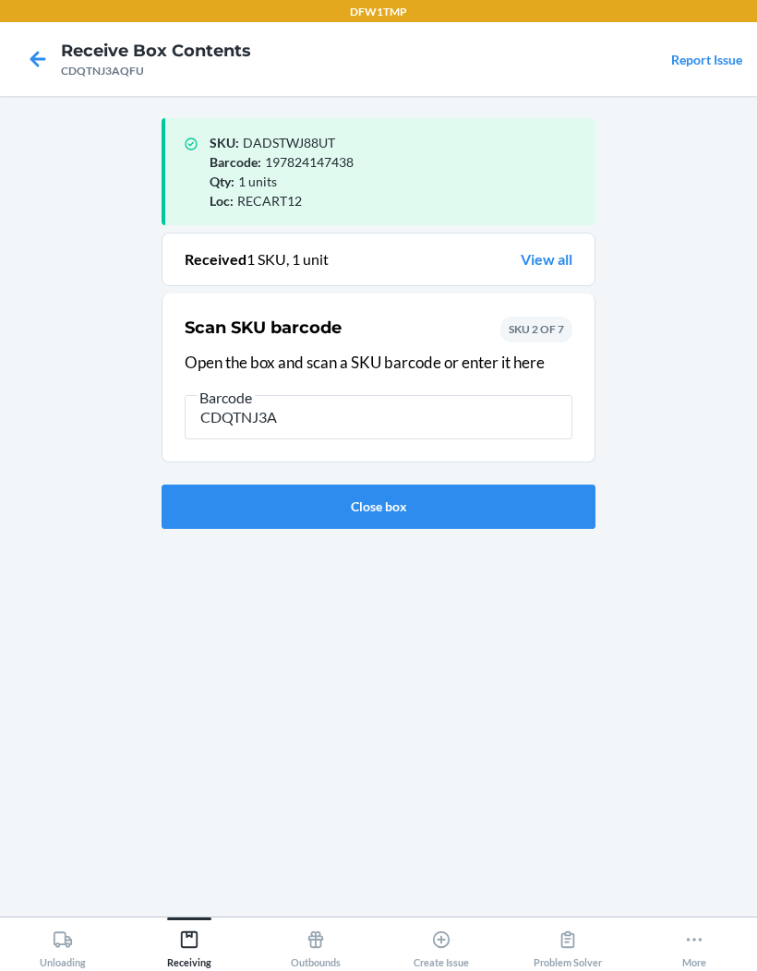
type input "CDQTNJ3AQ"
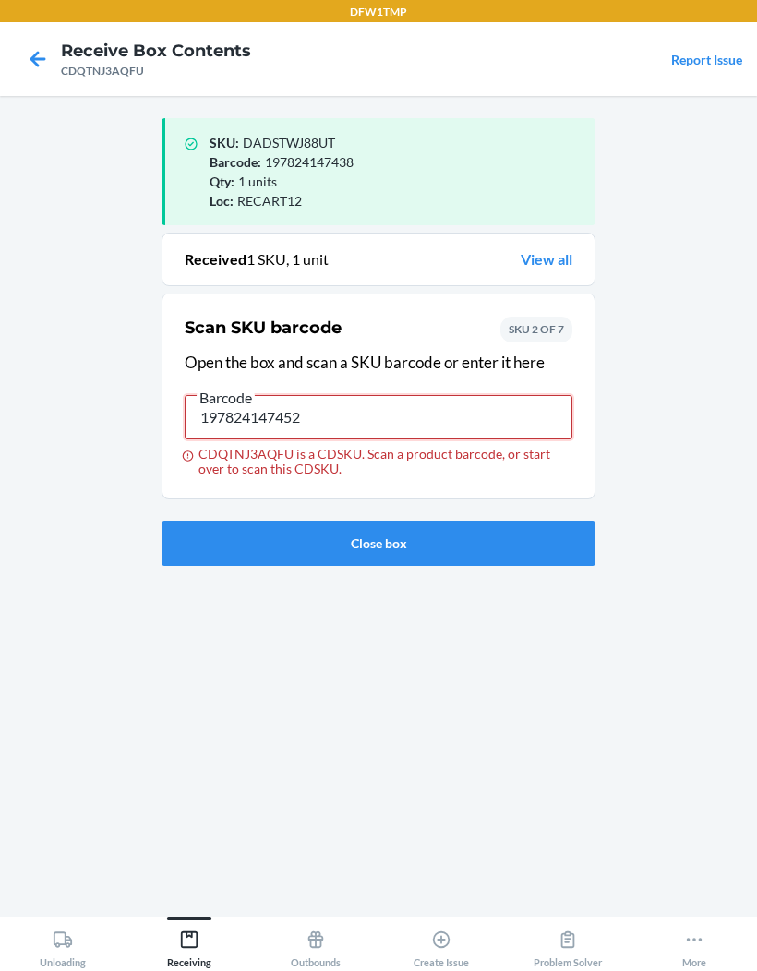
type input "197824147452"
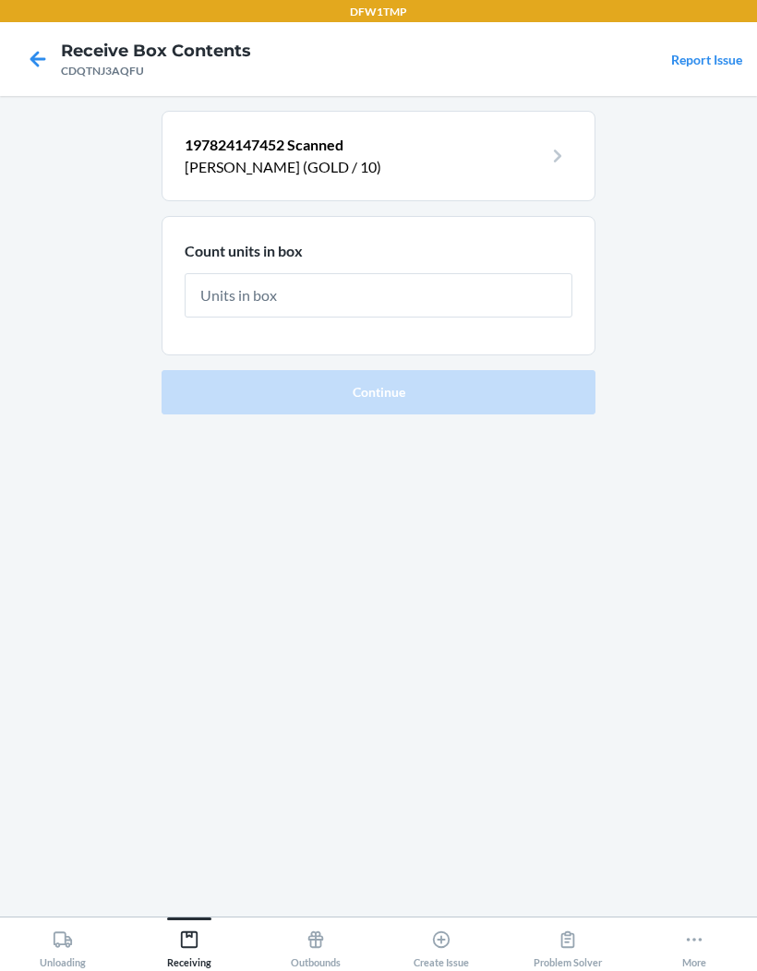
type input "1"
type input "2"
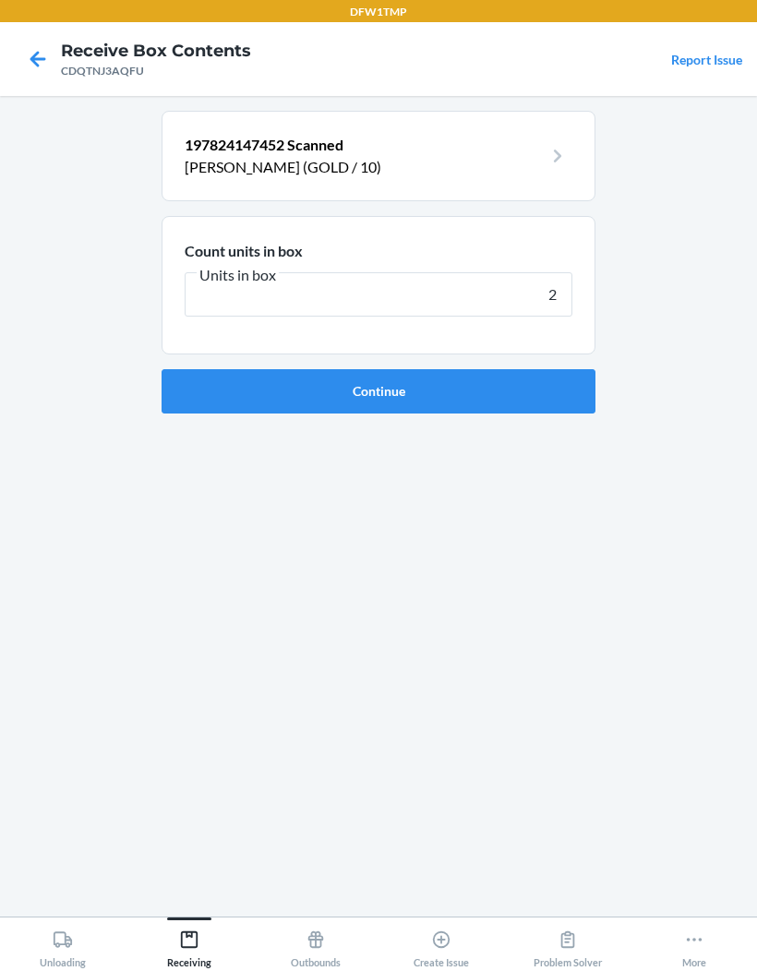
click at [378, 369] on button "Continue" at bounding box center [378, 391] width 434 height 44
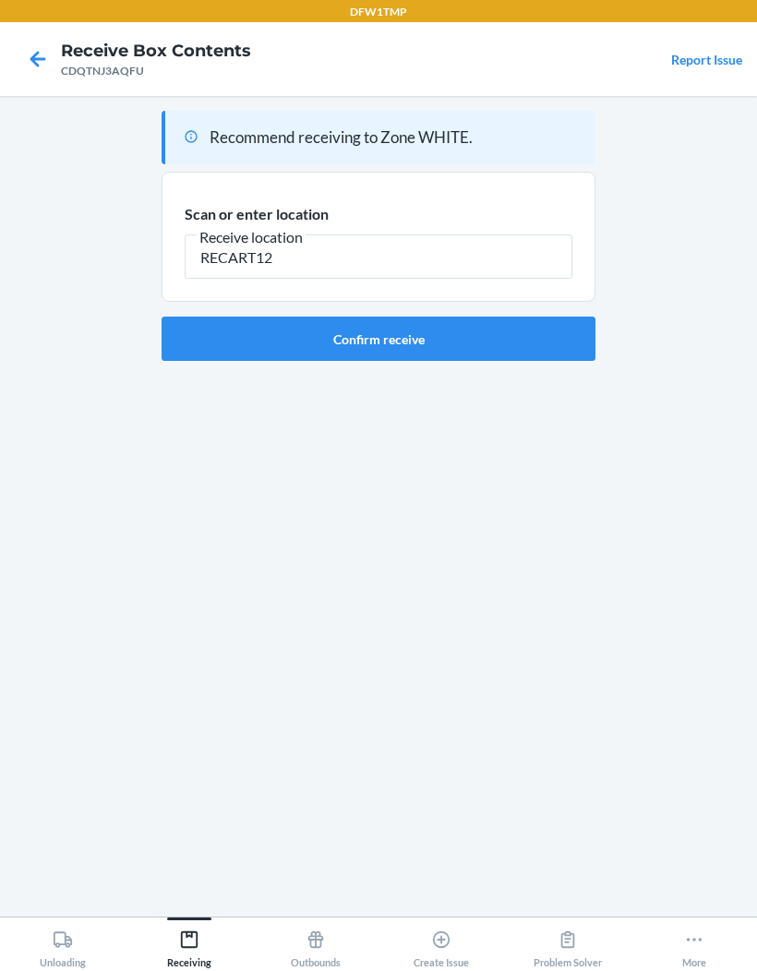
type input "RECART12"
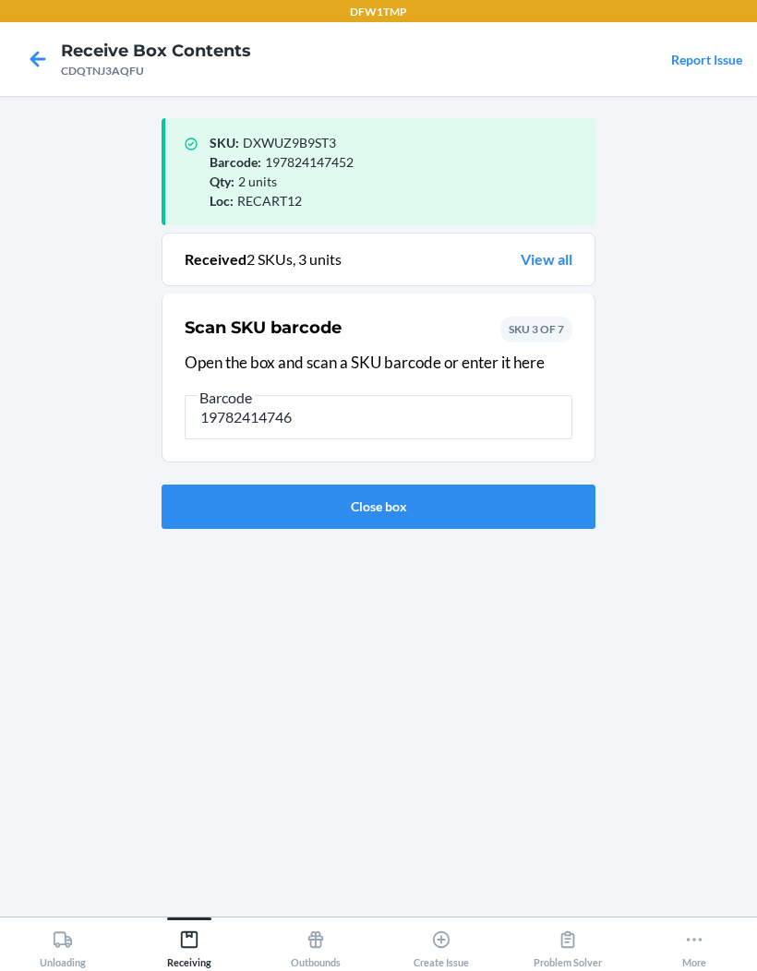
type input "197824147469"
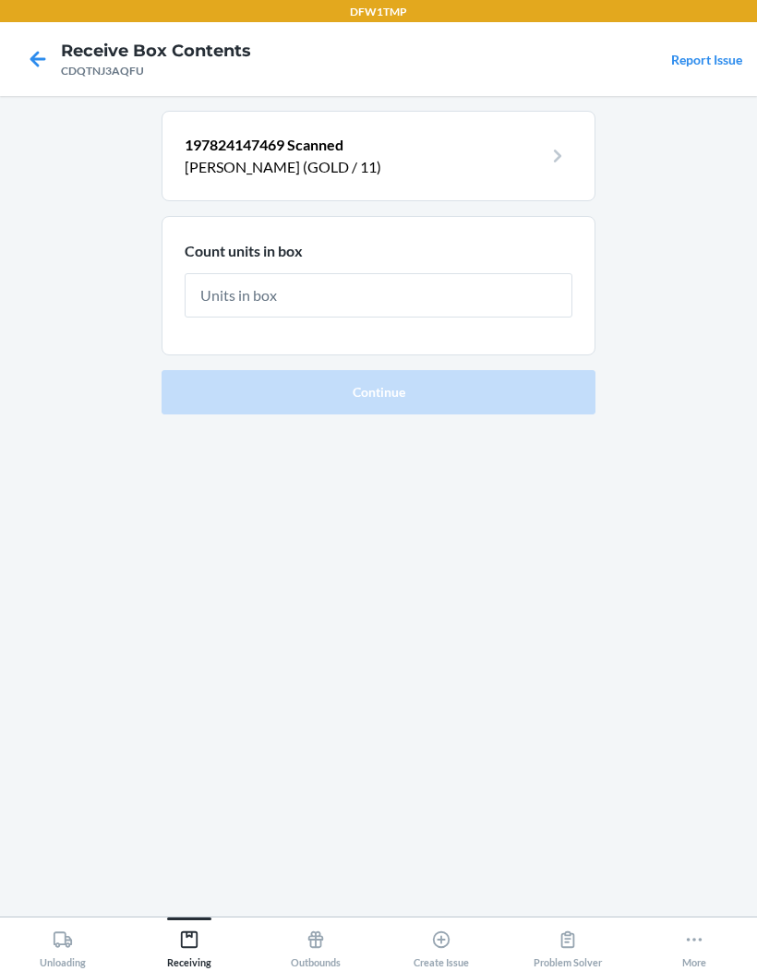
type input "1"
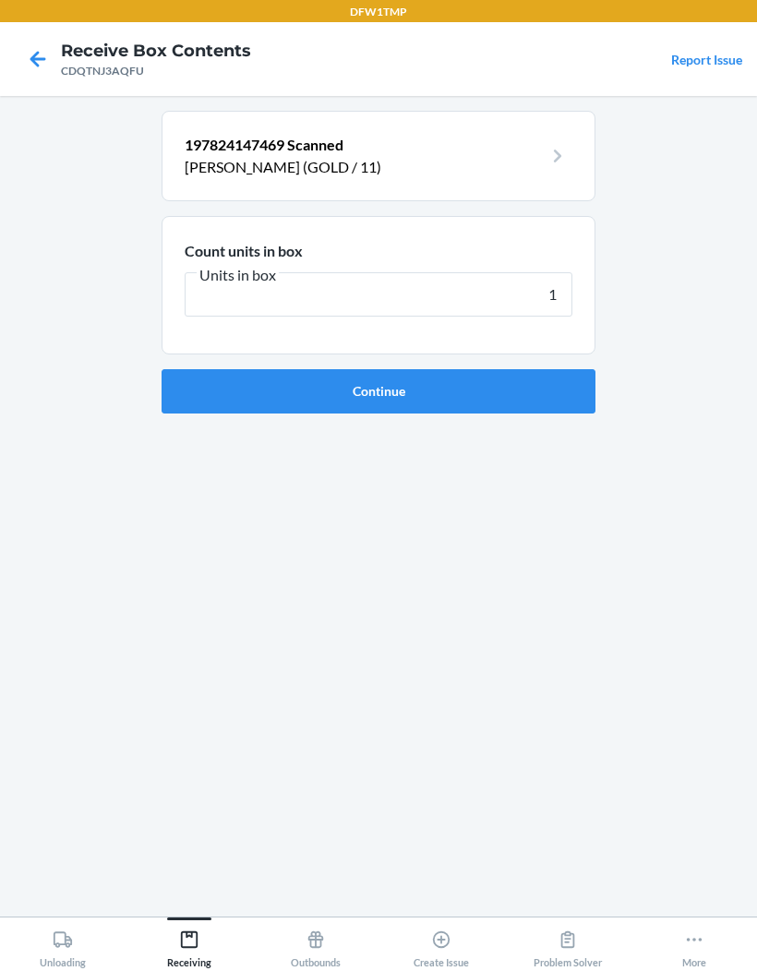
click at [378, 369] on button "Continue" at bounding box center [378, 391] width 434 height 44
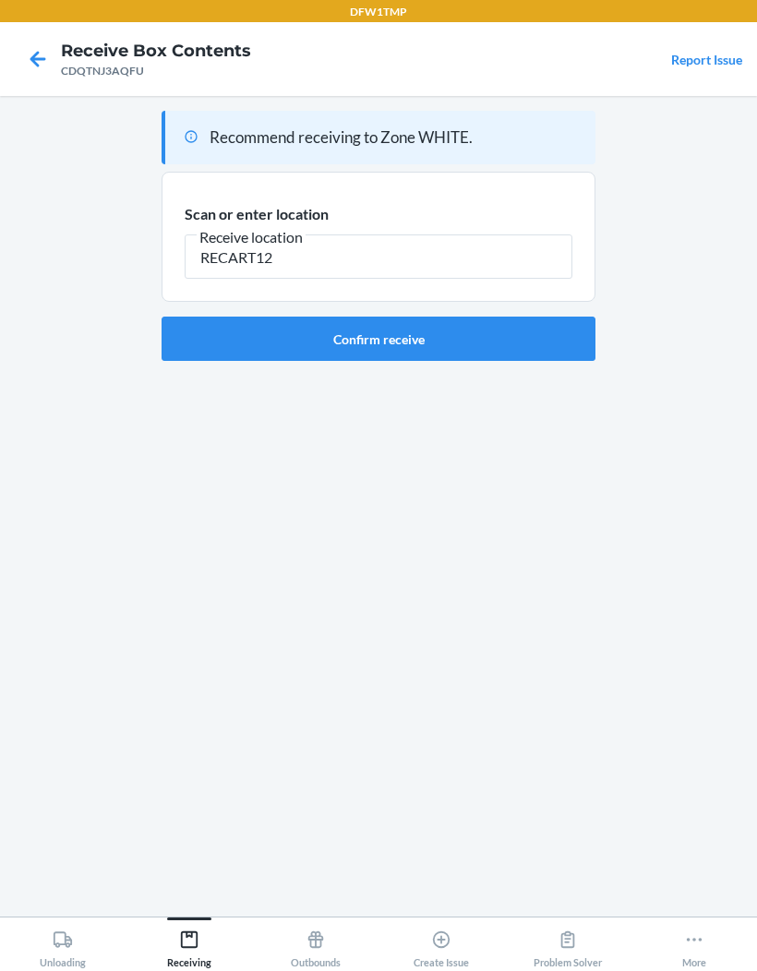
type input "RECART12"
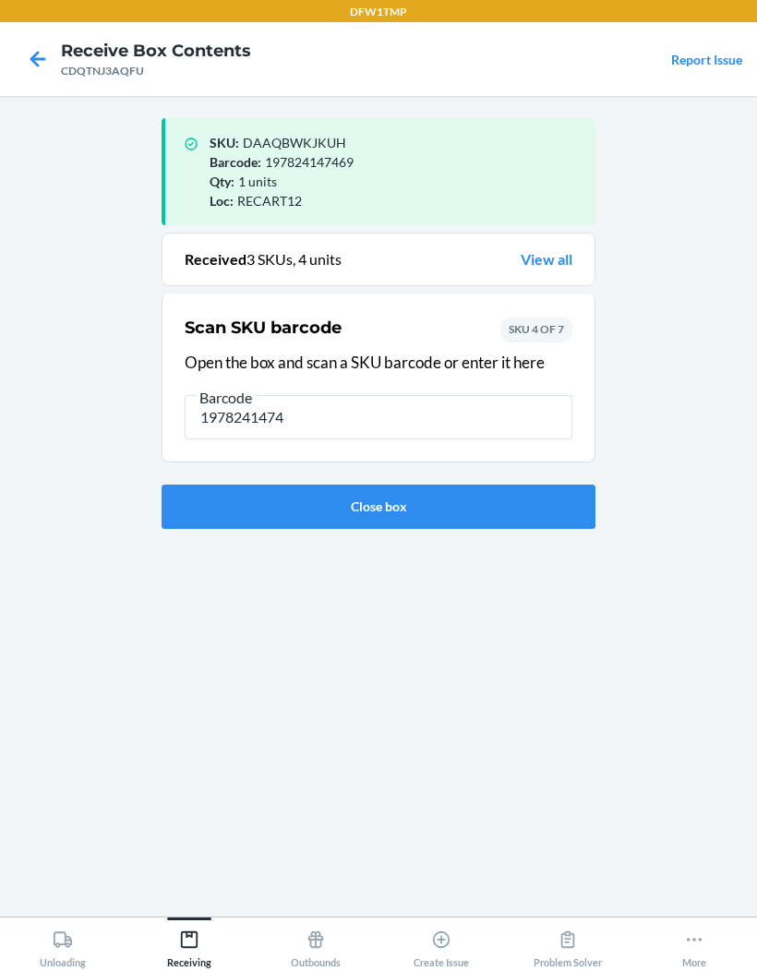
type input "19782414744"
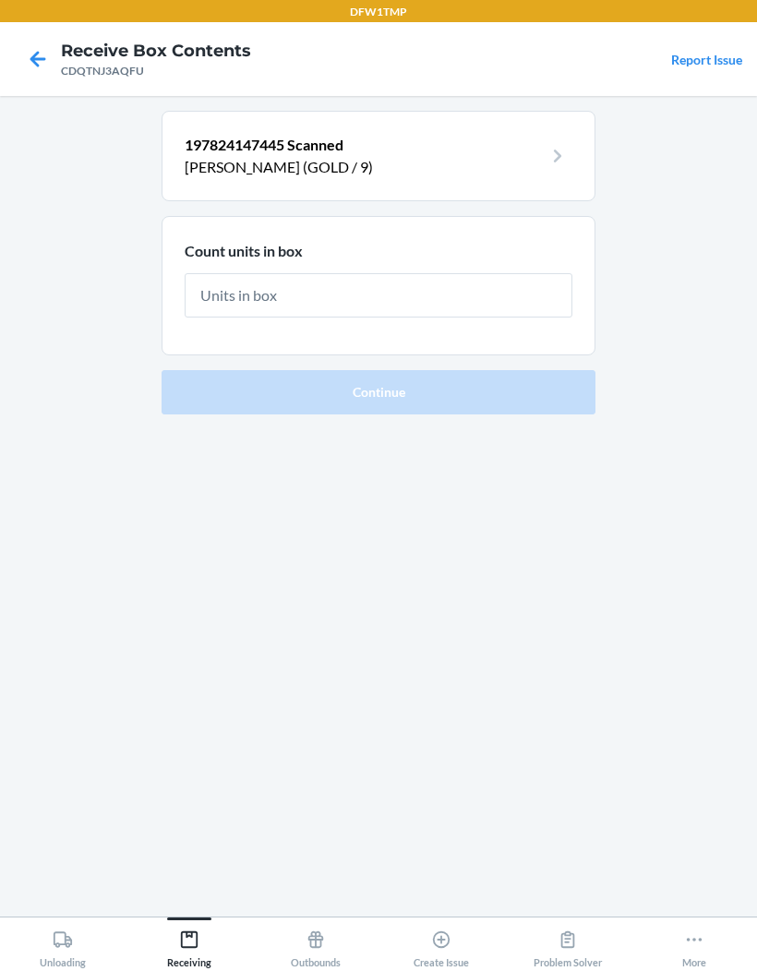
type input "3"
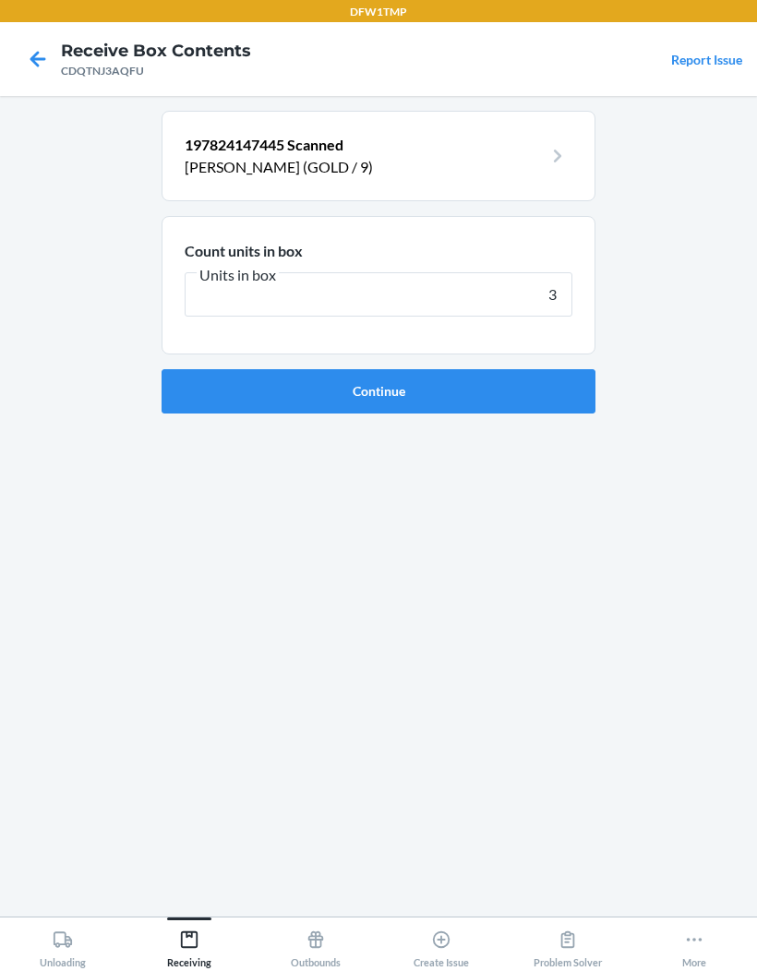
click at [378, 369] on button "Continue" at bounding box center [378, 391] width 434 height 44
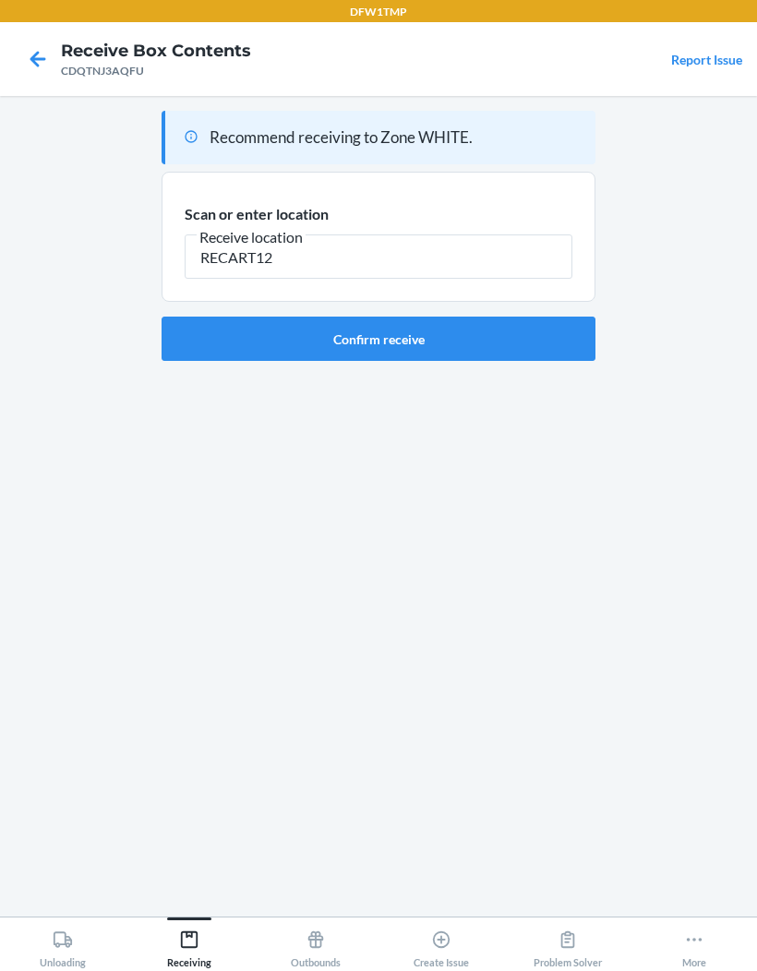
type input "RECART12"
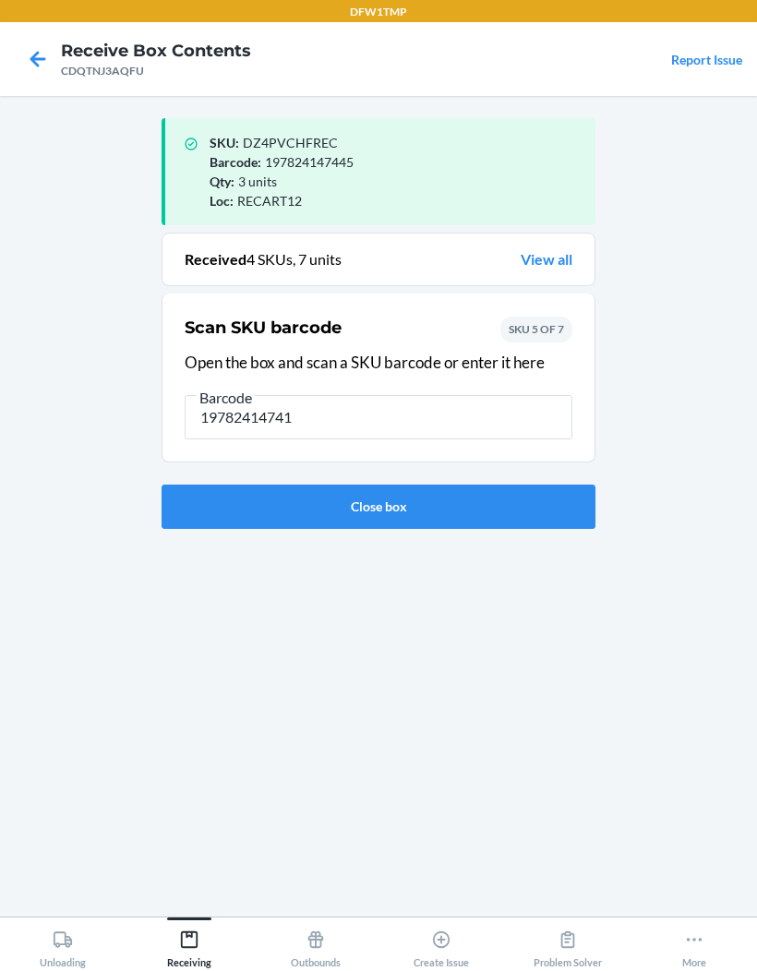
type input "197824147414"
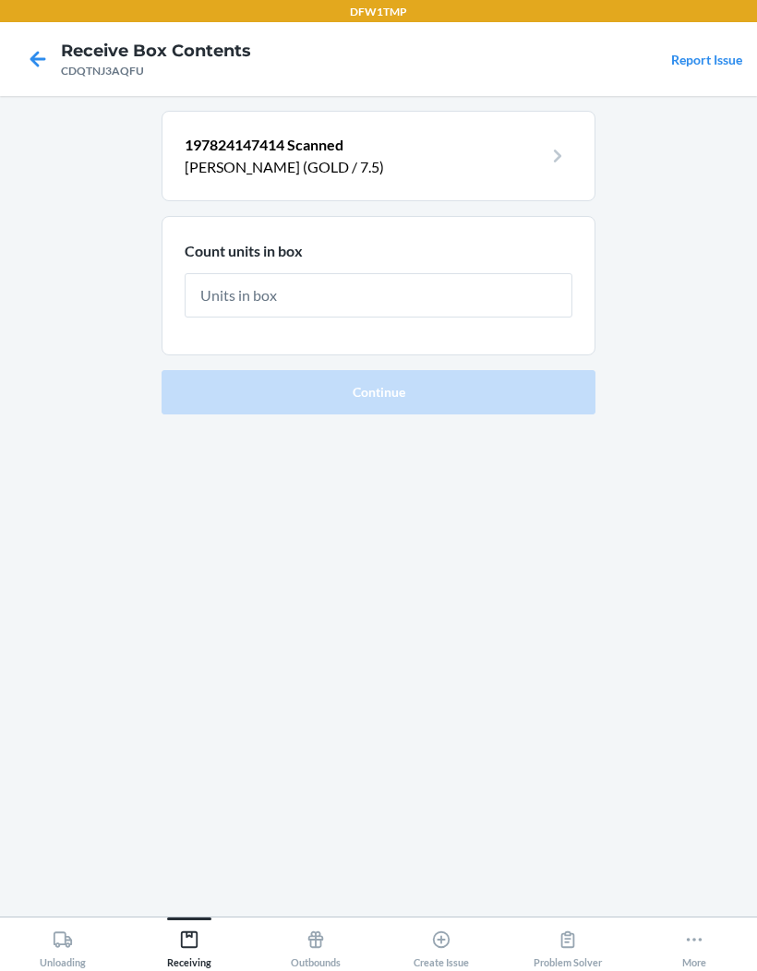
type input "1"
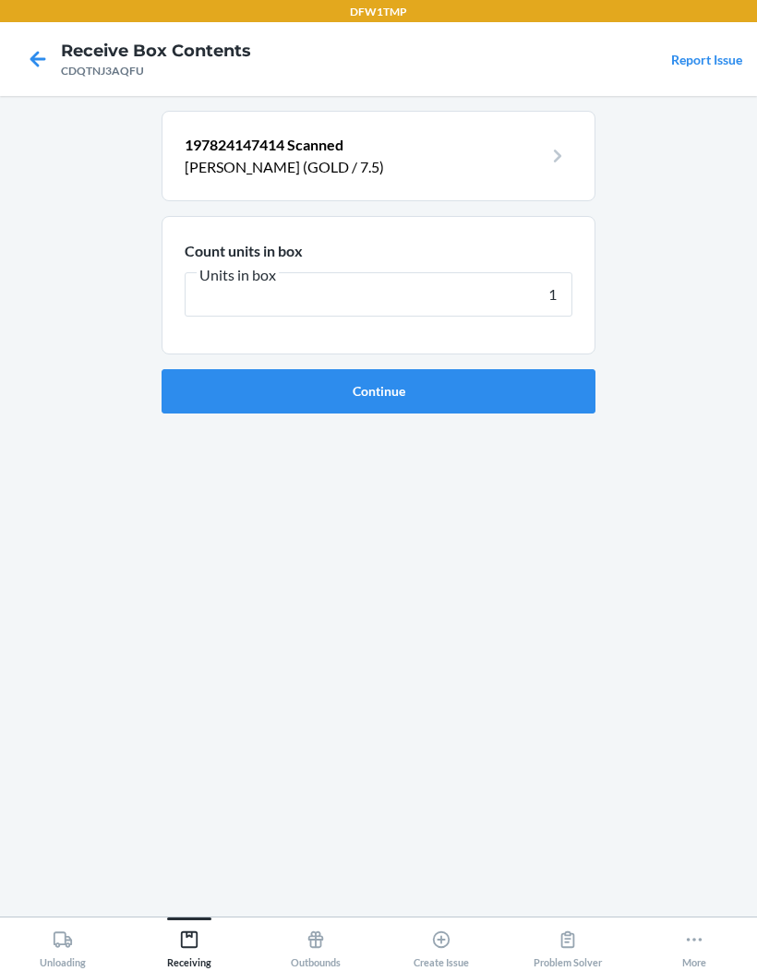
click at [510, 369] on button "Continue" at bounding box center [378, 391] width 434 height 44
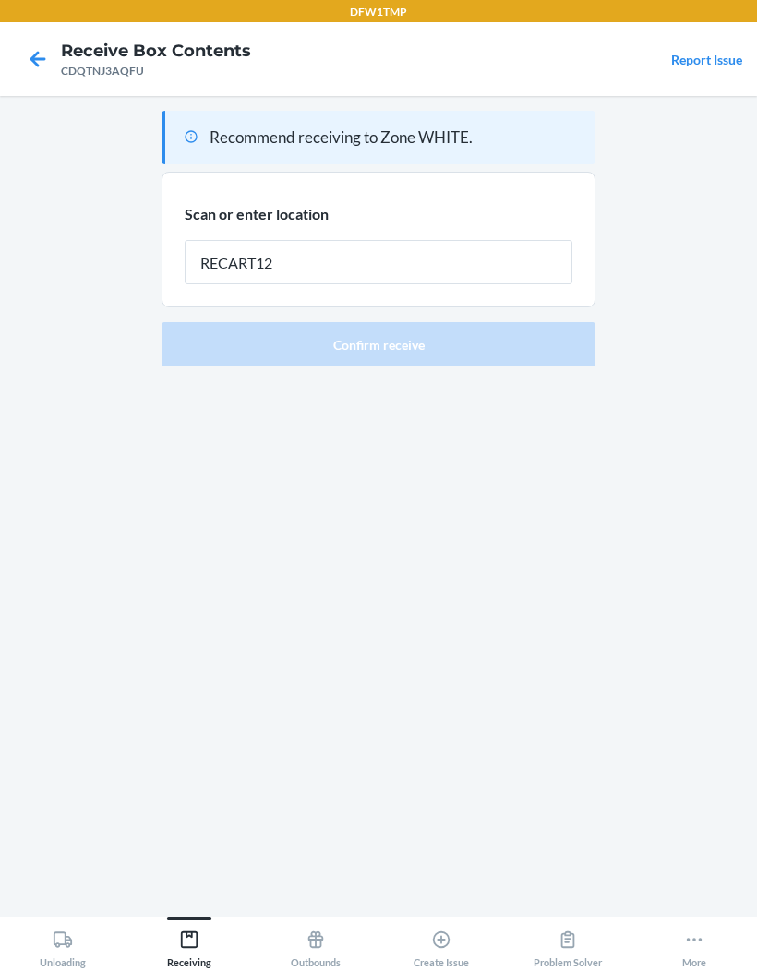
type input "RECART12"
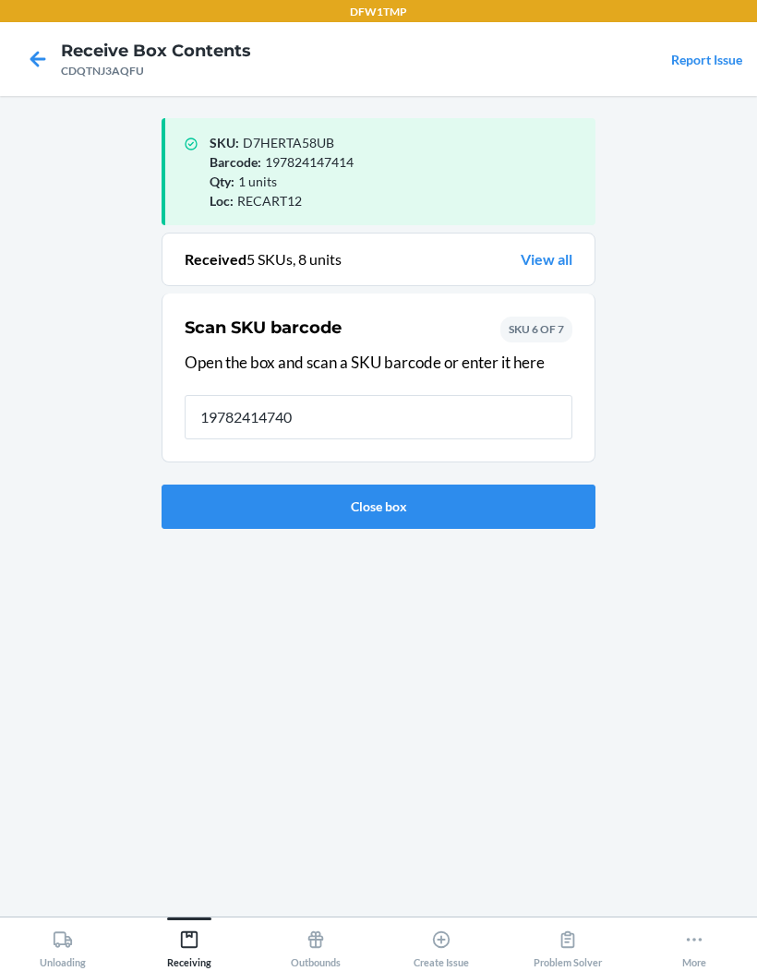
type input "197824147407"
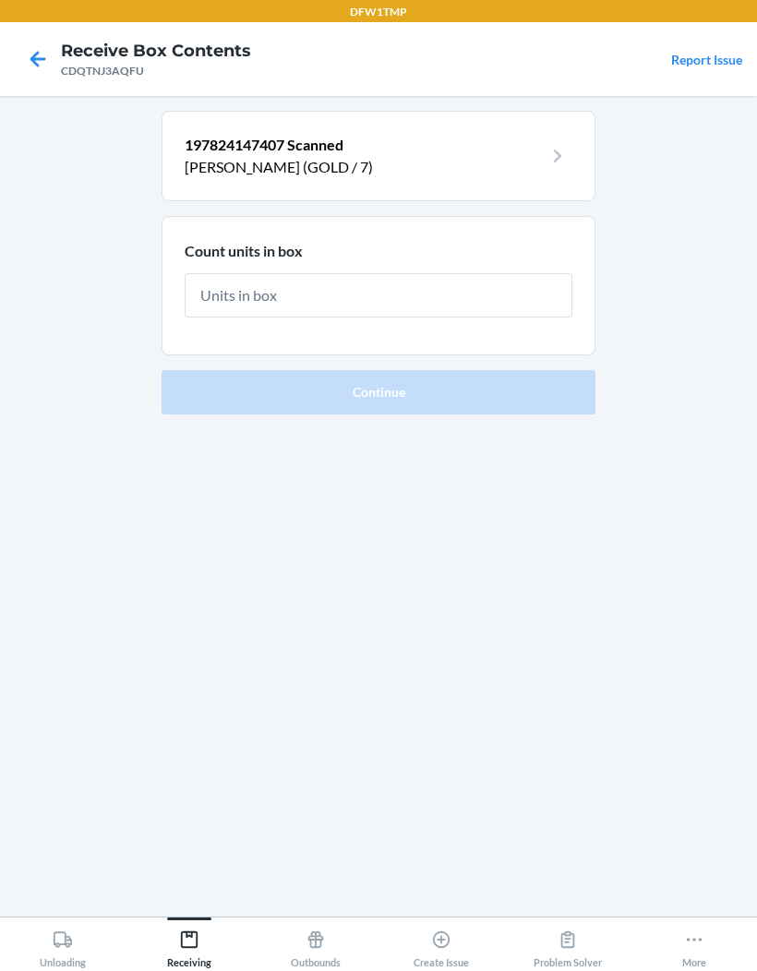
type input "1"
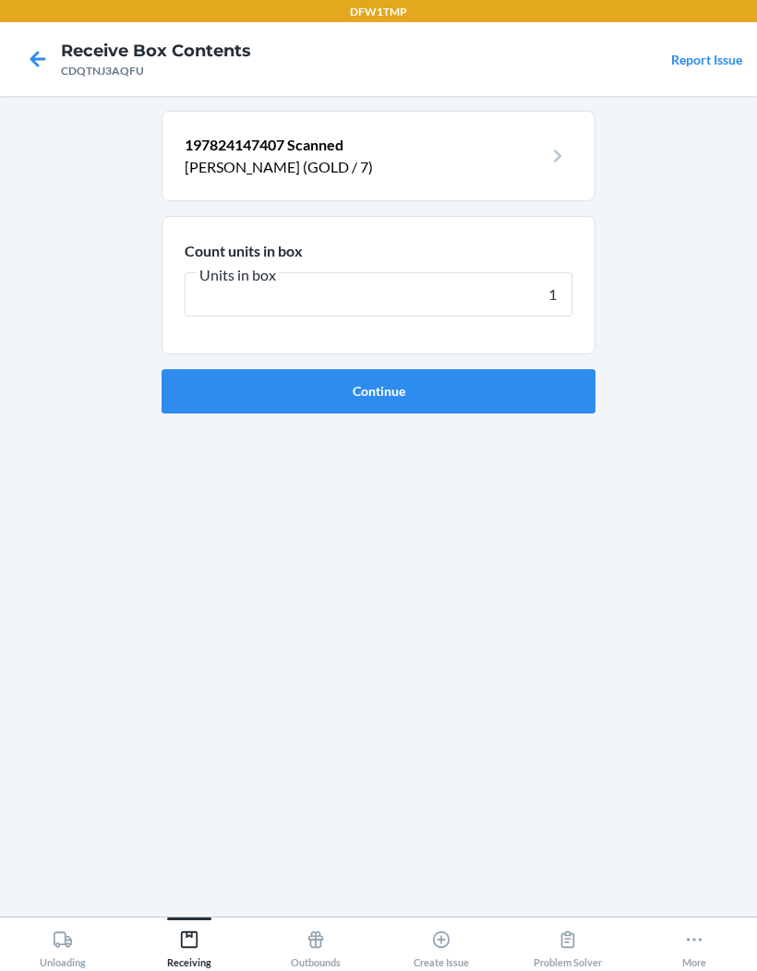
click at [378, 369] on button "Continue" at bounding box center [378, 391] width 434 height 44
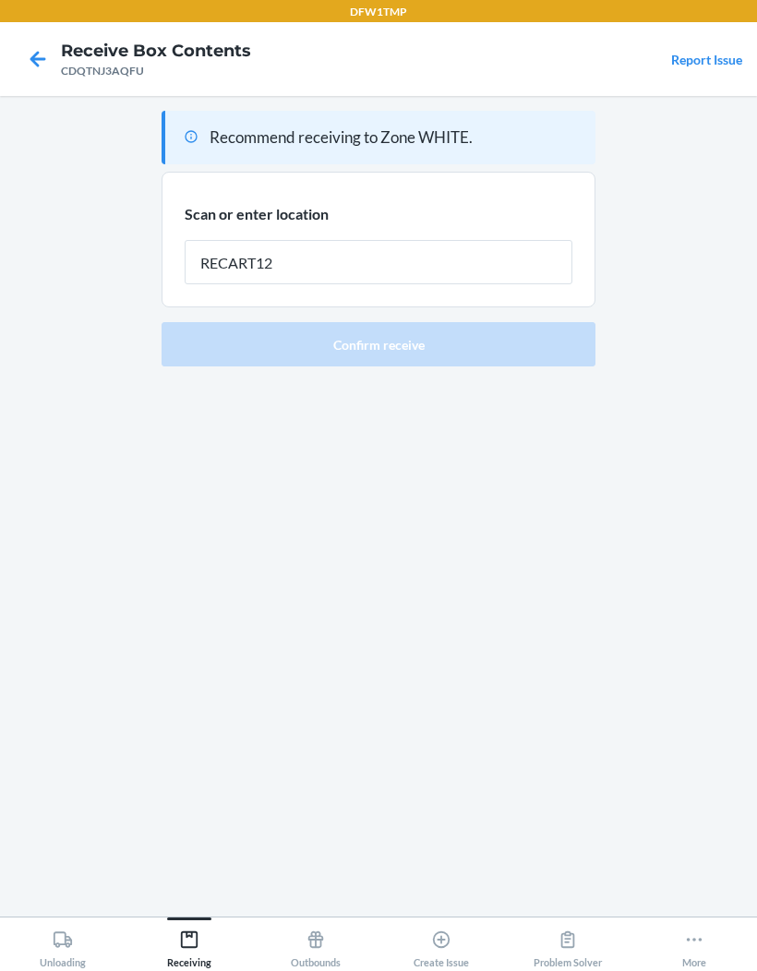
type input "RECART12"
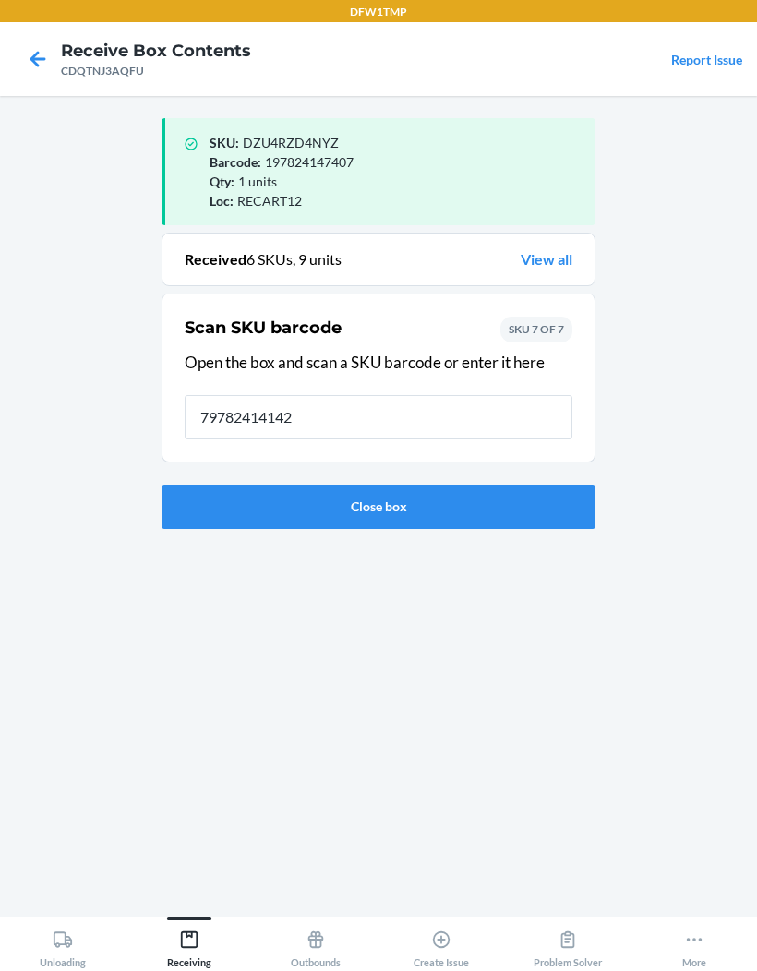
type input "797824141421"
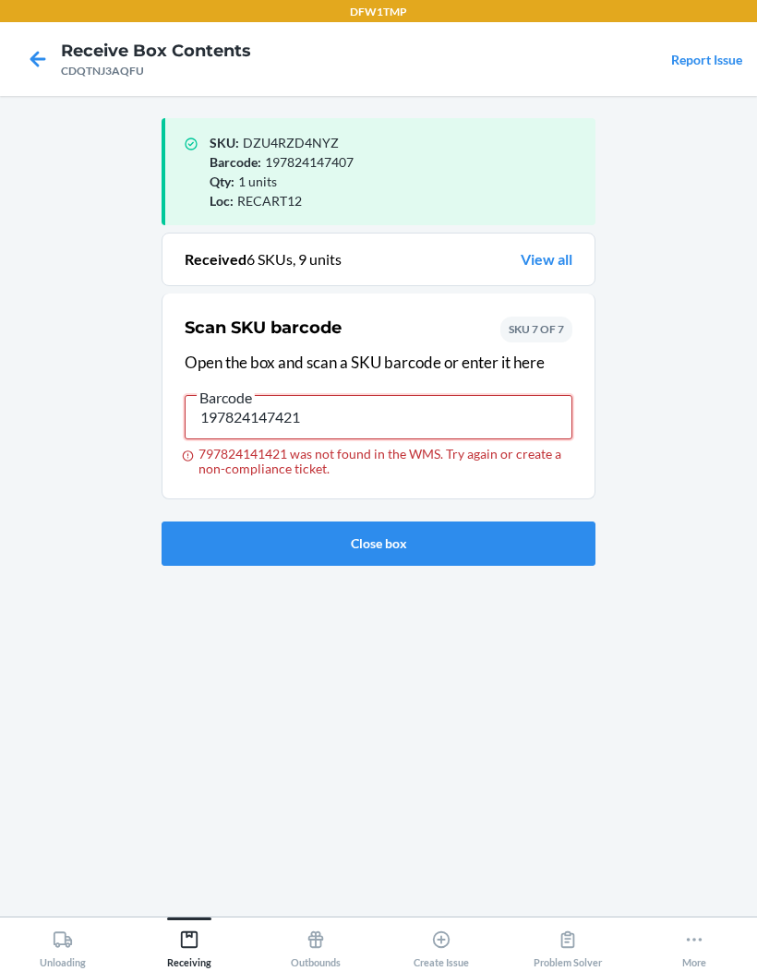
click at [211, 395] on input "197824147421" at bounding box center [379, 417] width 388 height 44
click at [228, 395] on input "197824147421" at bounding box center [379, 417] width 388 height 44
type input "197824147421"
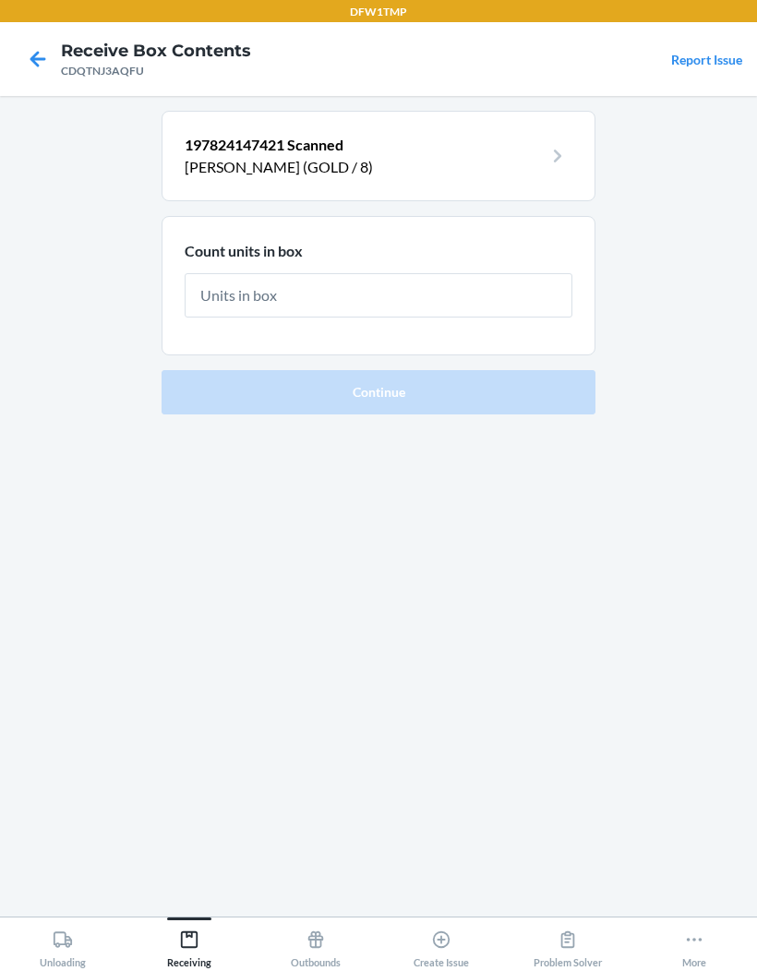
type input "3"
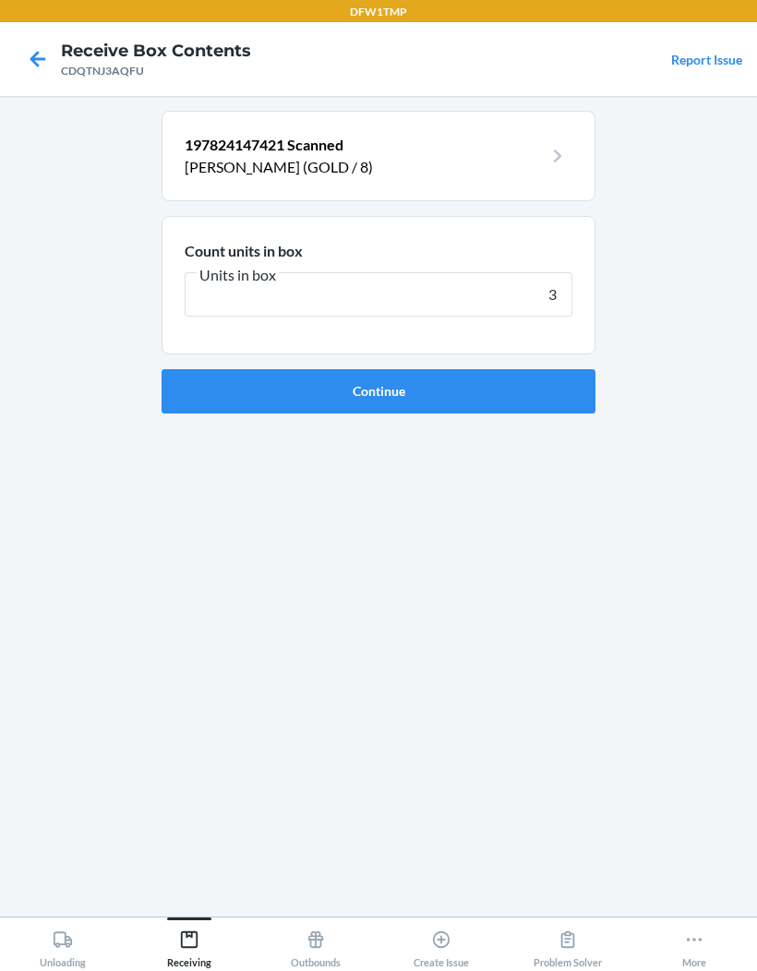
click at [378, 369] on button "Continue" at bounding box center [378, 391] width 434 height 44
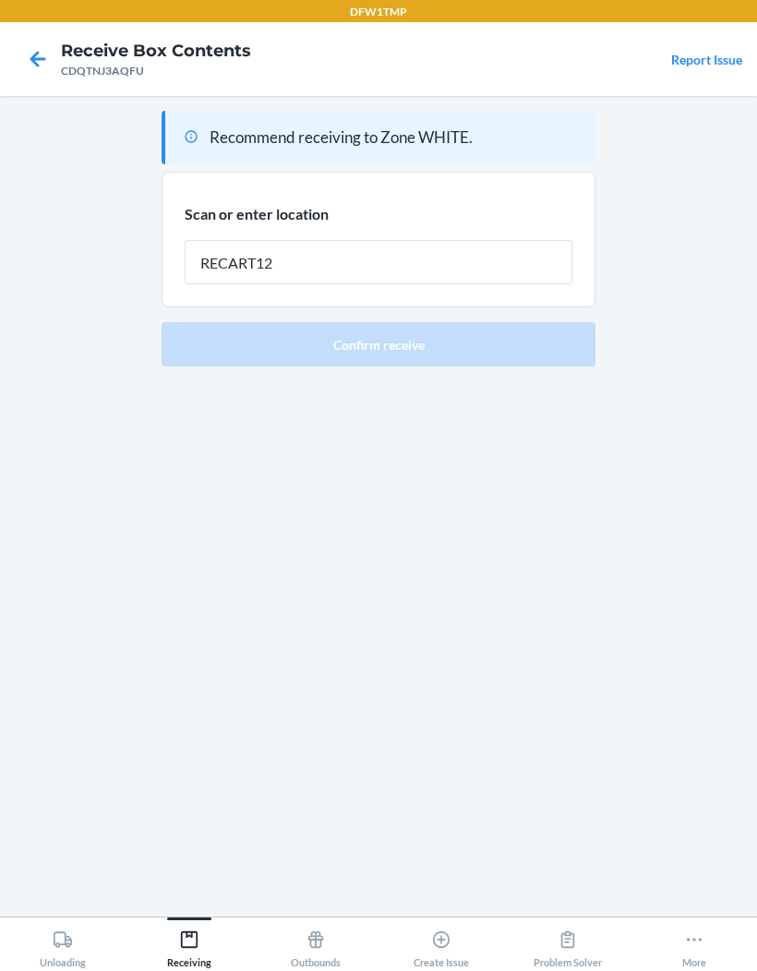
type input "RECART12"
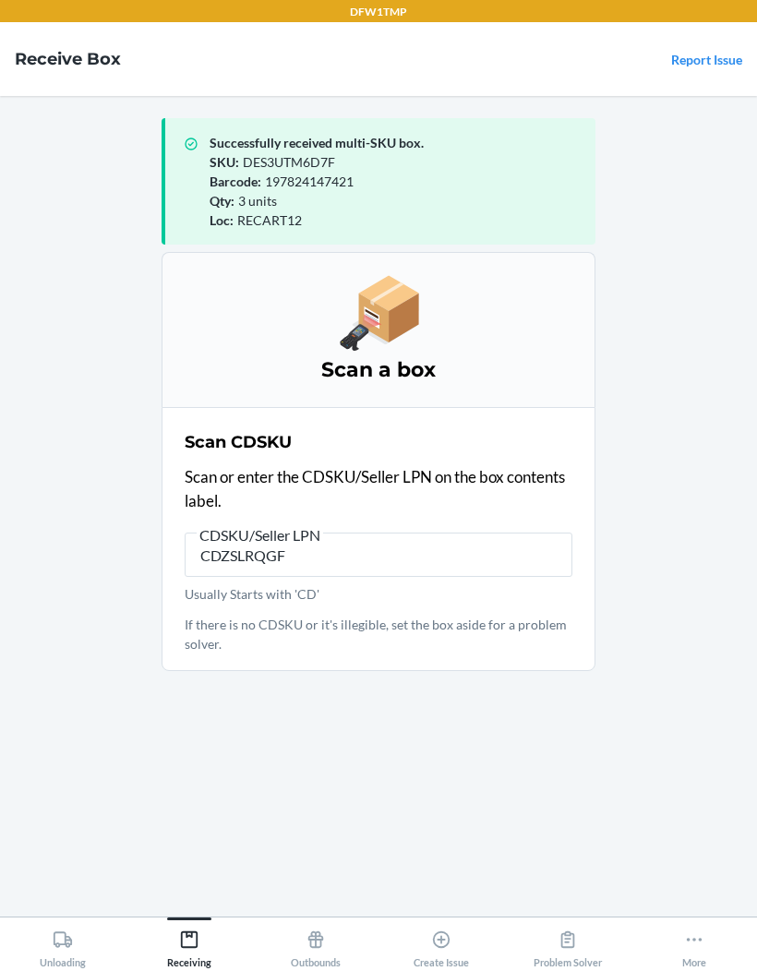
type input "CDZSLRQGFK"
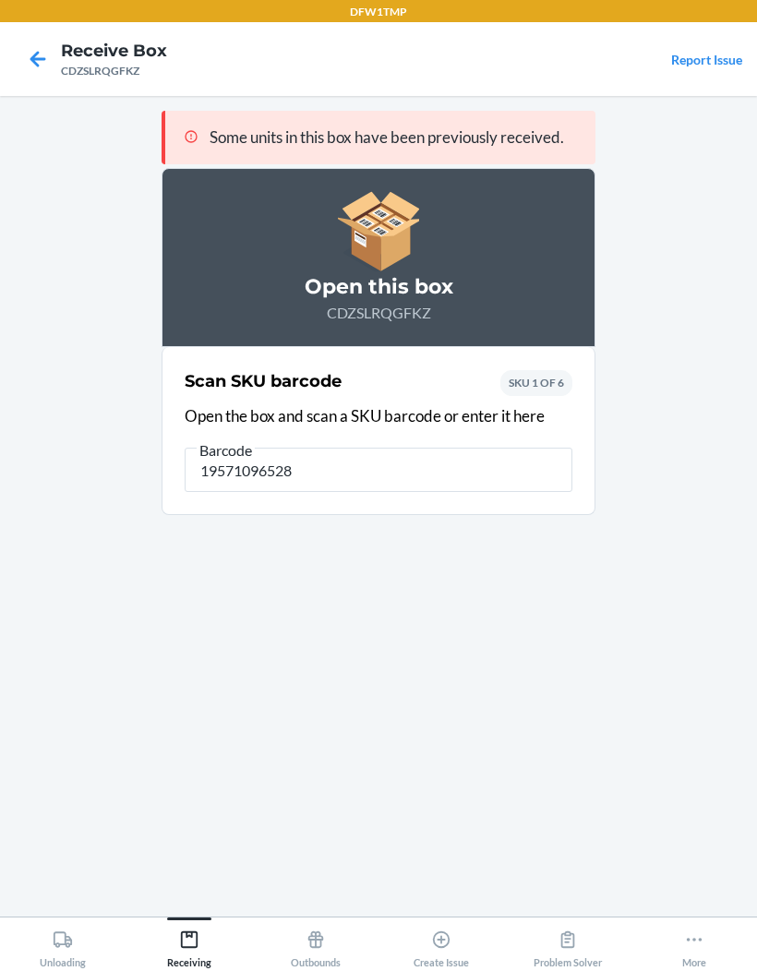
type input "195710965289"
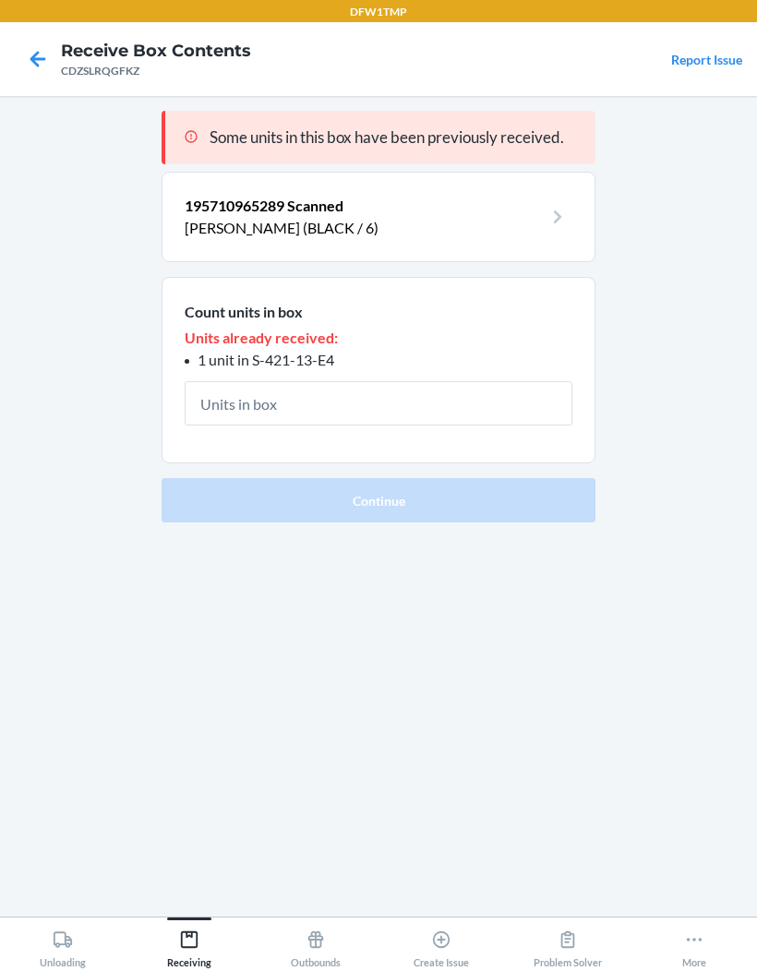
type input "1"
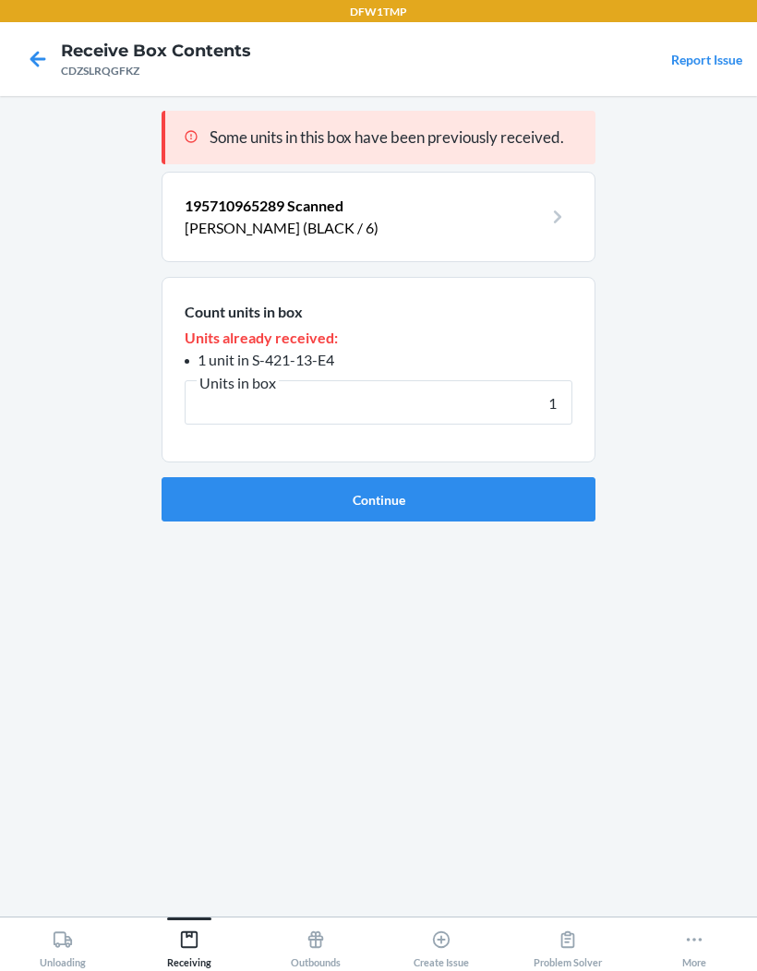
click at [560, 477] on button "Continue" at bounding box center [378, 499] width 434 height 44
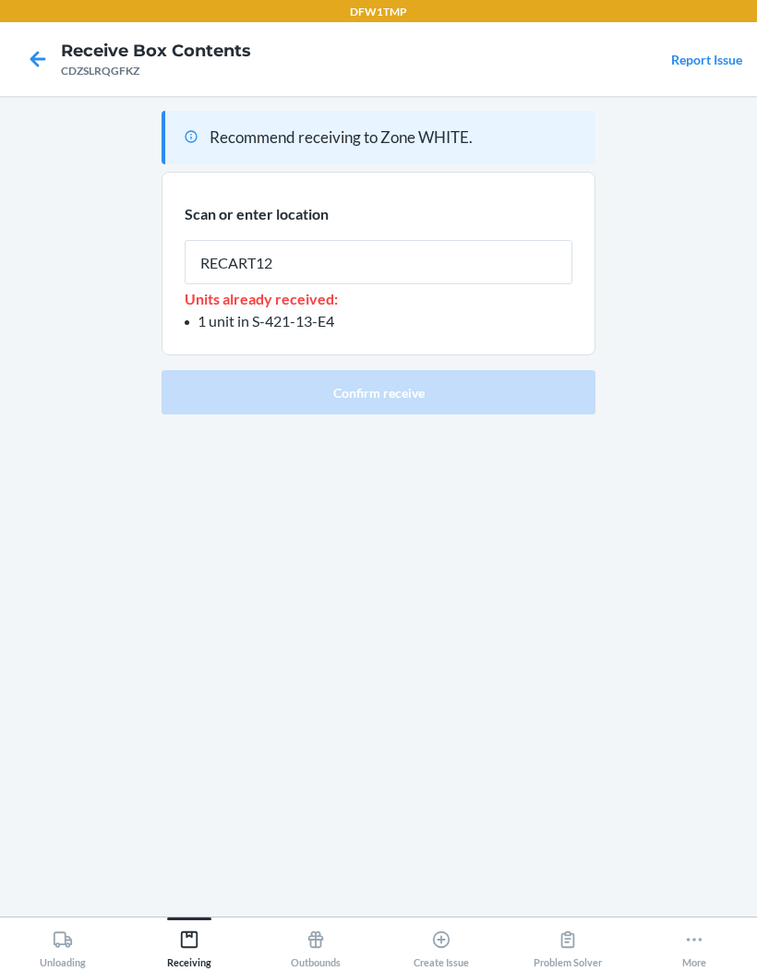
type input "RECART12"
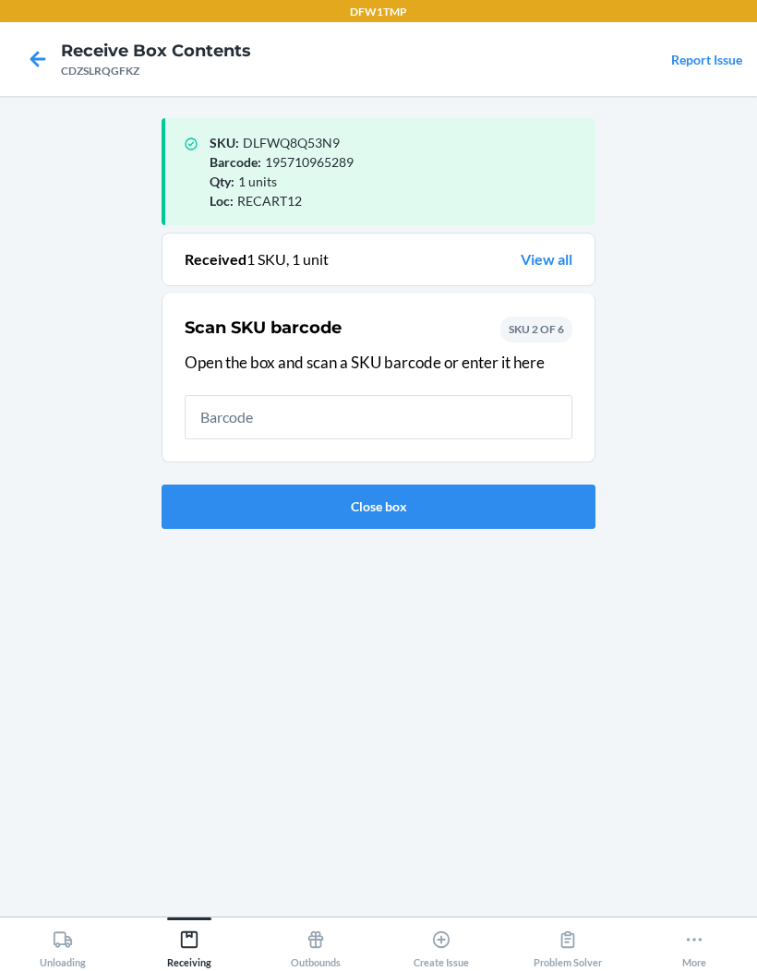
click at [472, 484] on button "Close box" at bounding box center [378, 506] width 434 height 44
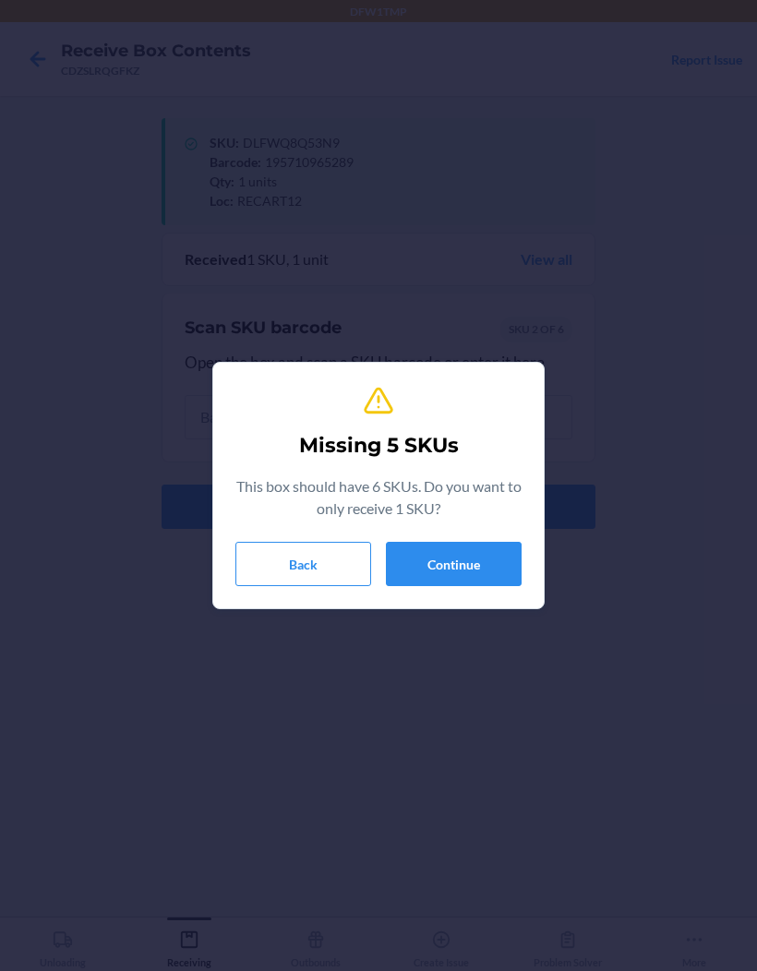
click at [465, 567] on button "Continue" at bounding box center [454, 564] width 136 height 44
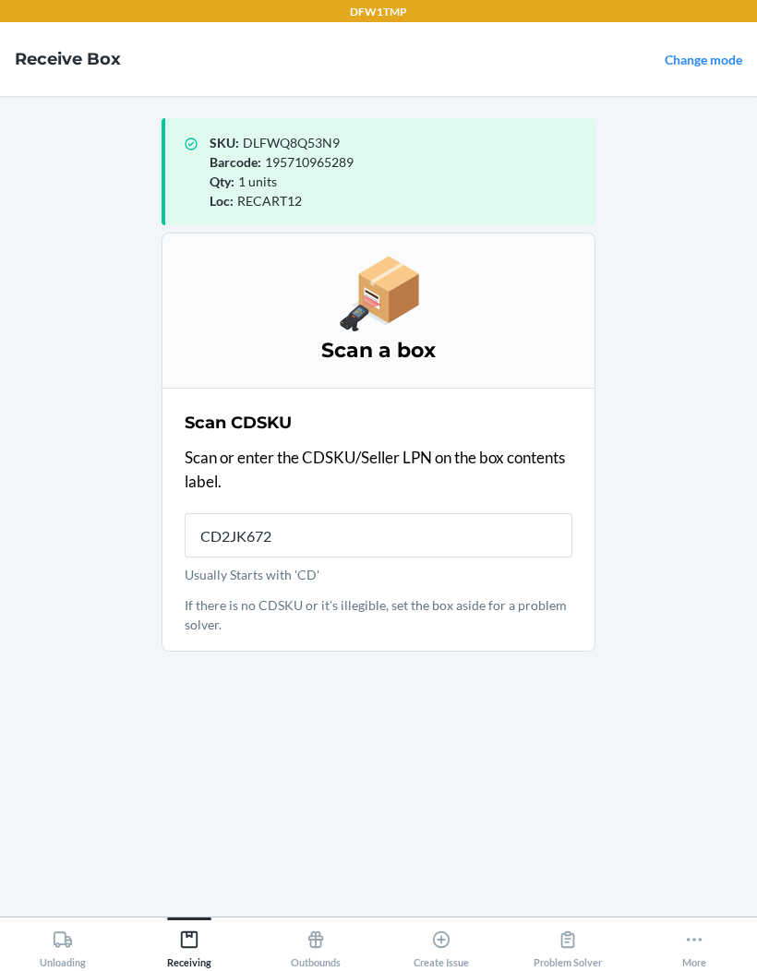
type input "CD2JK672K"
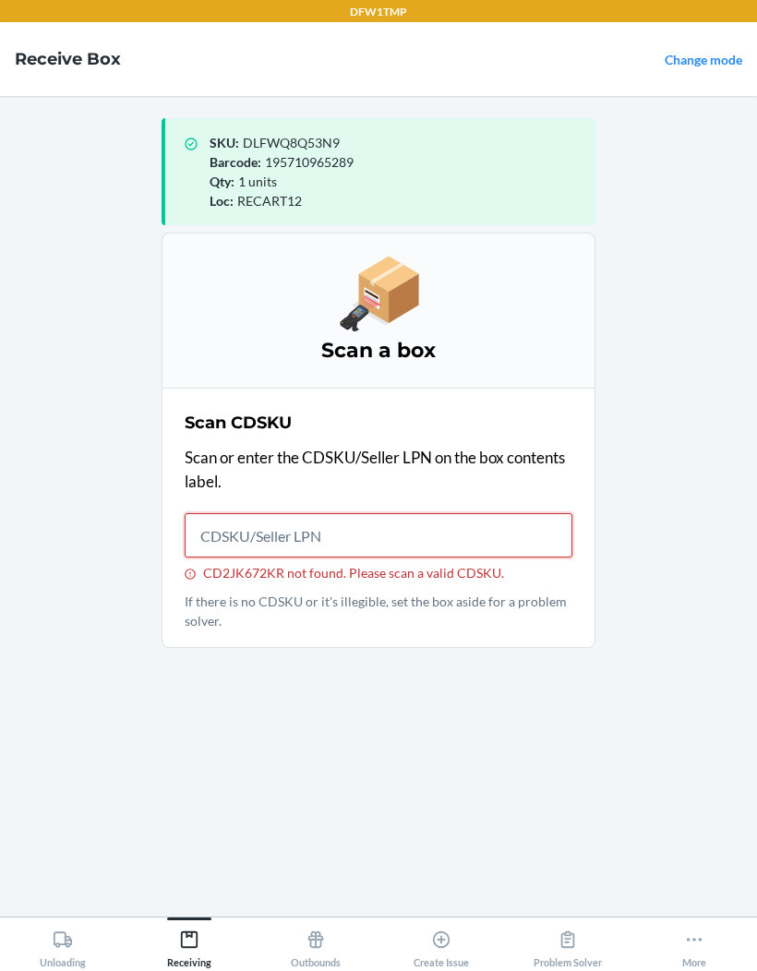
click at [245, 513] on input "CD2JK672KR not found. Please scan a valid CDSKU." at bounding box center [379, 535] width 388 height 44
type input "CD2JK672KR"
type input "CD2JK672"
type input "CDTSCPGZX9H"
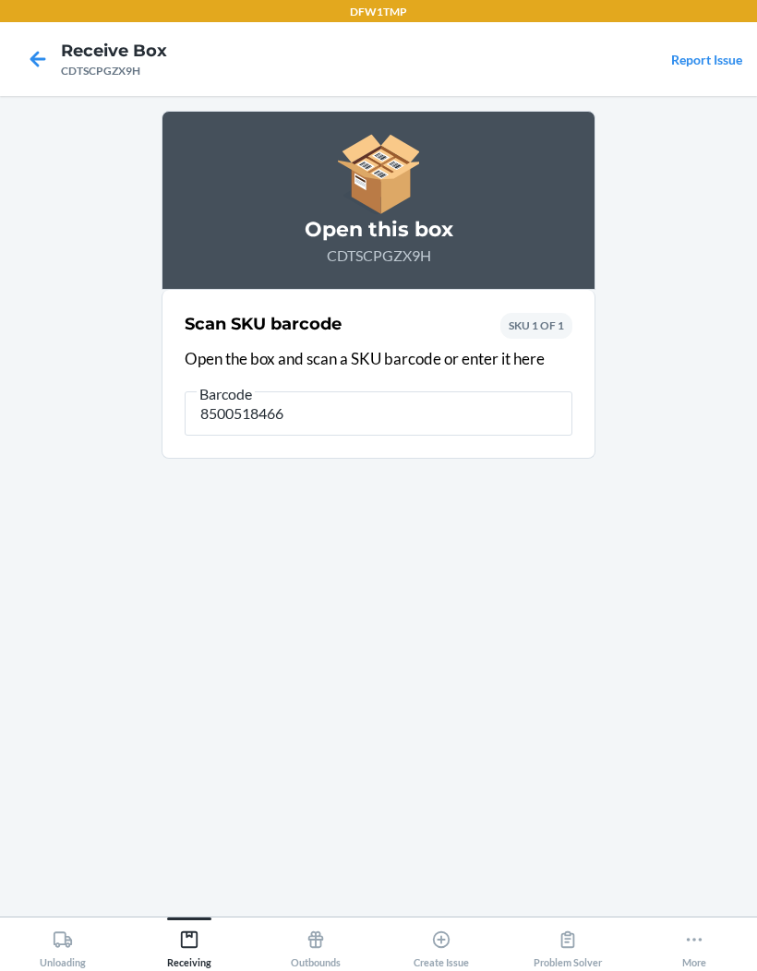
type input "85005184660"
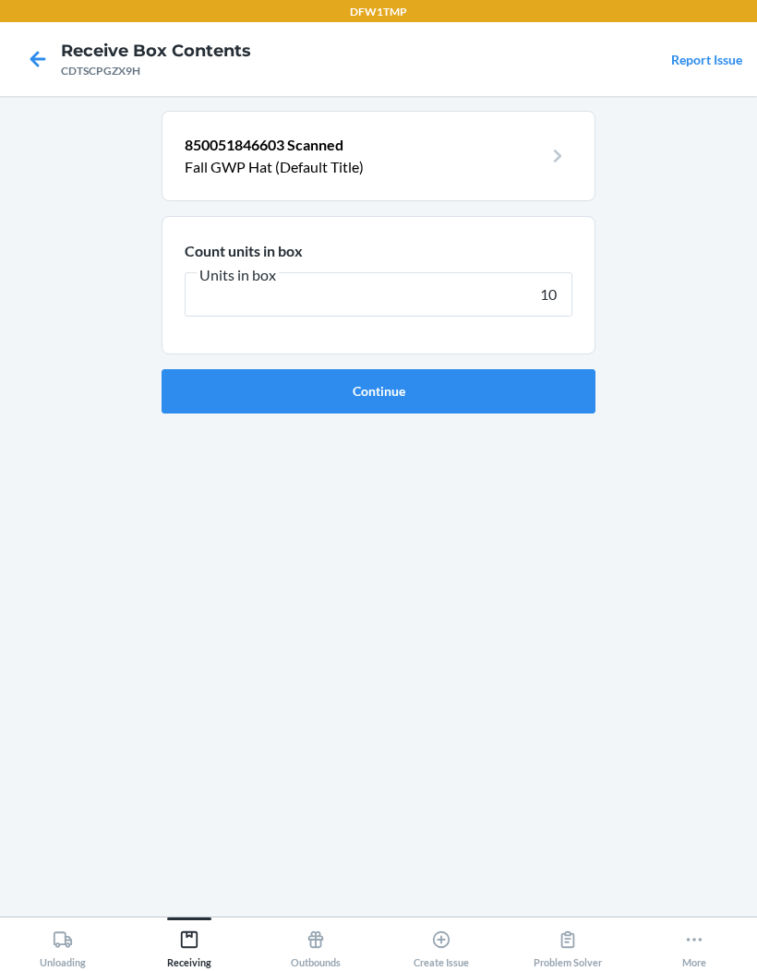
type input "100"
click at [561, 369] on button "Continue" at bounding box center [378, 391] width 434 height 44
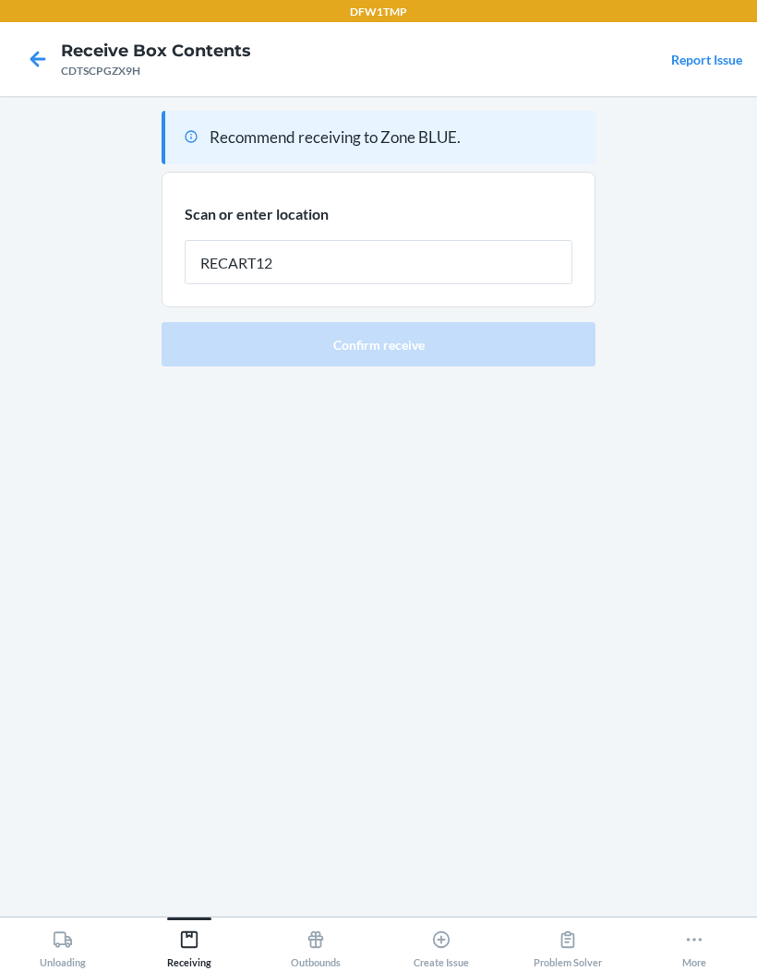
type input "RECART12"
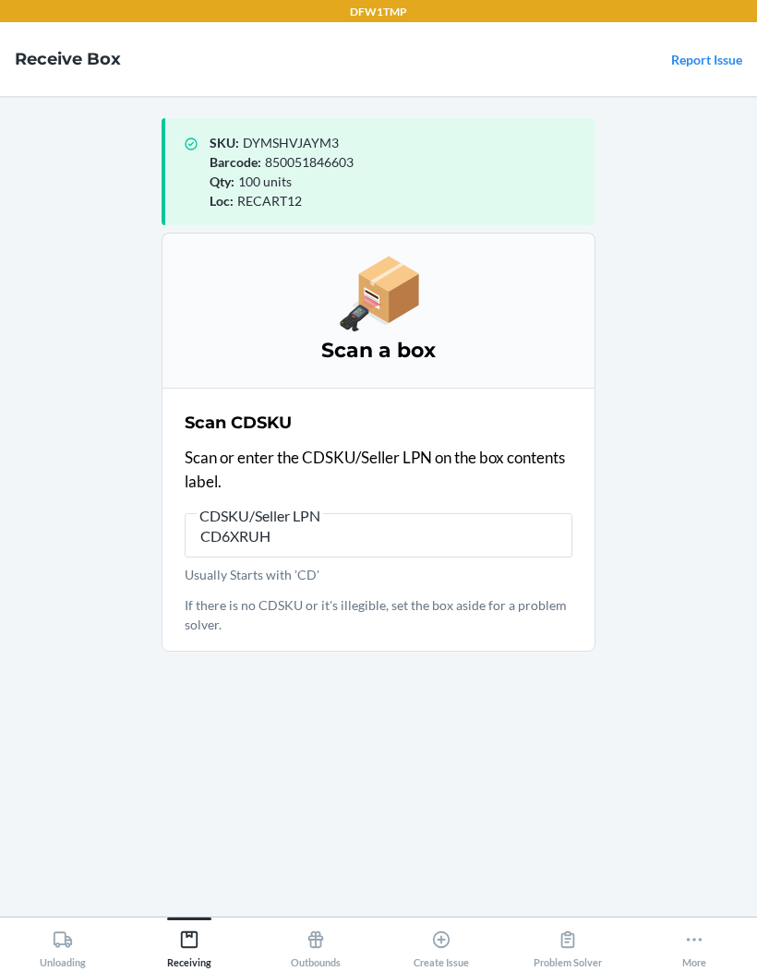
type input "CD6XRUHT"
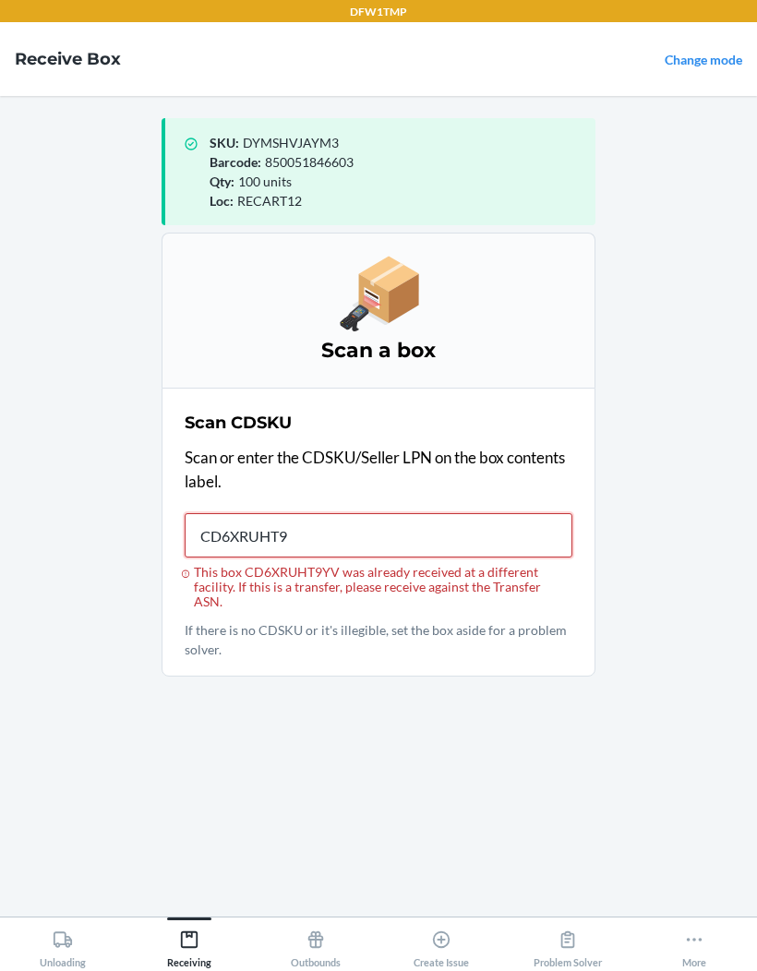
type input "CD6XRUHT9Y"
type input "CDKYHBFEYE6"
type input "CD6XRUHT9YV"
click at [327, 601] on div "SKU : DYMSHVJAYM3 Barcode : 850051846603 Qty : 100 units Loc : RECART12 Scan a …" at bounding box center [378, 506] width 434 height 791
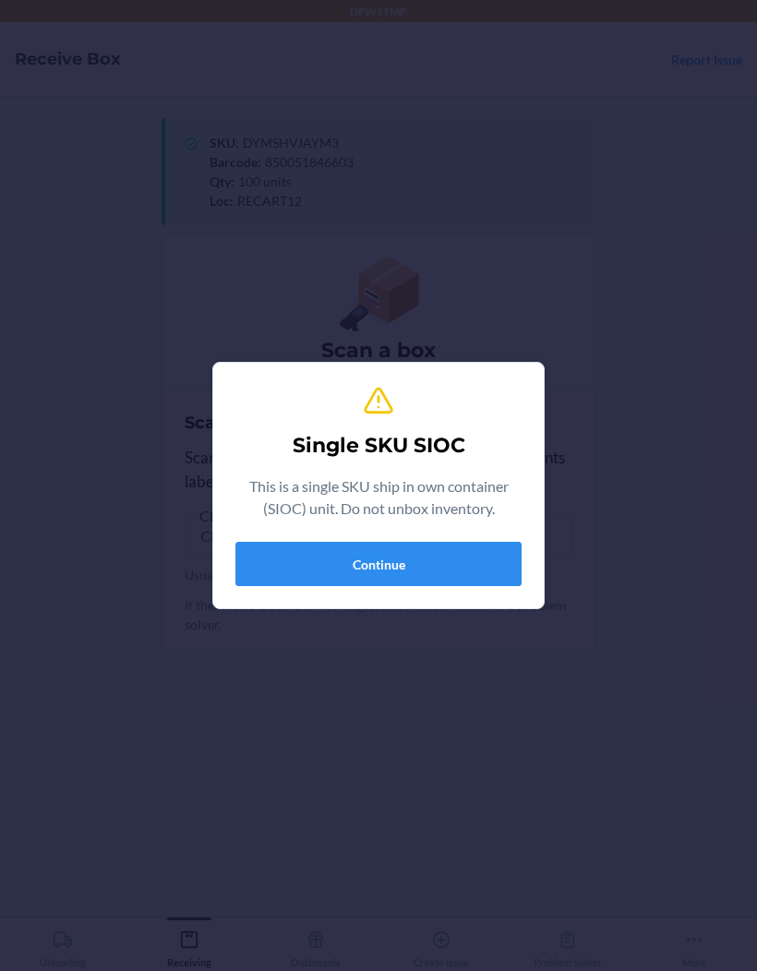
click at [475, 559] on button "Continue" at bounding box center [378, 564] width 286 height 44
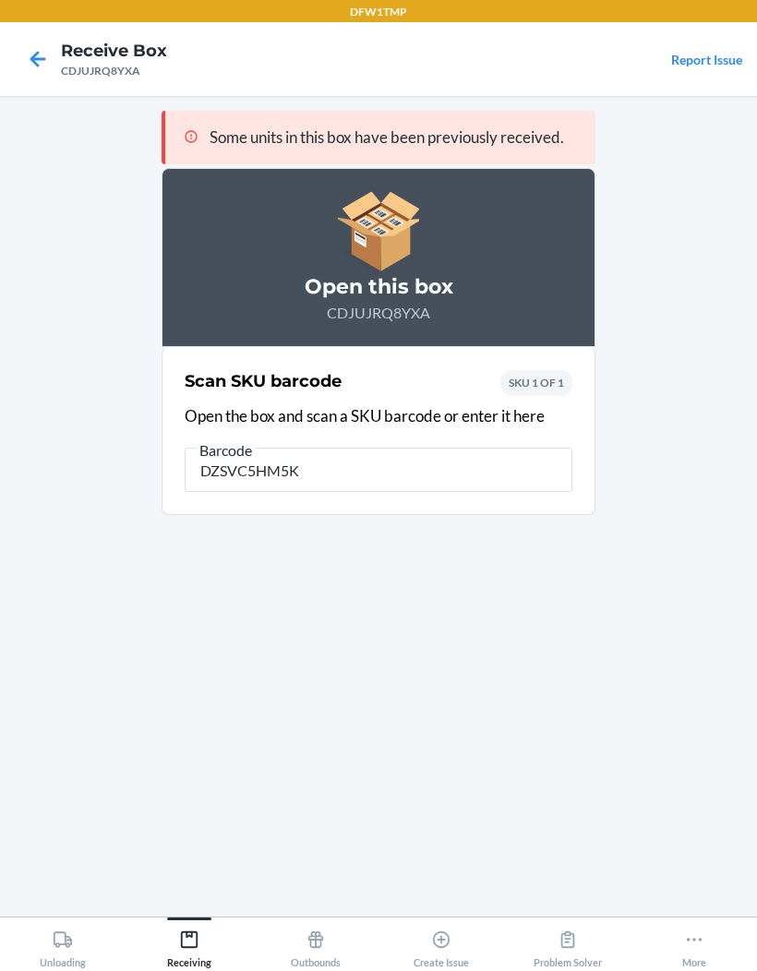
type input "DZSVC5HM5KG"
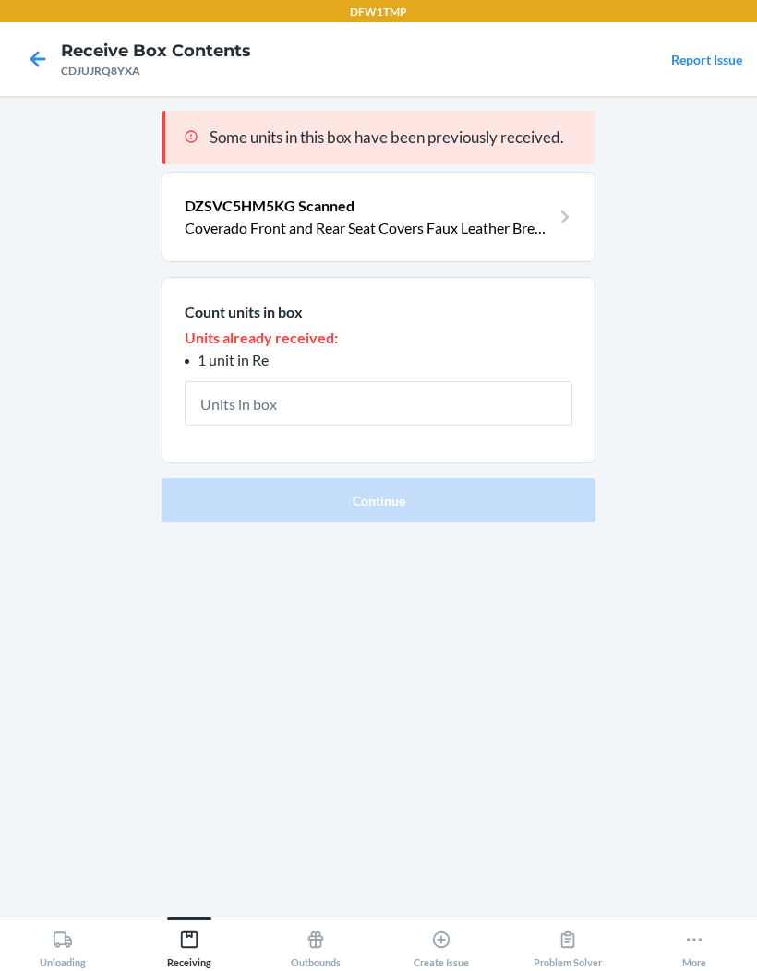
type input "1"
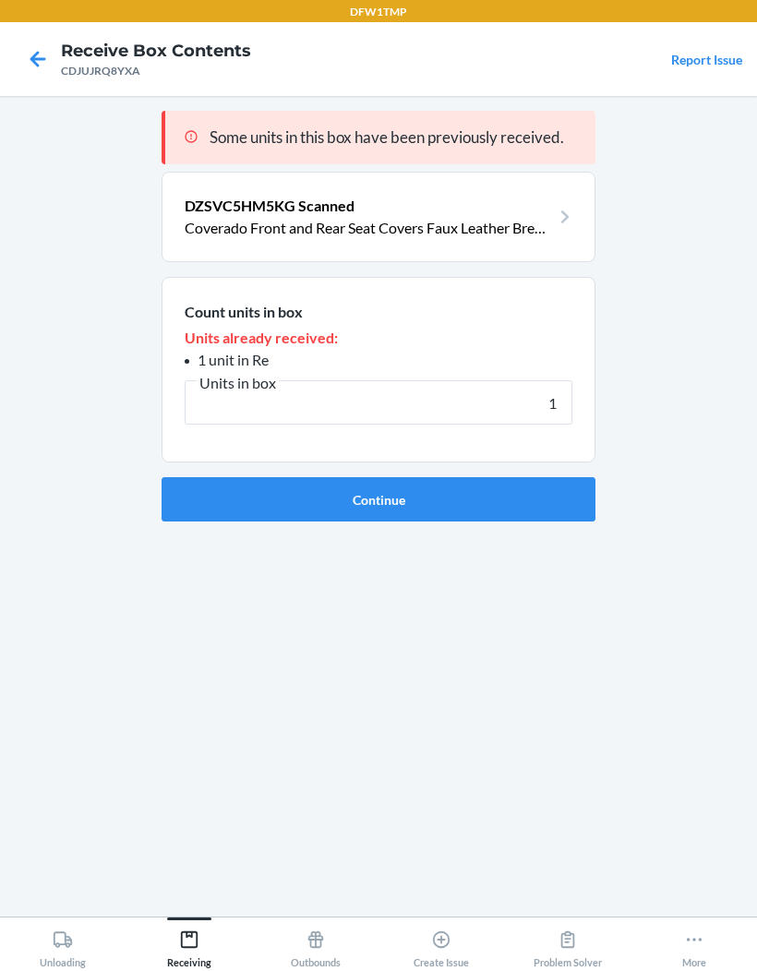
click at [513, 477] on button "Continue" at bounding box center [378, 499] width 434 height 44
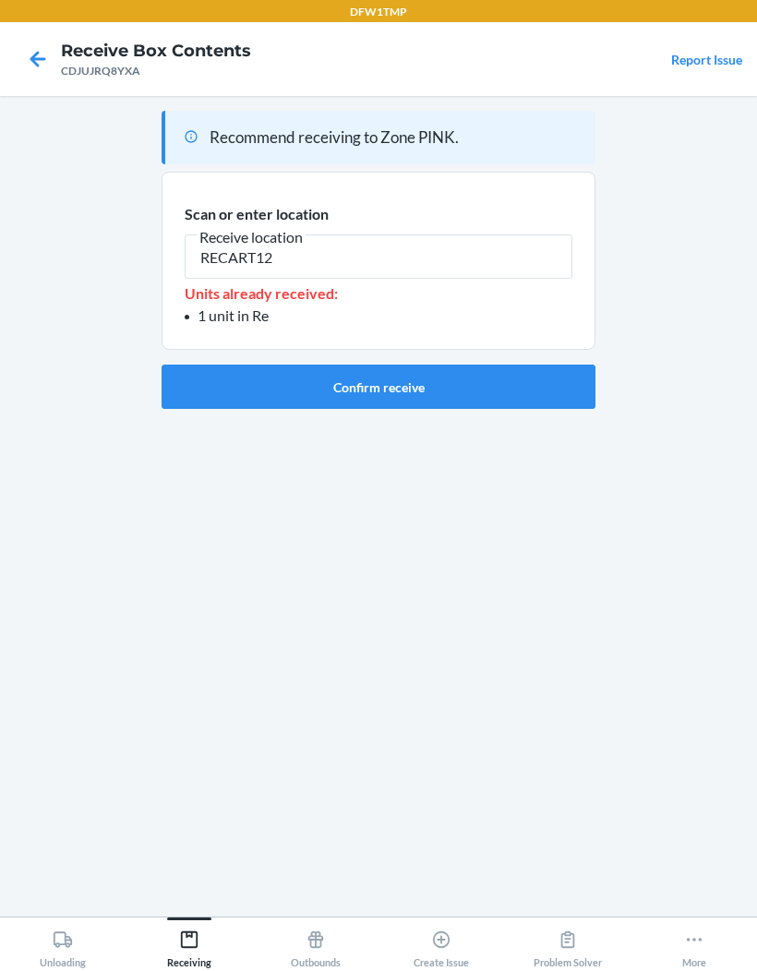
type input "RECART12"
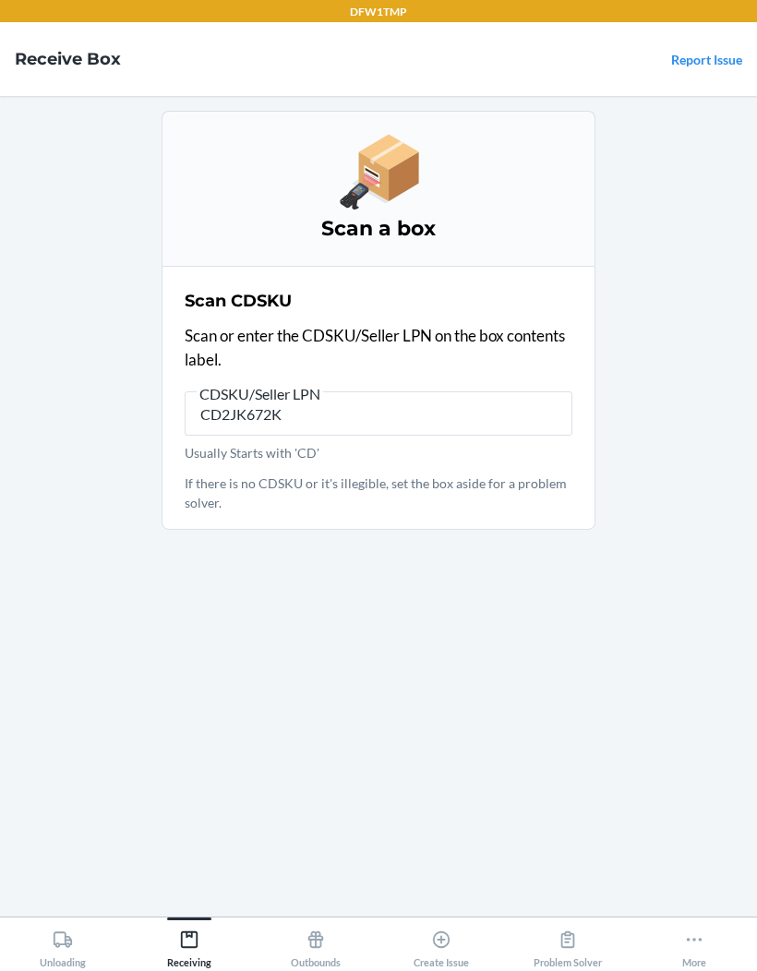
type input "CD2JK672KR"
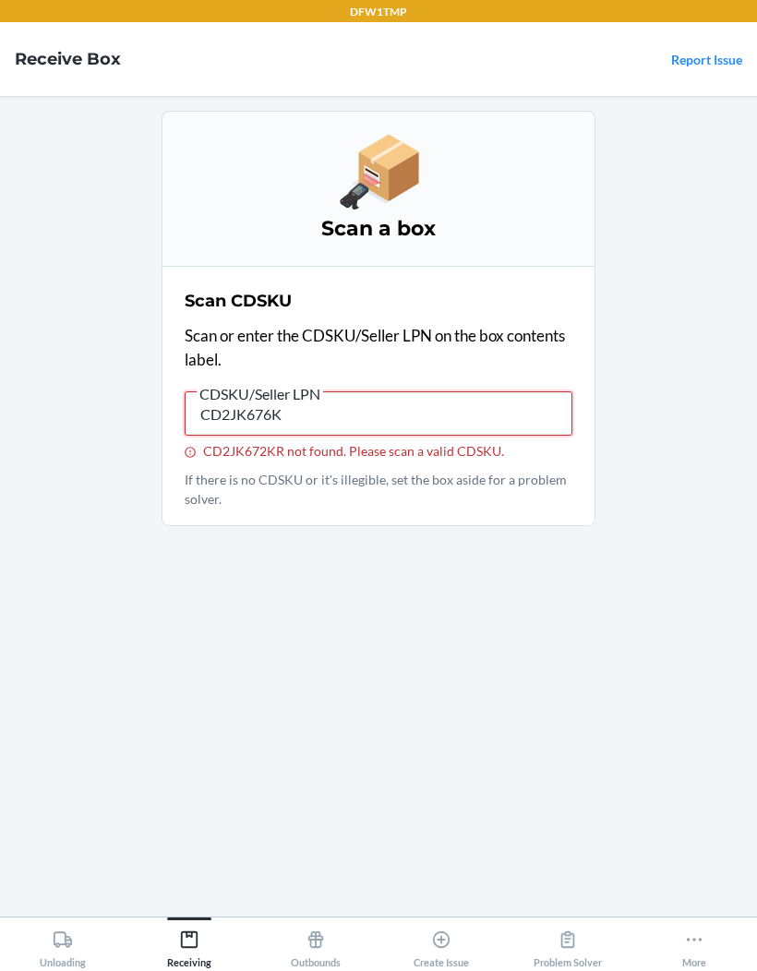
type input "CD2JK676KR"
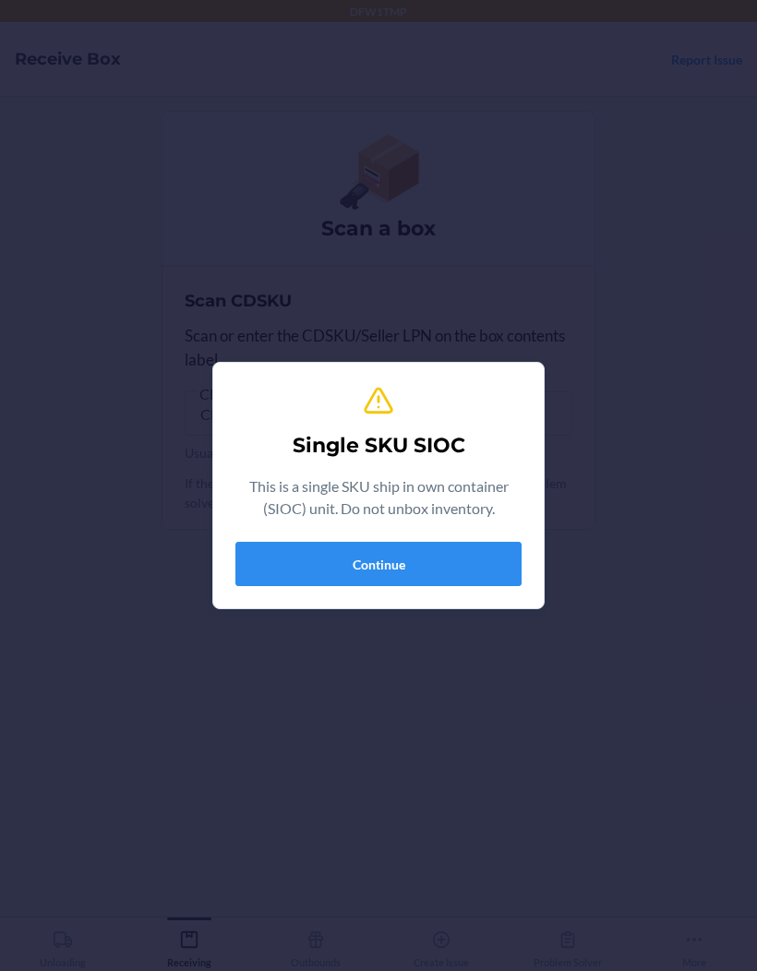
click at [463, 583] on button "Continue" at bounding box center [378, 564] width 286 height 44
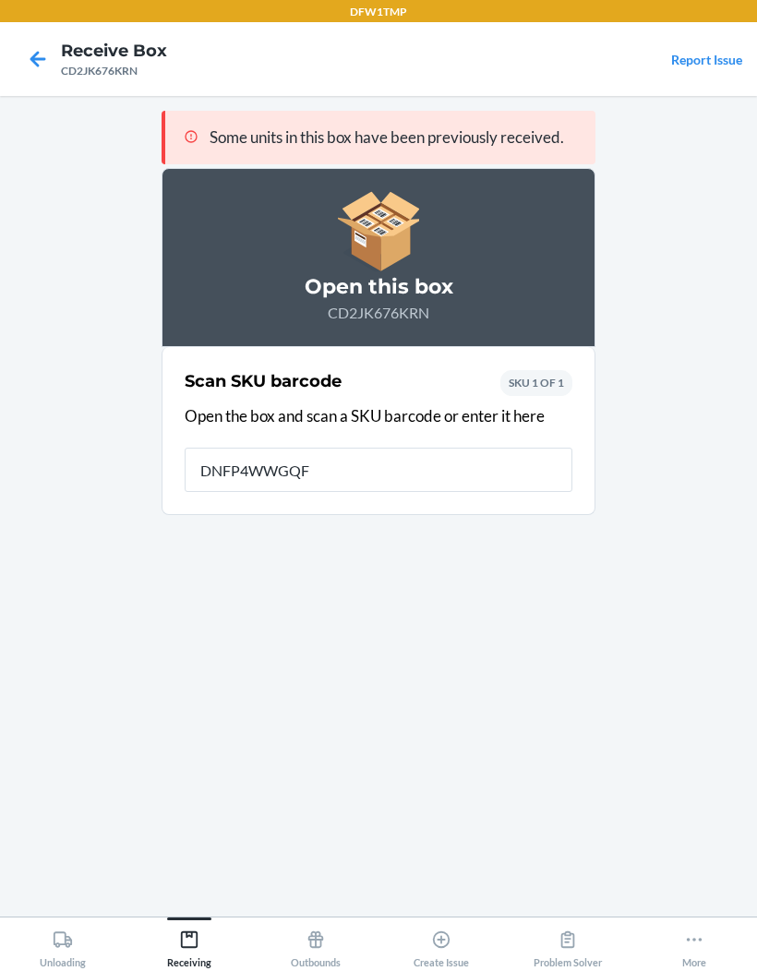
type input "DNFP4WWGQFK"
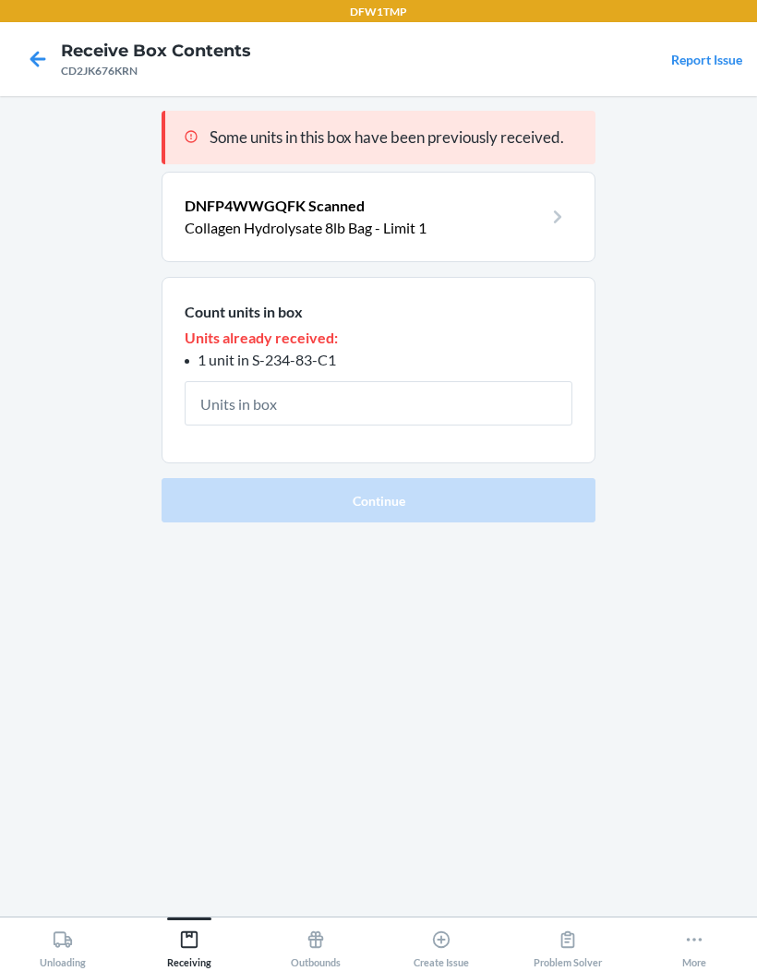
type input "1"
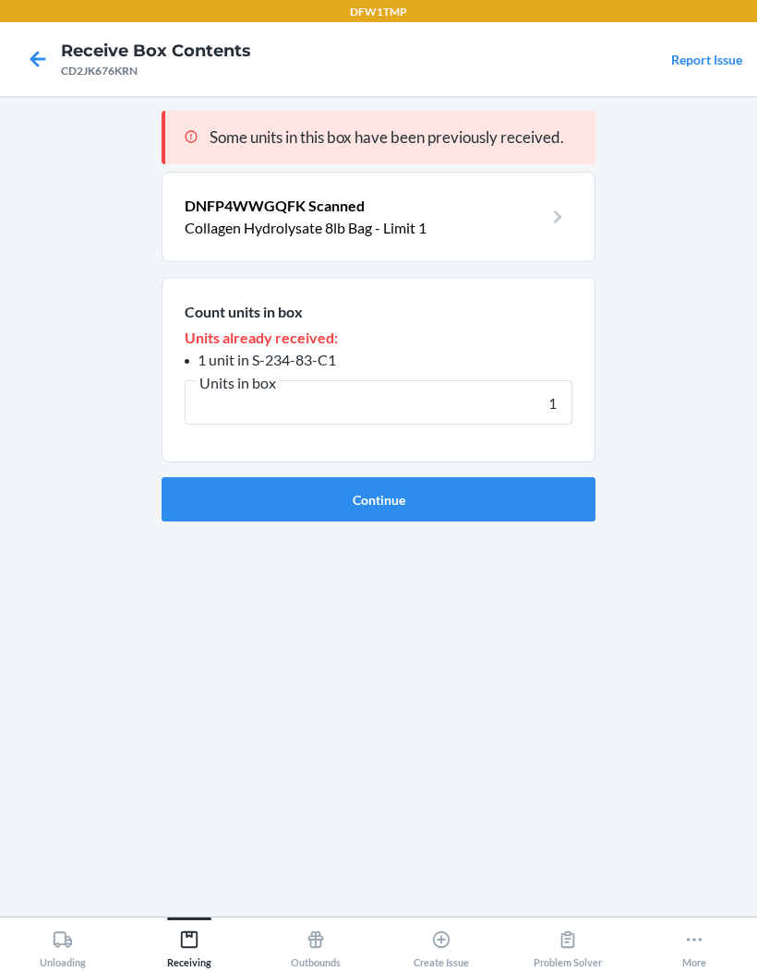
click at [456, 477] on button "Continue" at bounding box center [378, 499] width 434 height 44
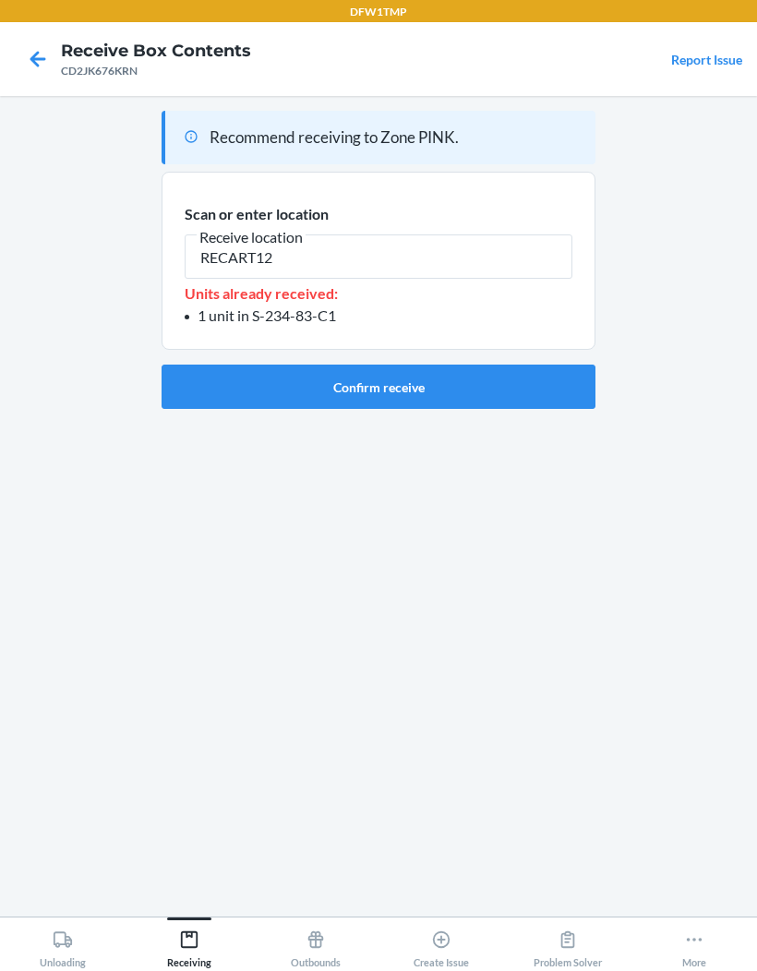
type input "RECART12"
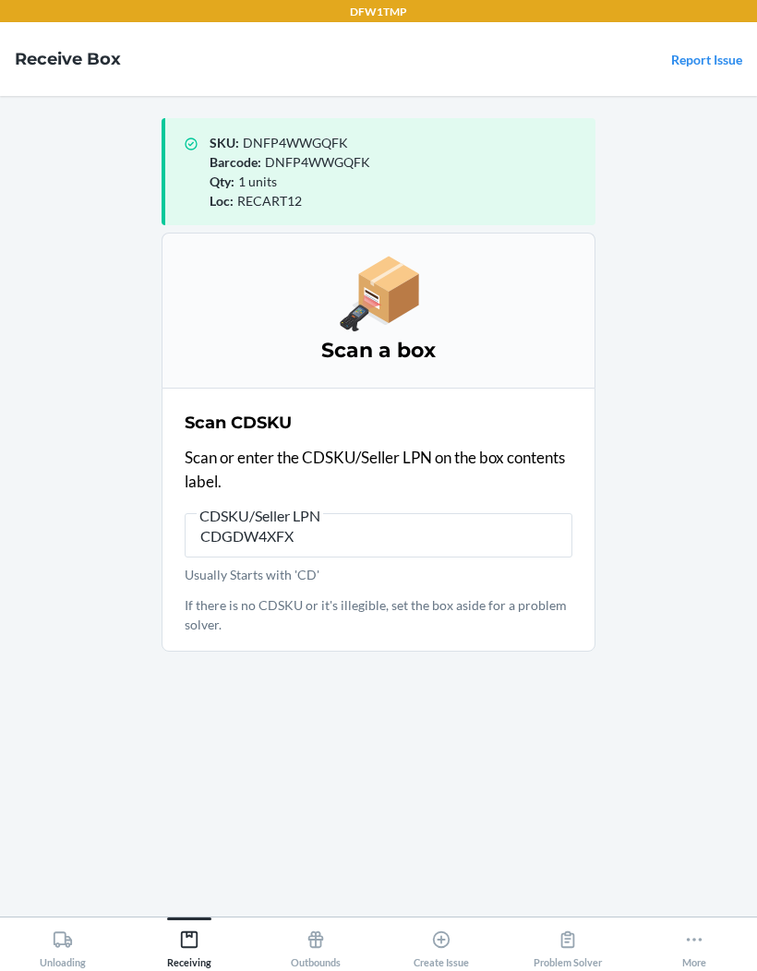
type input "CDGDW4XFXP"
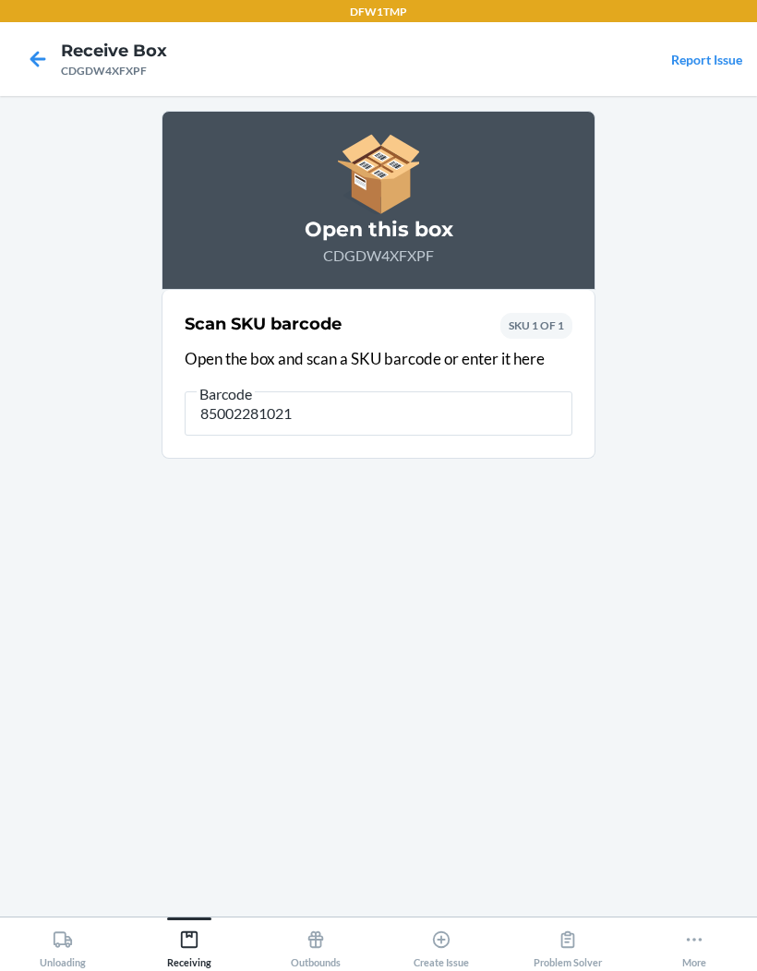
type input "850022810213"
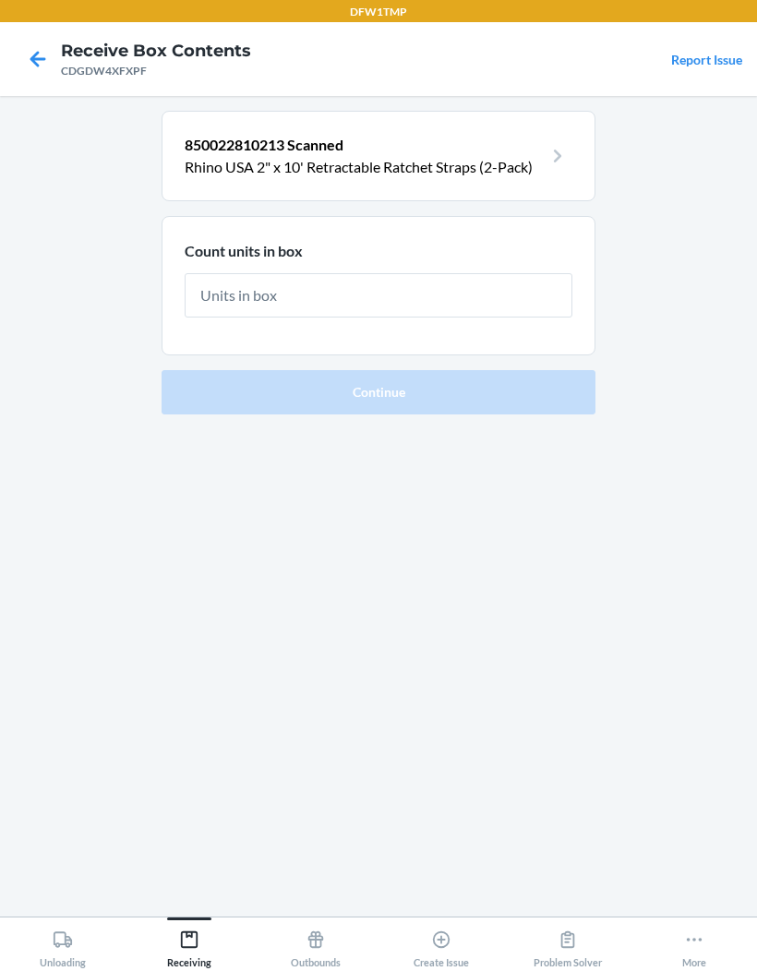
type input "6"
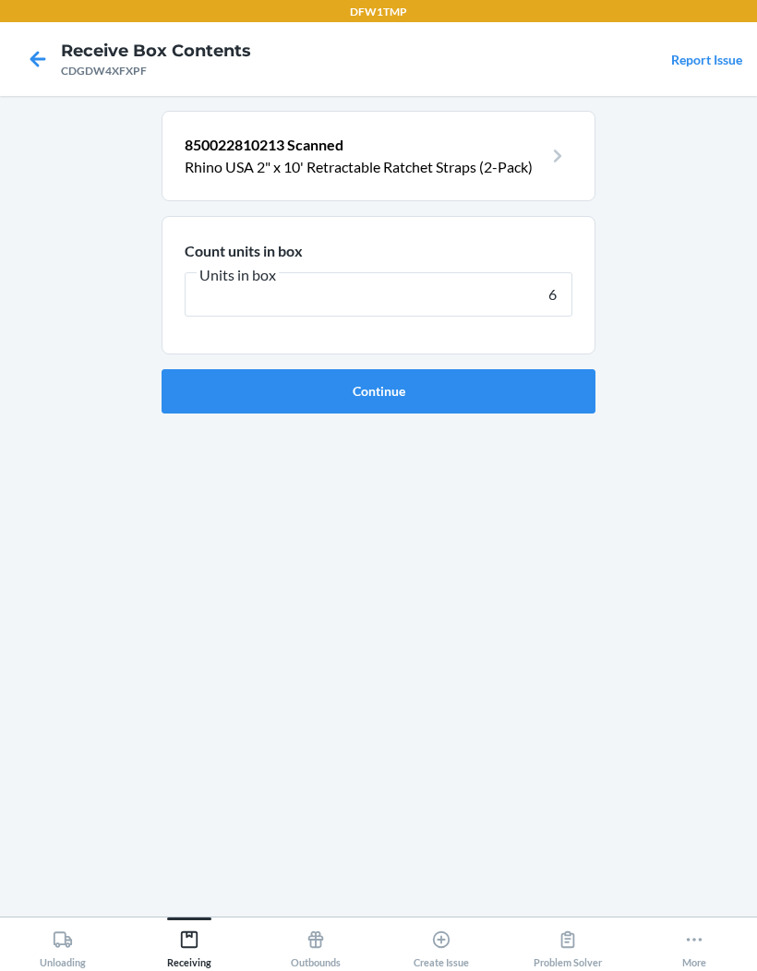
click at [378, 369] on button "Continue" at bounding box center [378, 391] width 434 height 44
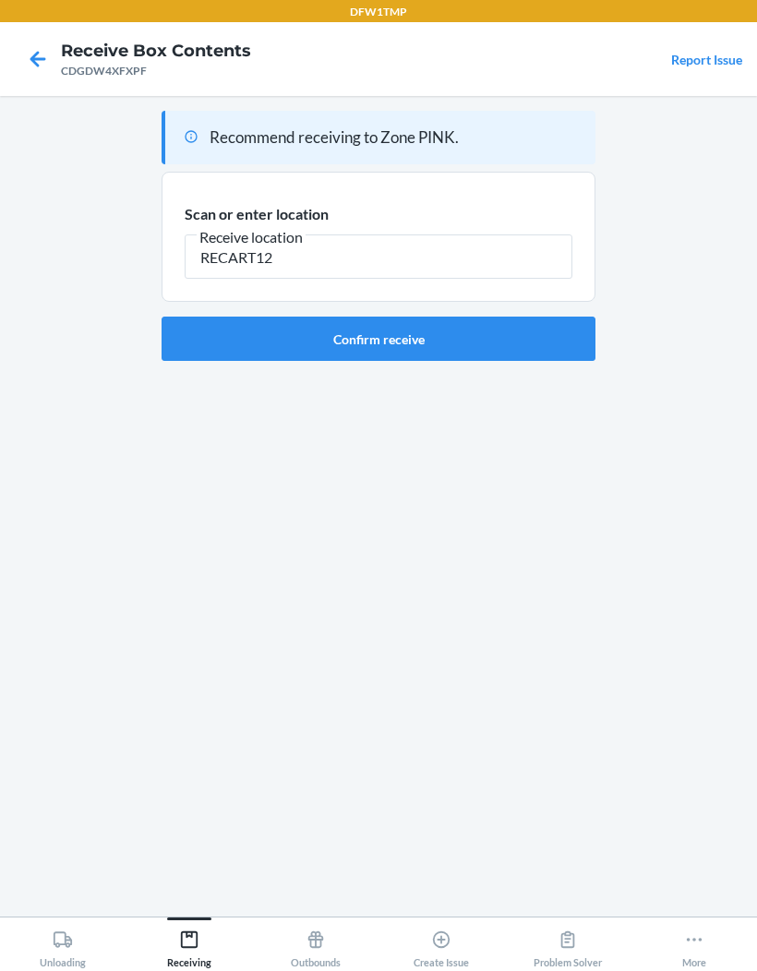
type input "RECART12"
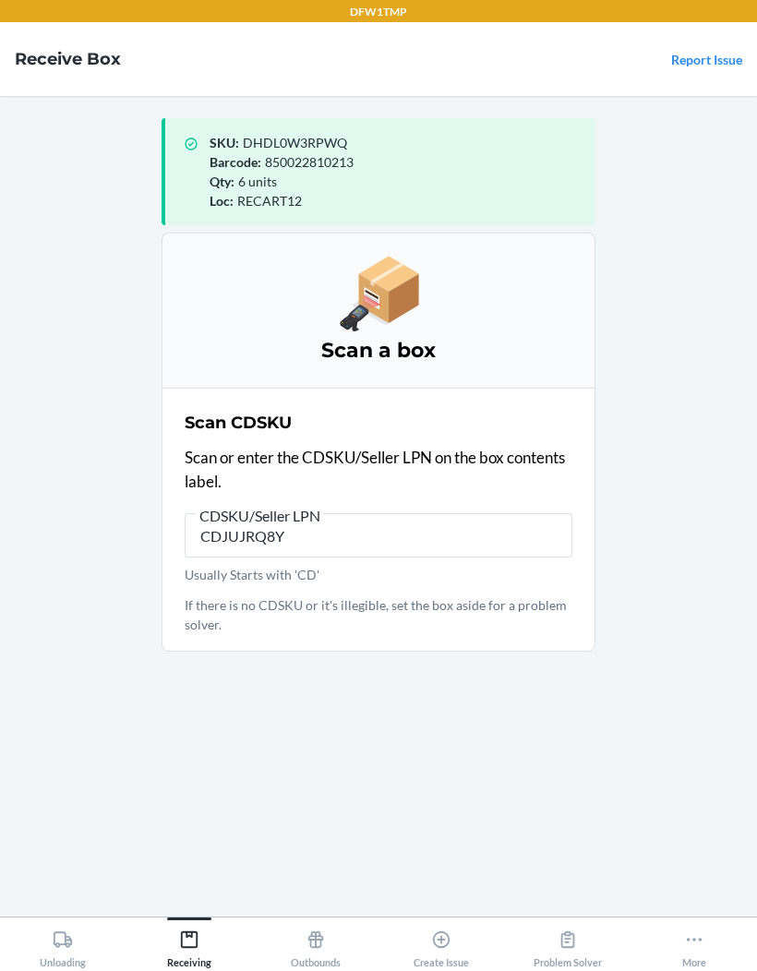
type input "CDJUJRQ8YX"
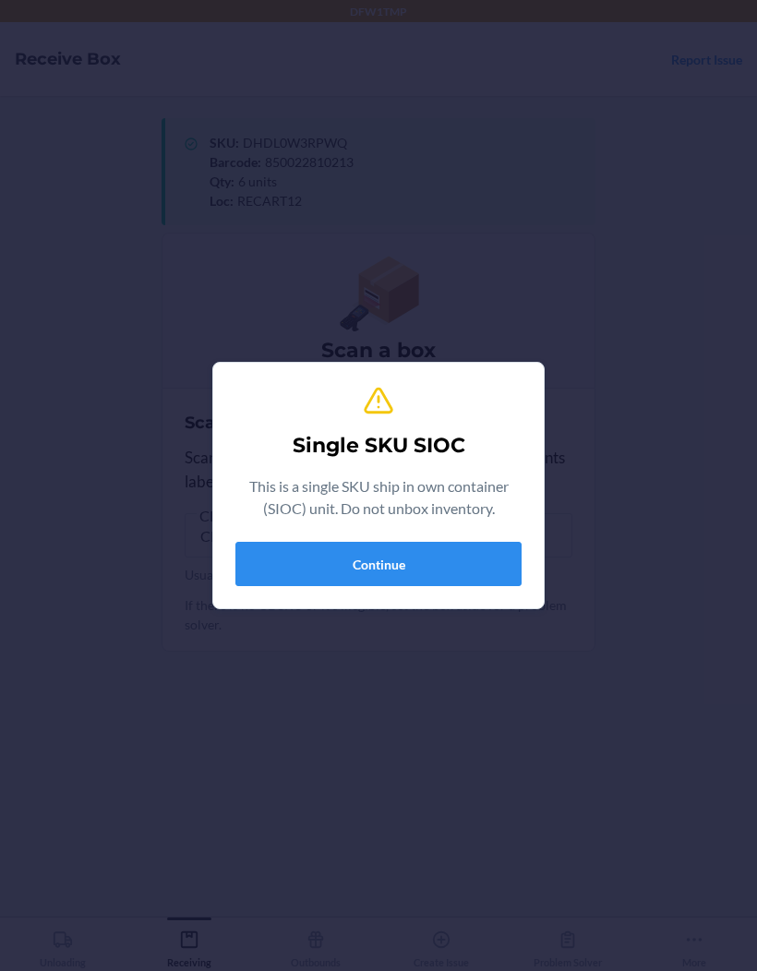
click at [430, 561] on button "Continue" at bounding box center [378, 564] width 286 height 44
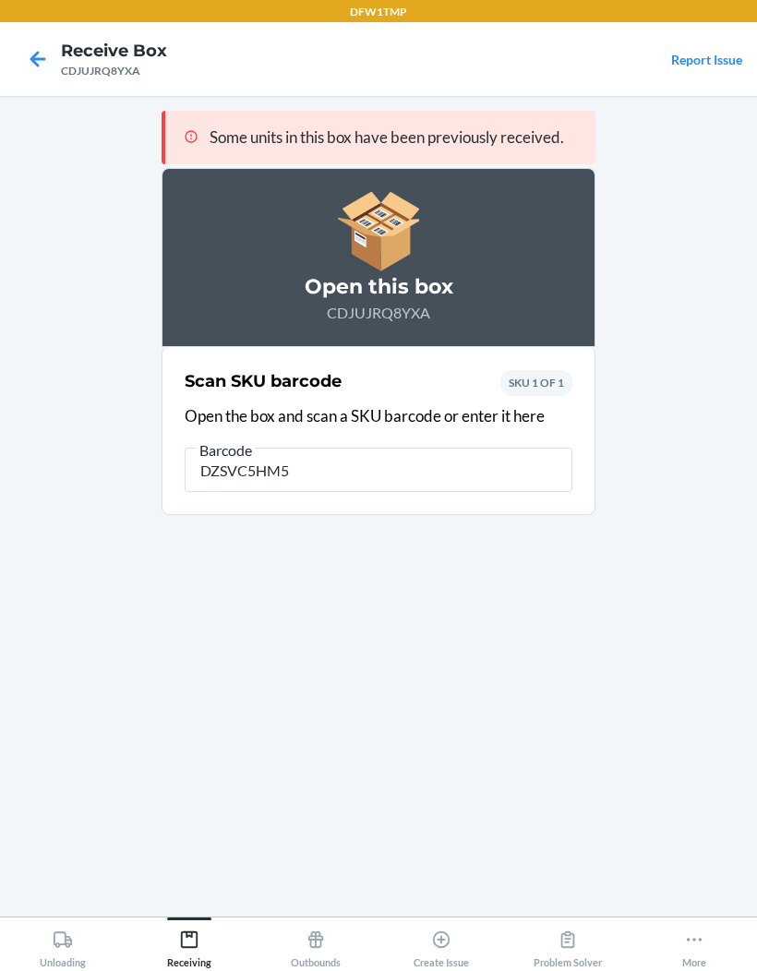
type input "DZSVC5HM5K"
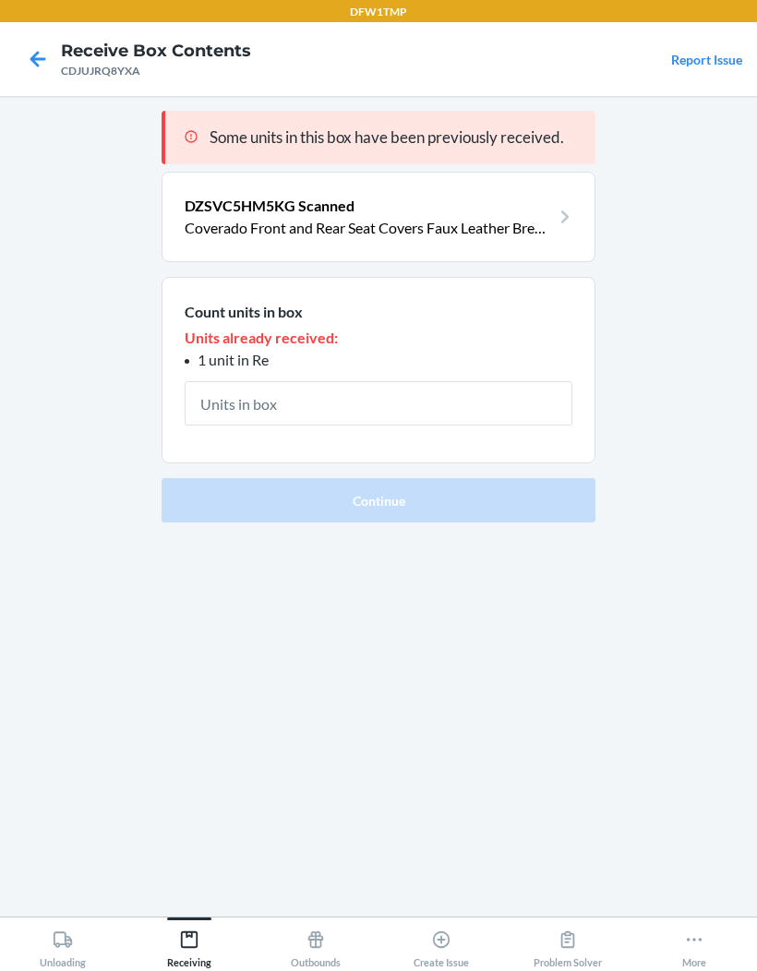
click at [307, 381] on input "text" at bounding box center [379, 403] width 388 height 44
type input "1"
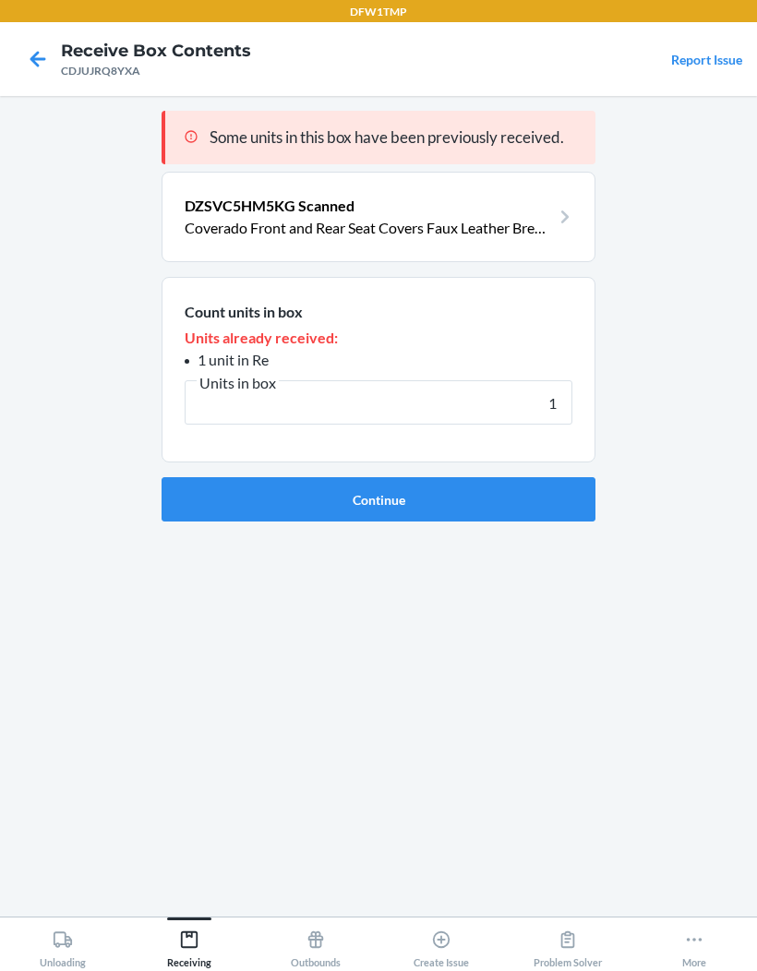
click at [482, 477] on button "Continue" at bounding box center [378, 499] width 434 height 44
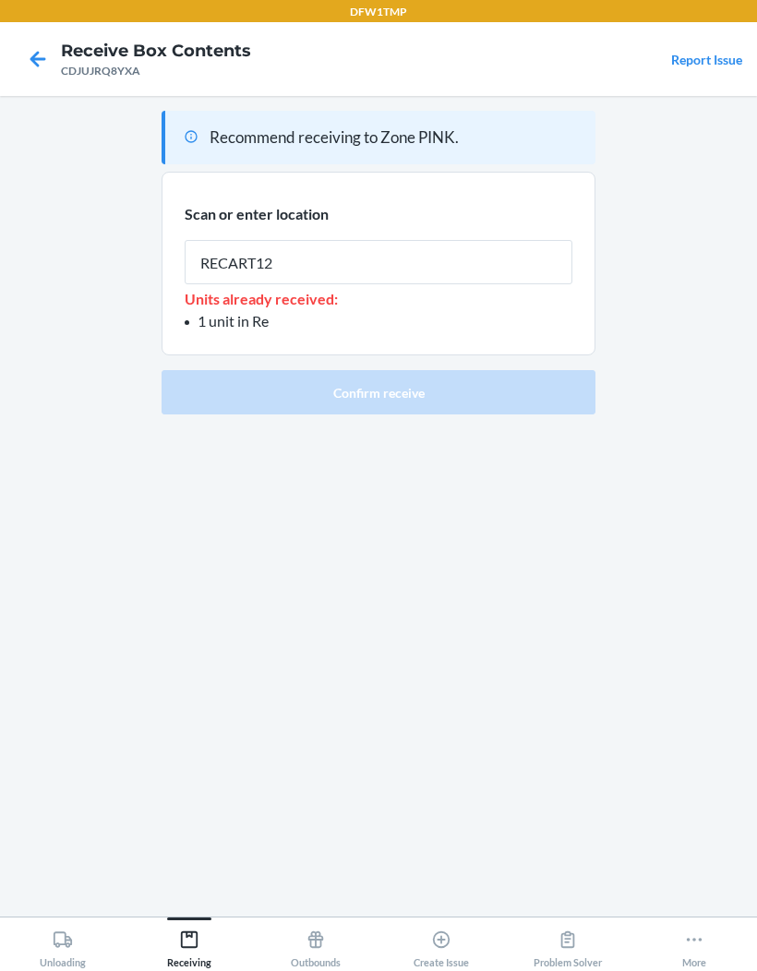
type input "RECART12"
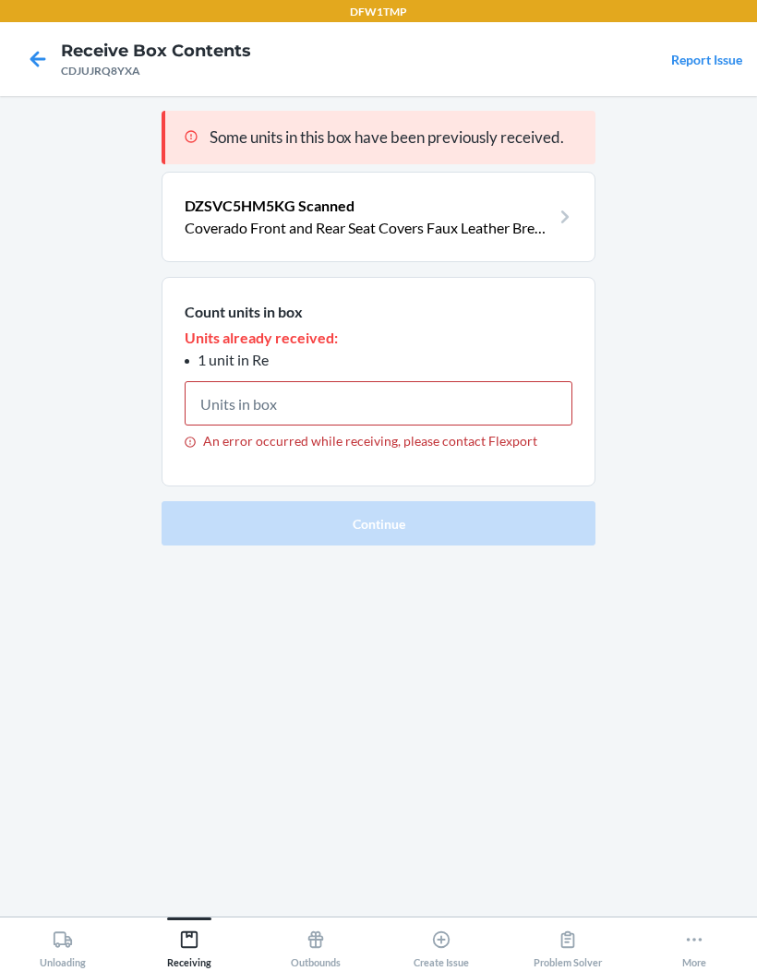
type input "1"
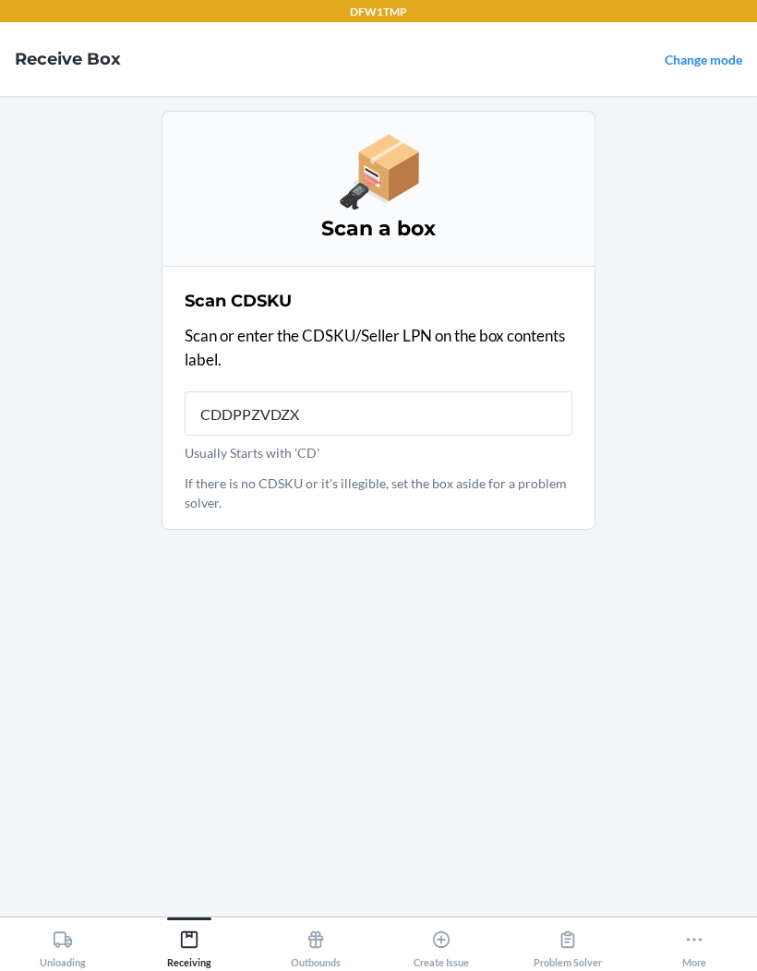
type input "CDDPPZVDZXW"
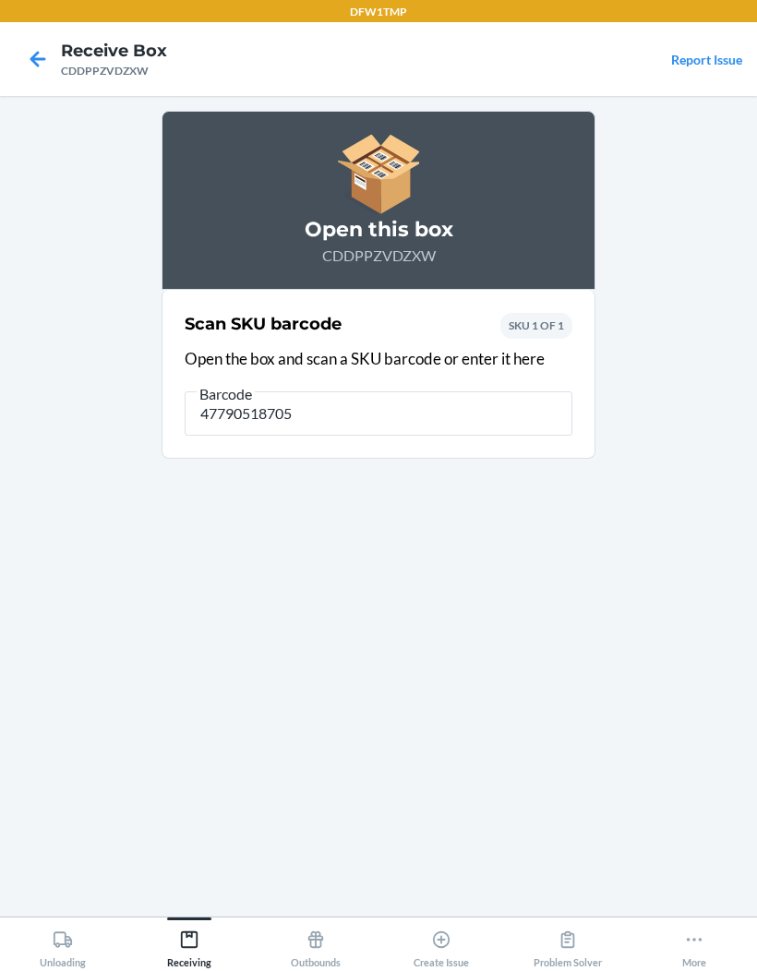
type input "477905187053"
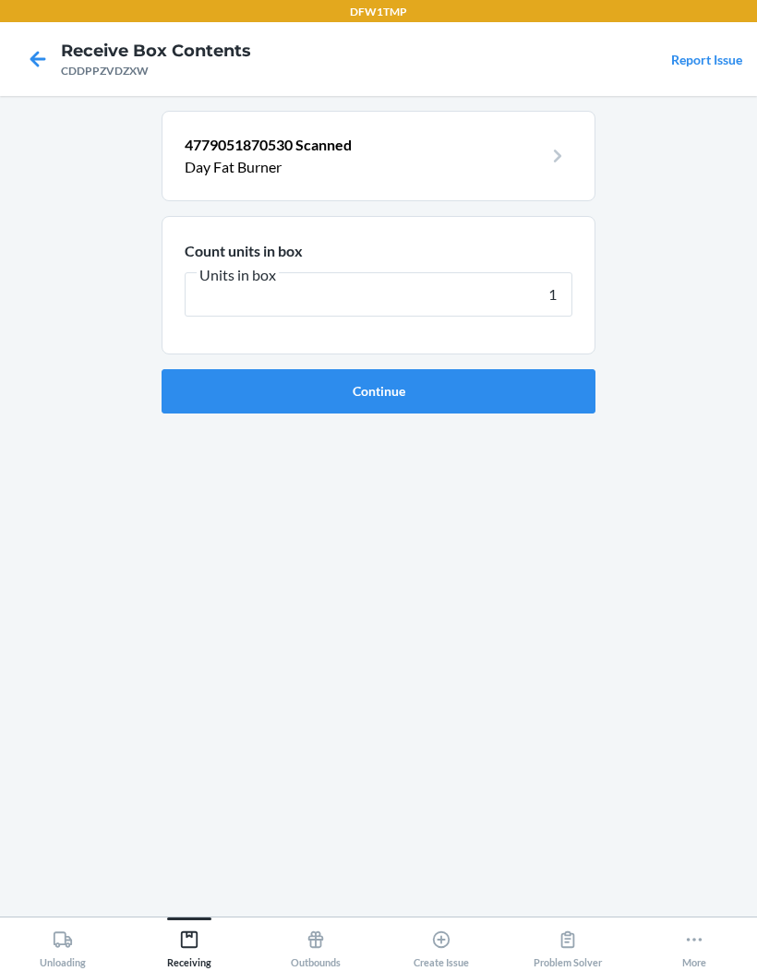
click at [735, 418] on main "4779051870530 Scanned Day Fat Burner Count units in box Units in box 1 Continue" at bounding box center [378, 506] width 757 height 820
click at [279, 758] on div "4779051870530 Scanned Day Fat Burner Count units in box Units in box 1 Continue" at bounding box center [378, 506] width 434 height 791
click at [569, 272] on input "1" at bounding box center [379, 294] width 388 height 44
type input "147"
click at [562, 369] on button "Continue" at bounding box center [378, 391] width 434 height 44
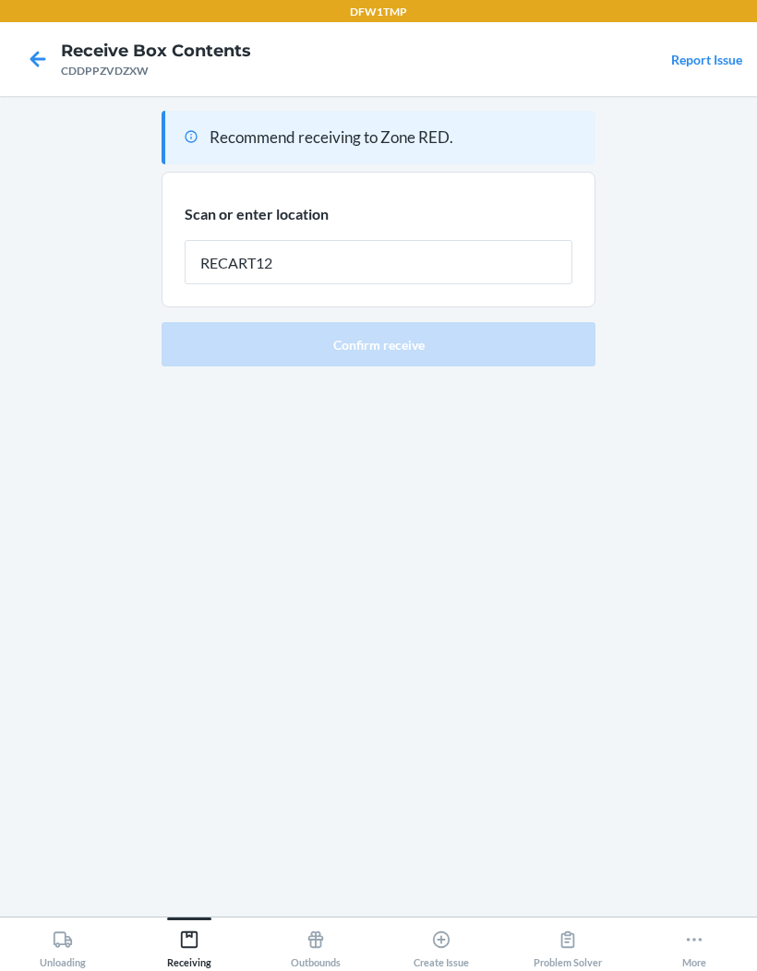
type input "RECART12"
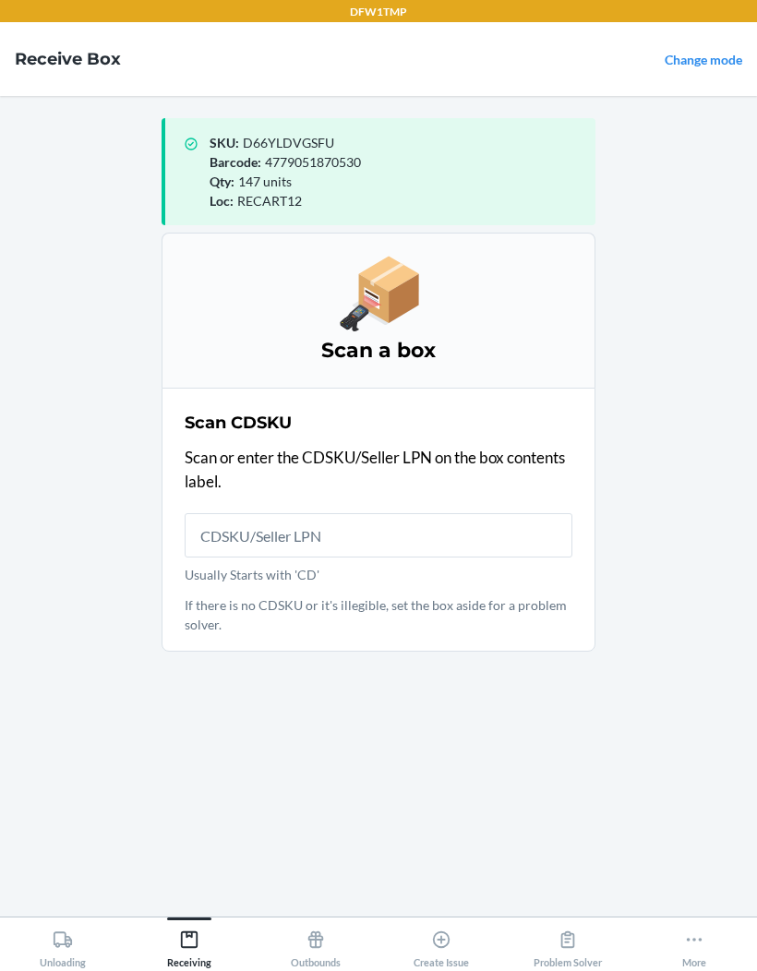
click at [713, 61] on link "Change mode" at bounding box center [703, 60] width 78 height 16
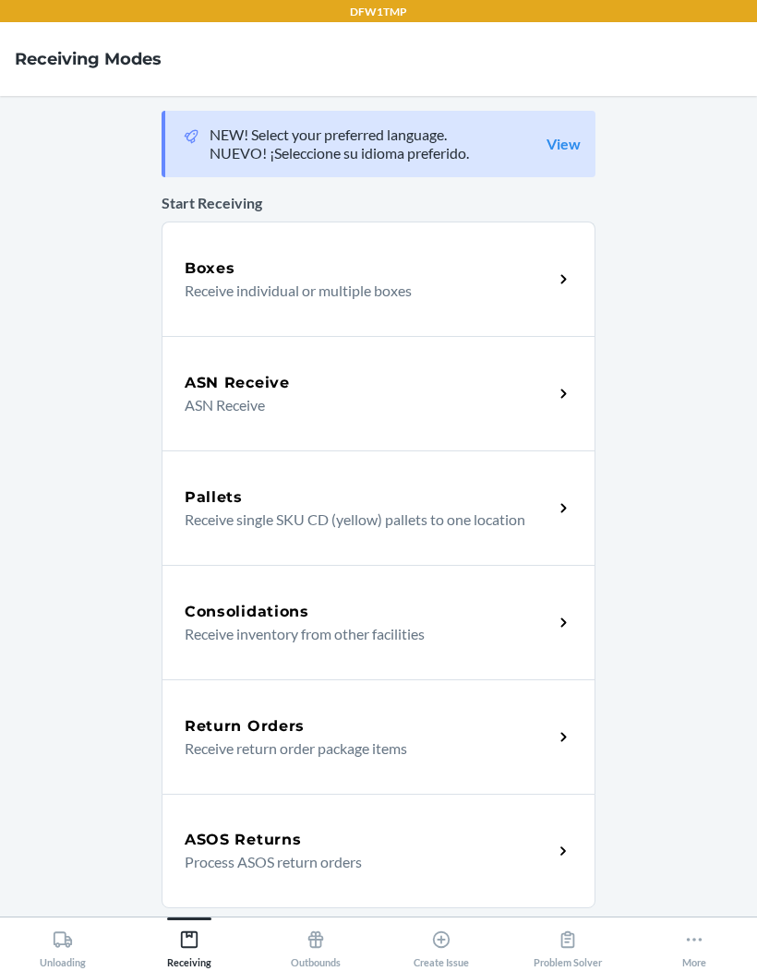
click at [481, 394] on p "ASN Receive" at bounding box center [361, 405] width 353 height 22
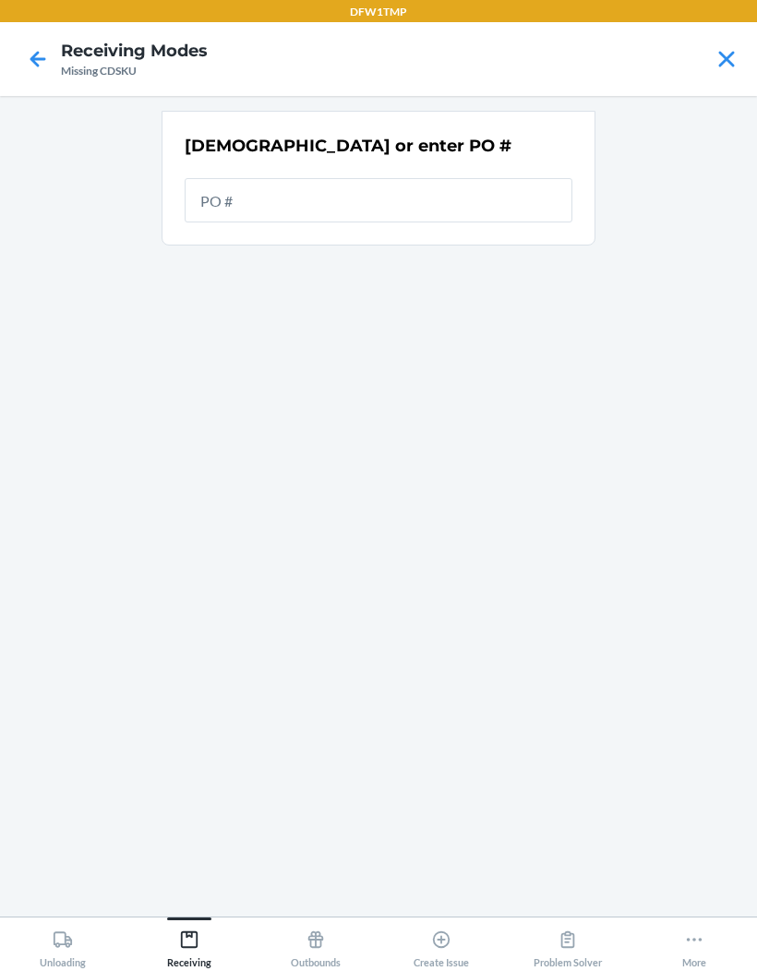
click at [499, 204] on input "text" at bounding box center [379, 200] width 388 height 44
click at [489, 203] on input "text" at bounding box center [379, 200] width 388 height 44
click at [503, 155] on div "[DEMOGRAPHIC_DATA] or enter PO #" at bounding box center [379, 146] width 388 height 24
click at [502, 155] on div "[DEMOGRAPHIC_DATA] or enter PO #" at bounding box center [379, 146] width 388 height 24
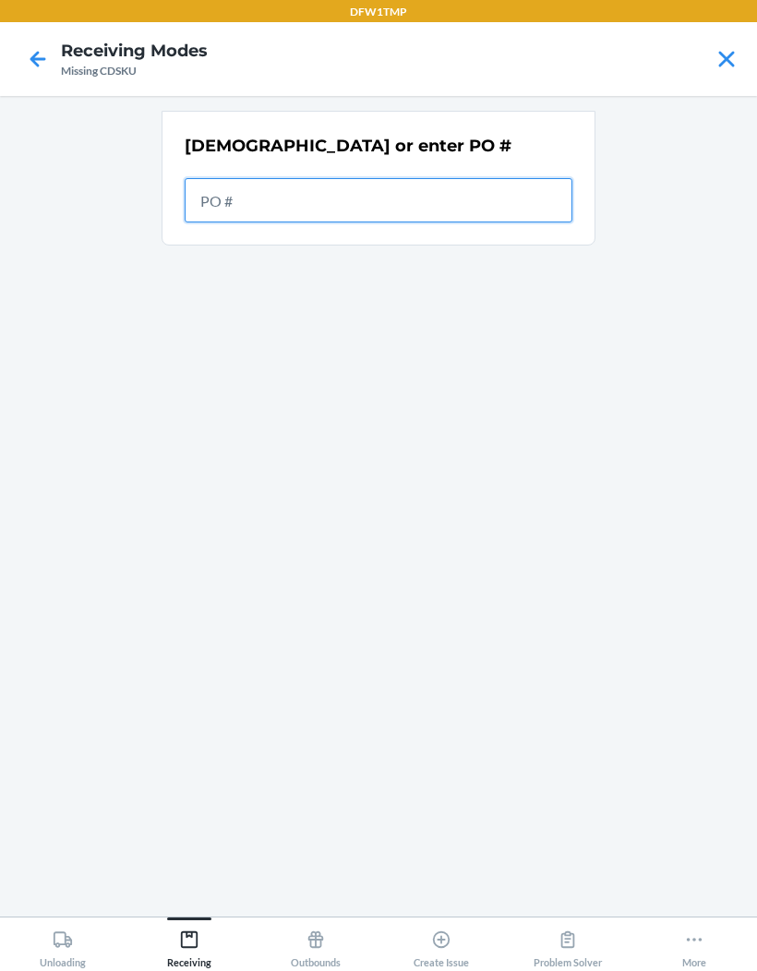
click at [494, 199] on input "text" at bounding box center [379, 200] width 388 height 44
type input "9894448"
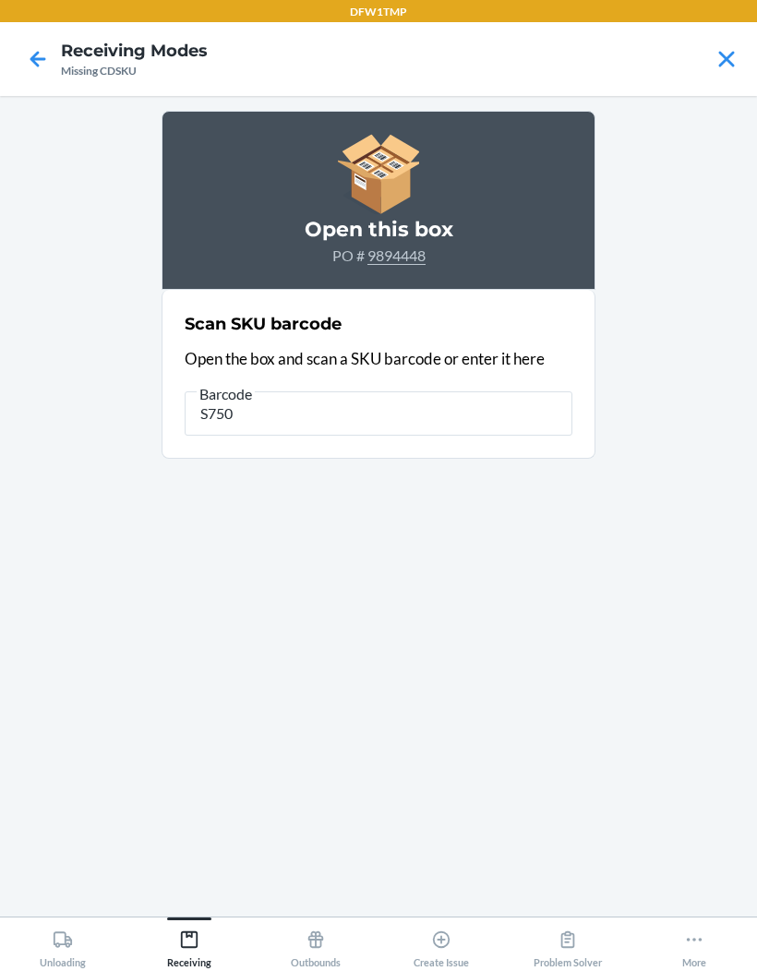
type input "S7505"
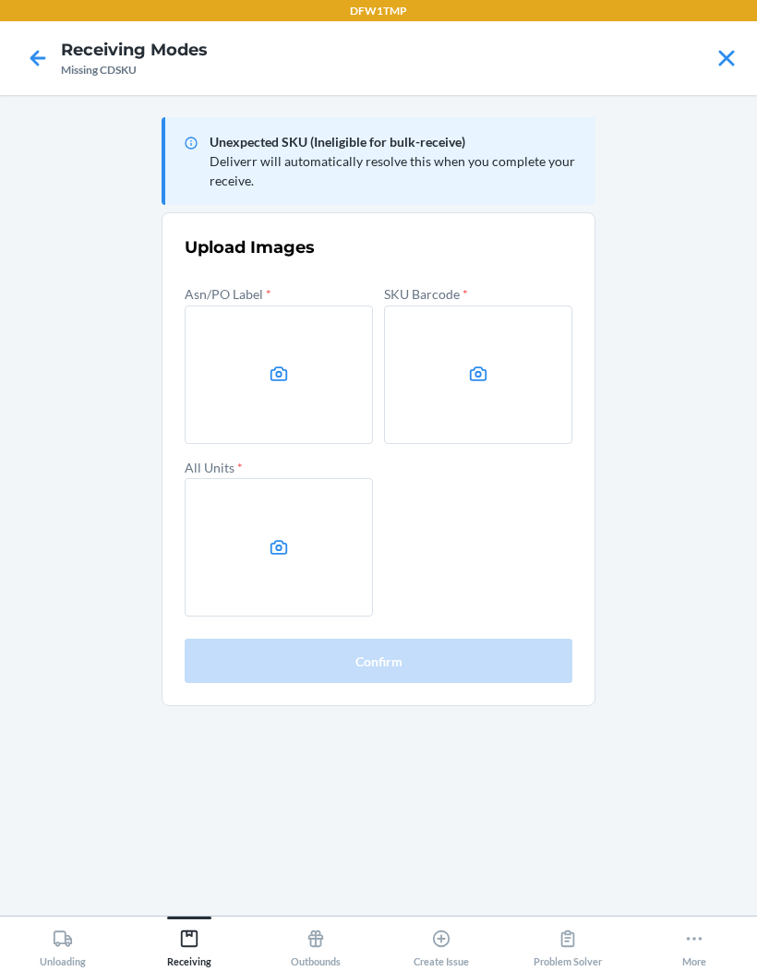
click at [36, 63] on icon at bounding box center [37, 58] width 31 height 31
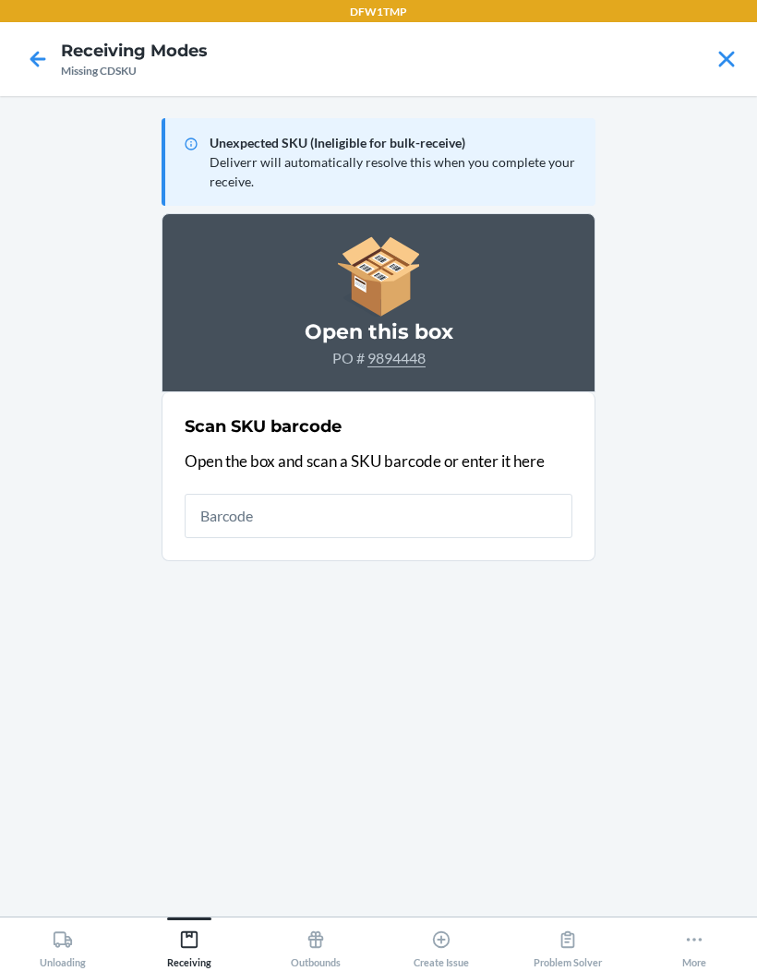
click at [33, 43] on icon at bounding box center [37, 58] width 31 height 31
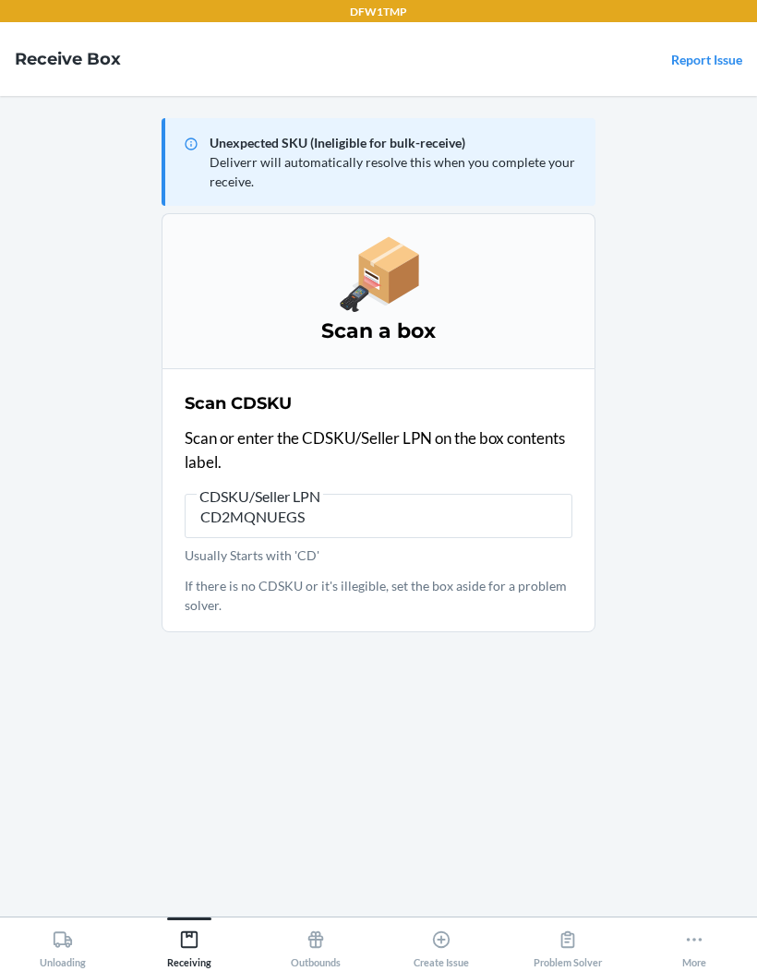
type input "CD2MQNUEGS7"
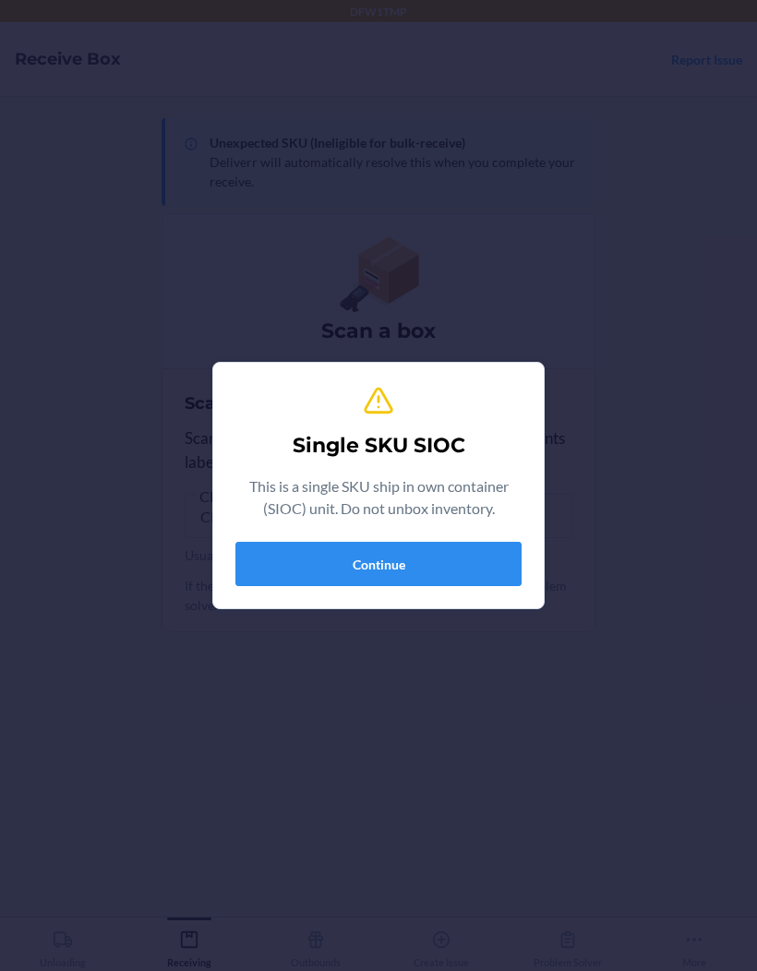
click at [308, 580] on button "Continue" at bounding box center [378, 564] width 286 height 44
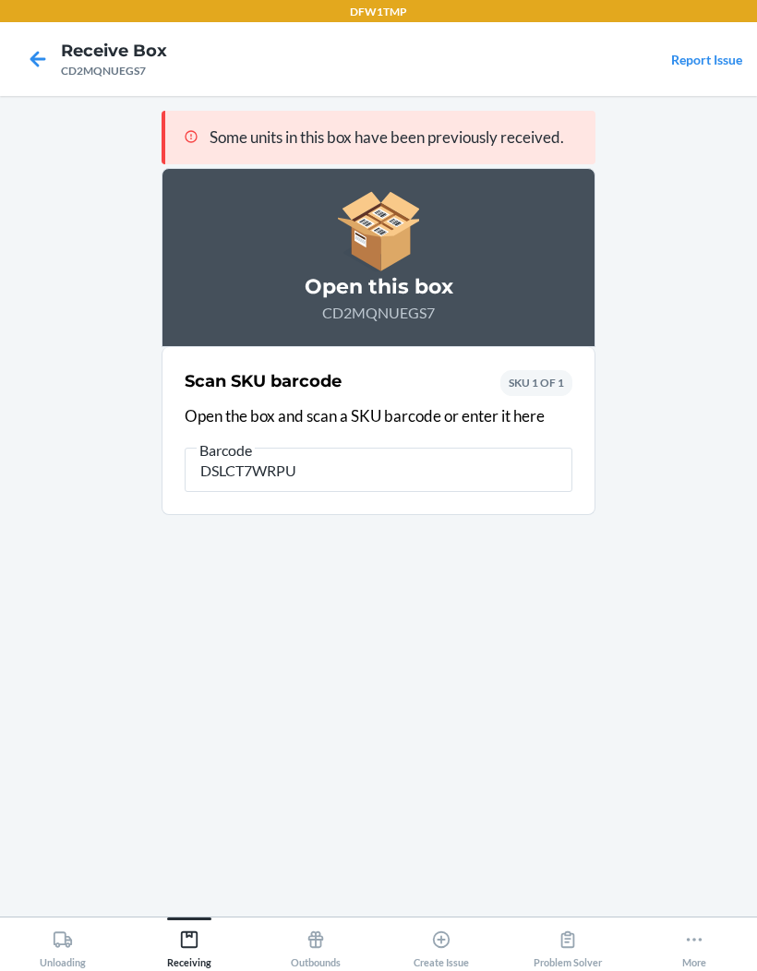
type input "DSLCT7WRPUL"
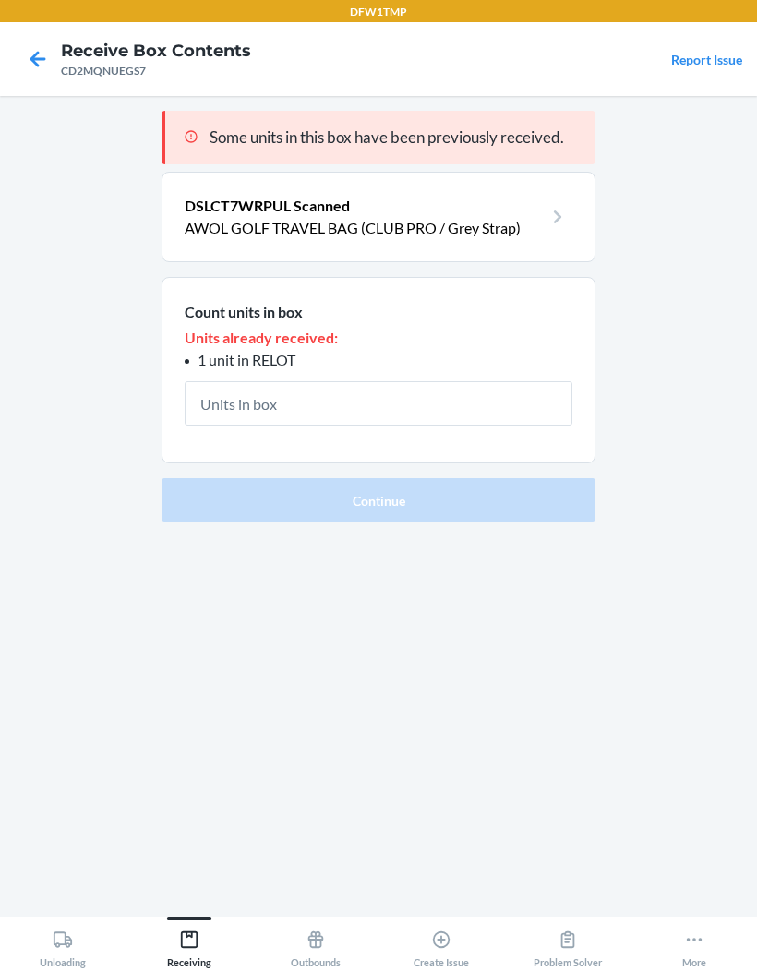
type input "1"
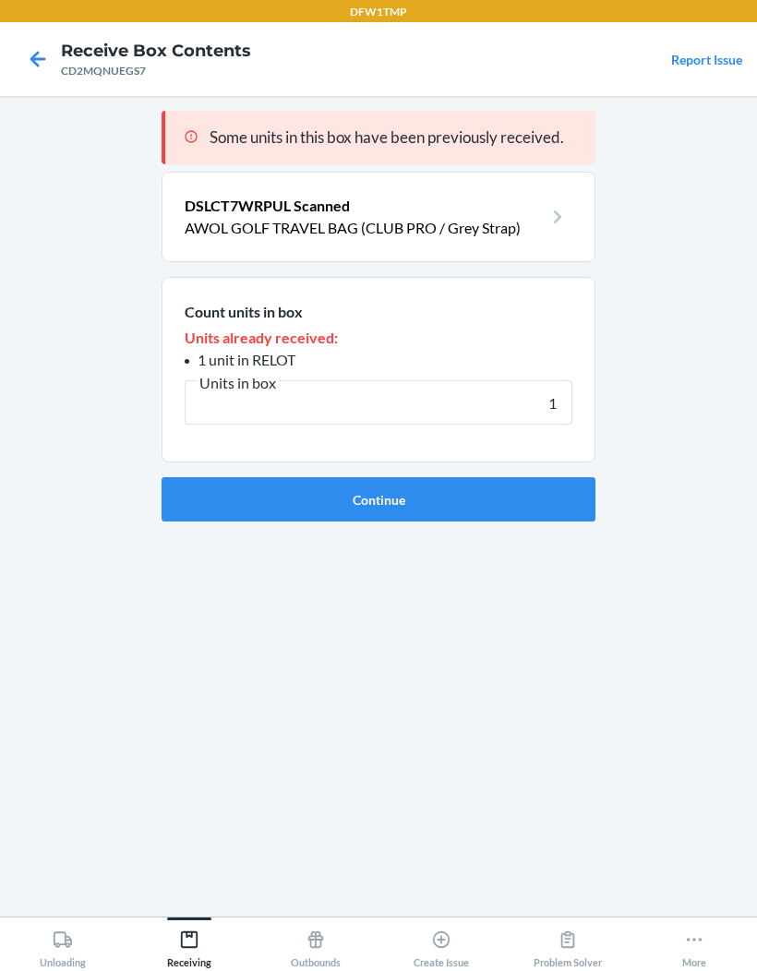
click at [204, 506] on button "Continue" at bounding box center [378, 499] width 434 height 44
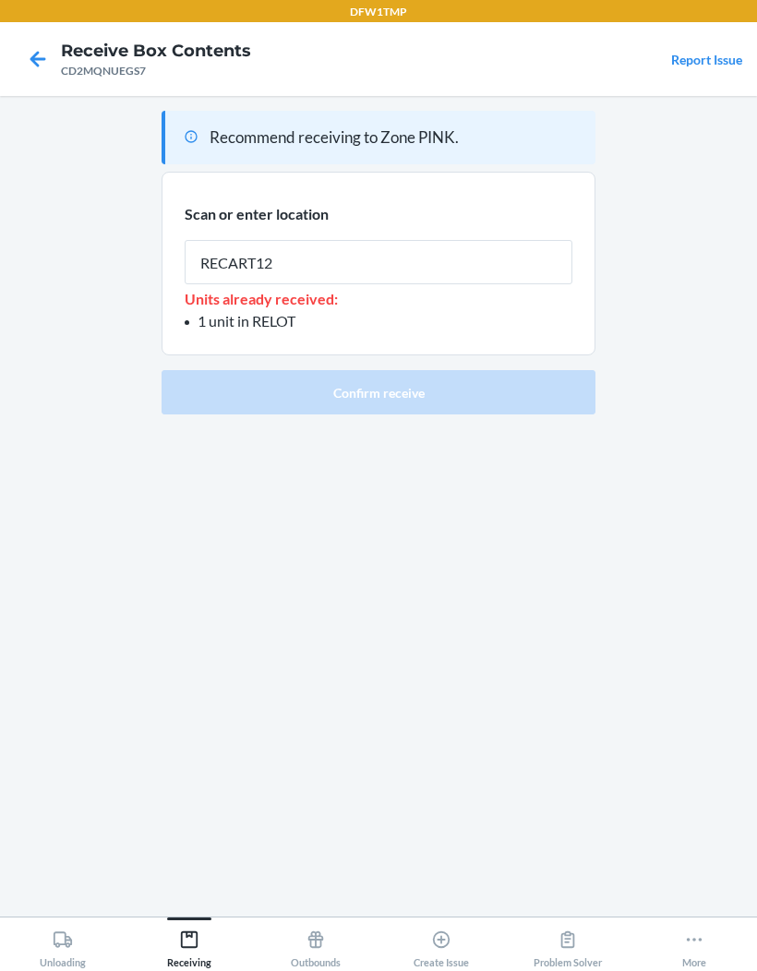
type input "RECART12"
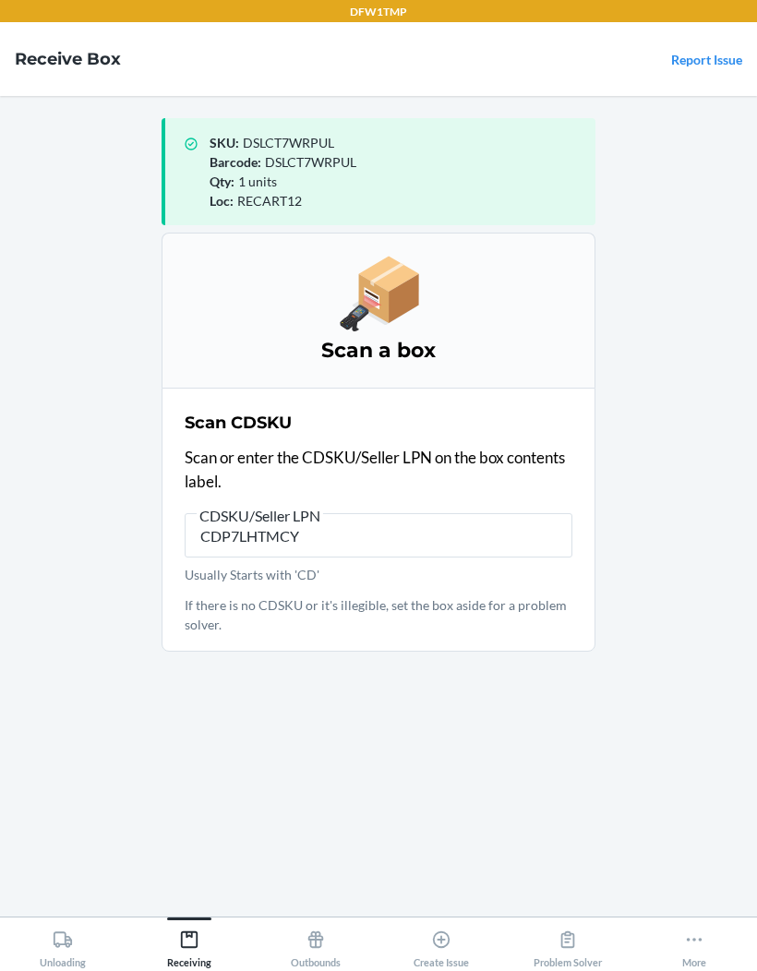
type input "CDP7LHTMCYR"
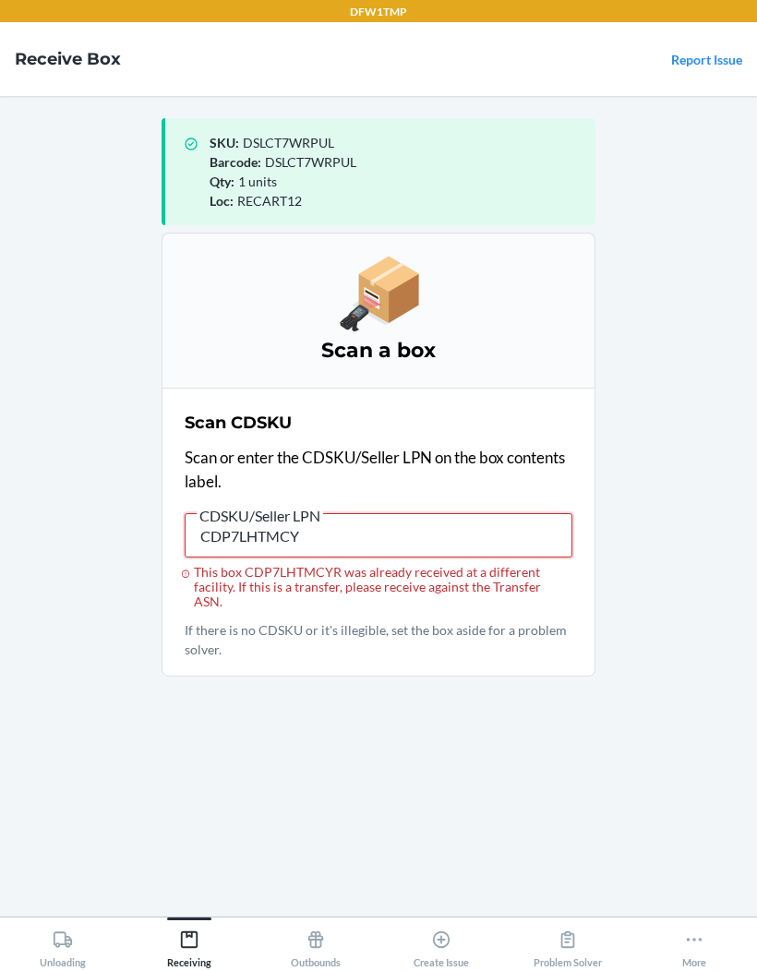
type input "CDP7LHTMCYR"
